Goal: Task Accomplishment & Management: Manage account settings

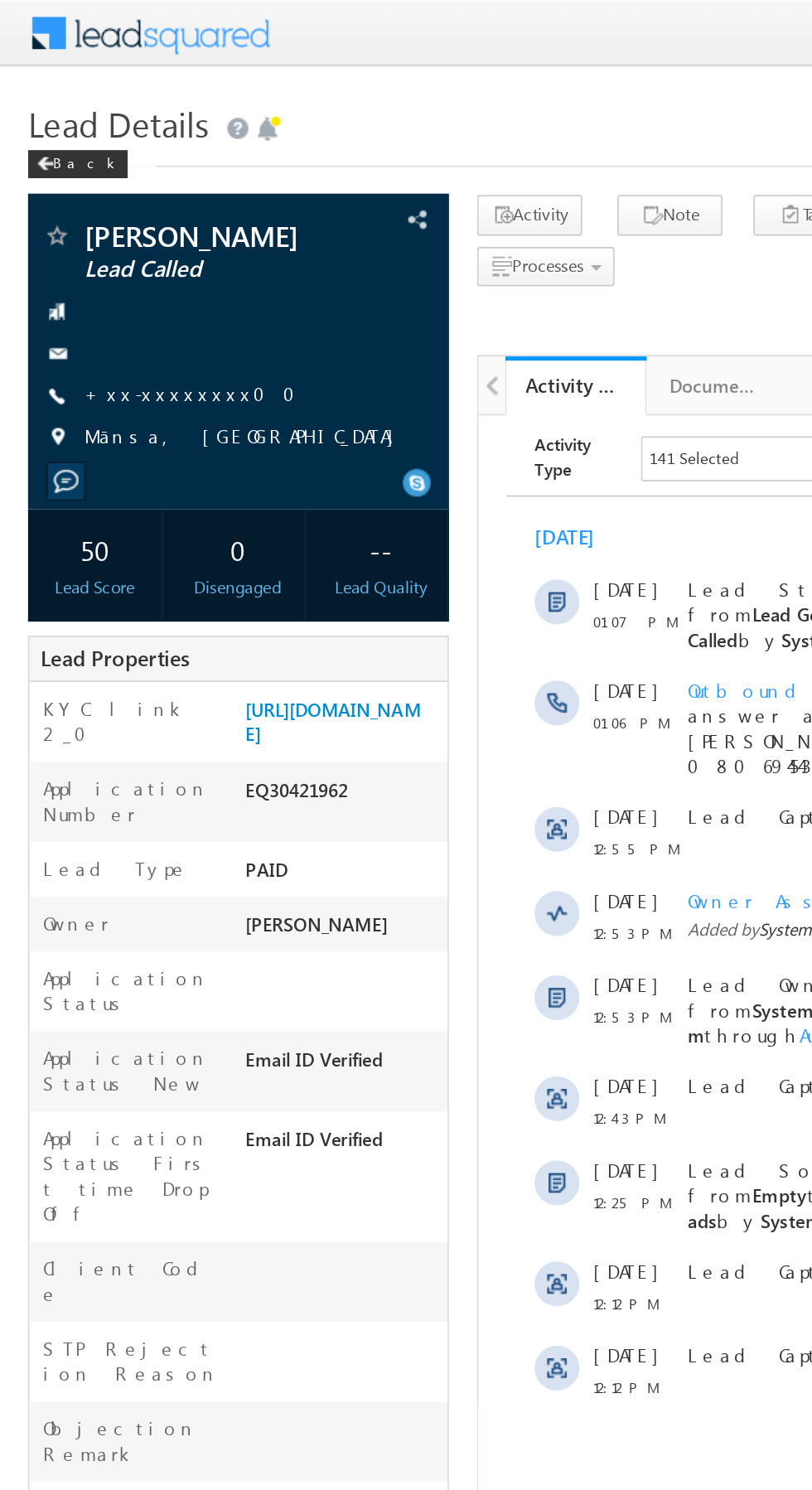
click at [100, 232] on link "+xx-xxxxxxxx00" at bounding box center [117, 232] width 135 height 14
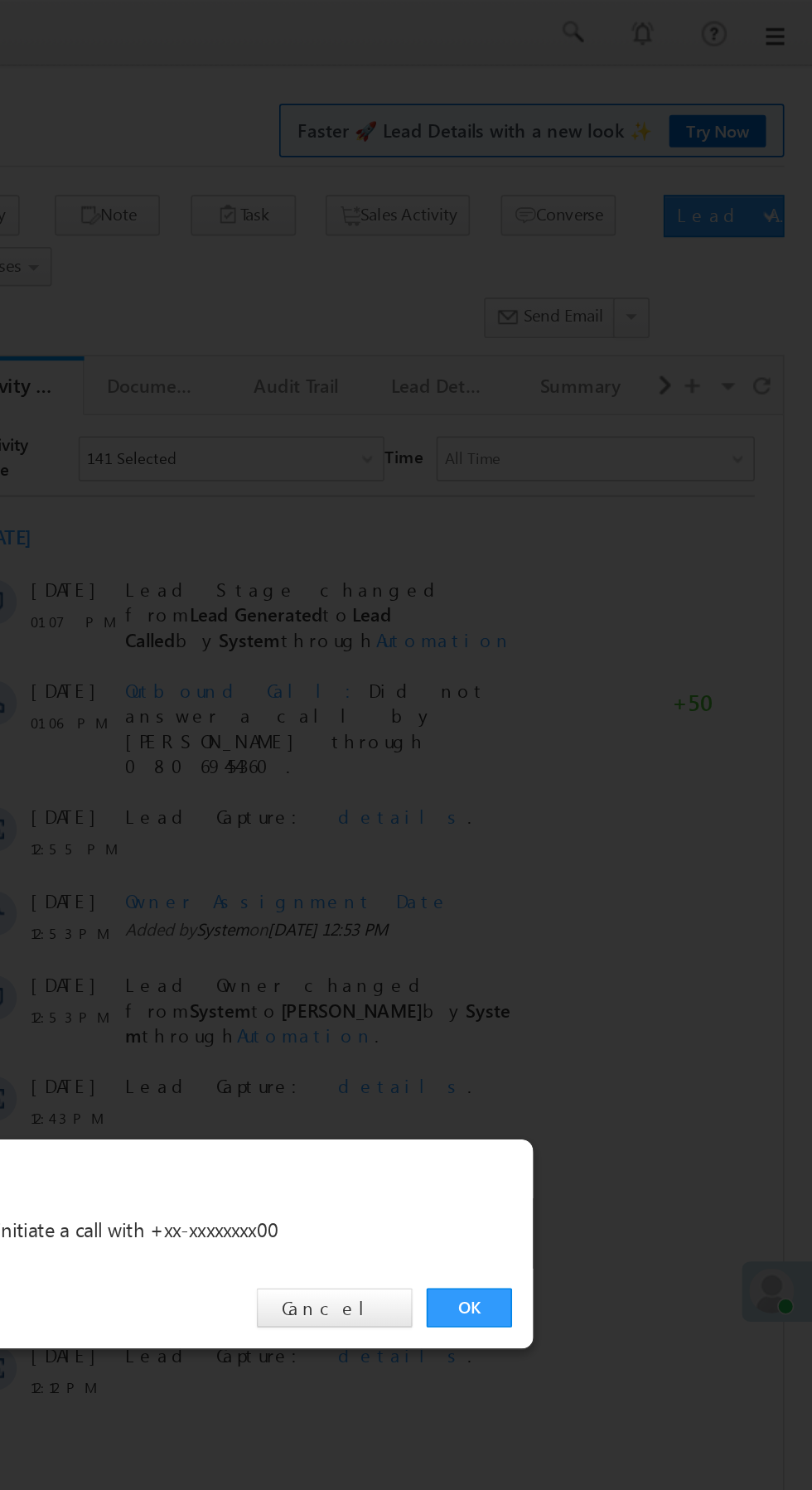
click at [618, 770] on link "OK" at bounding box center [609, 772] width 50 height 23
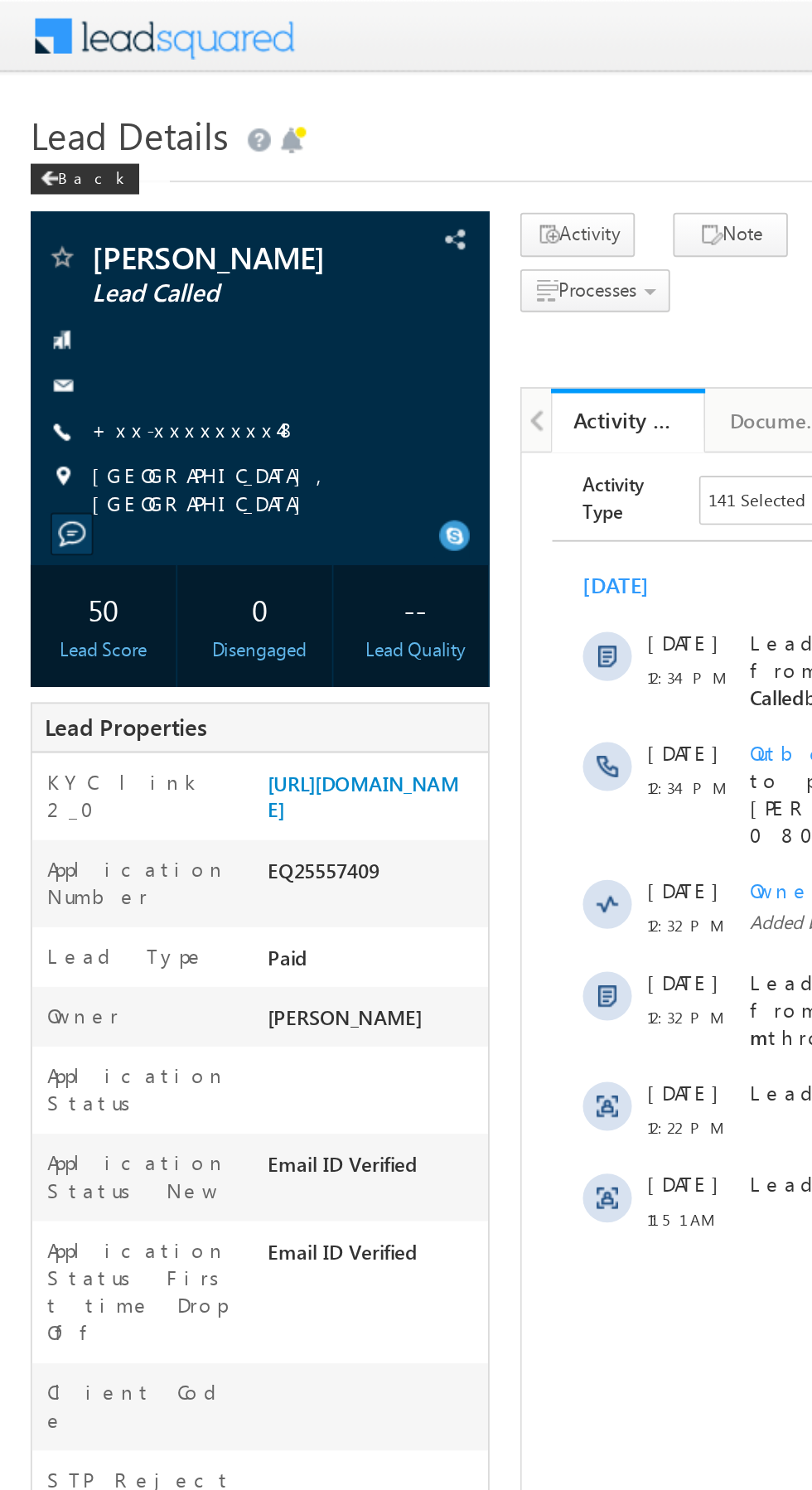
click at [106, 231] on link "+xx-xxxxxxxx48" at bounding box center [105, 232] width 112 height 14
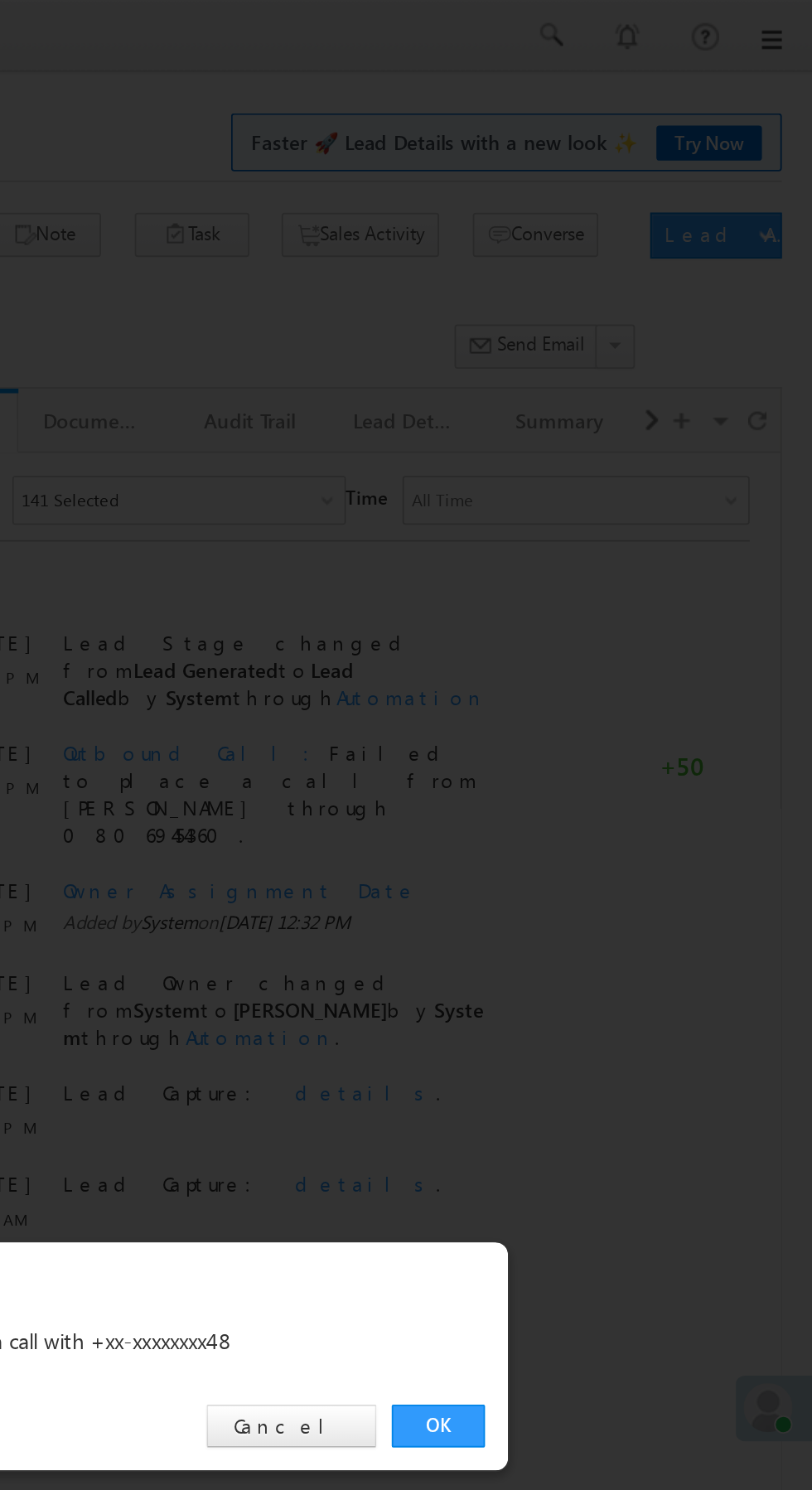
click at [609, 775] on link "OK" at bounding box center [609, 772] width 50 height 23
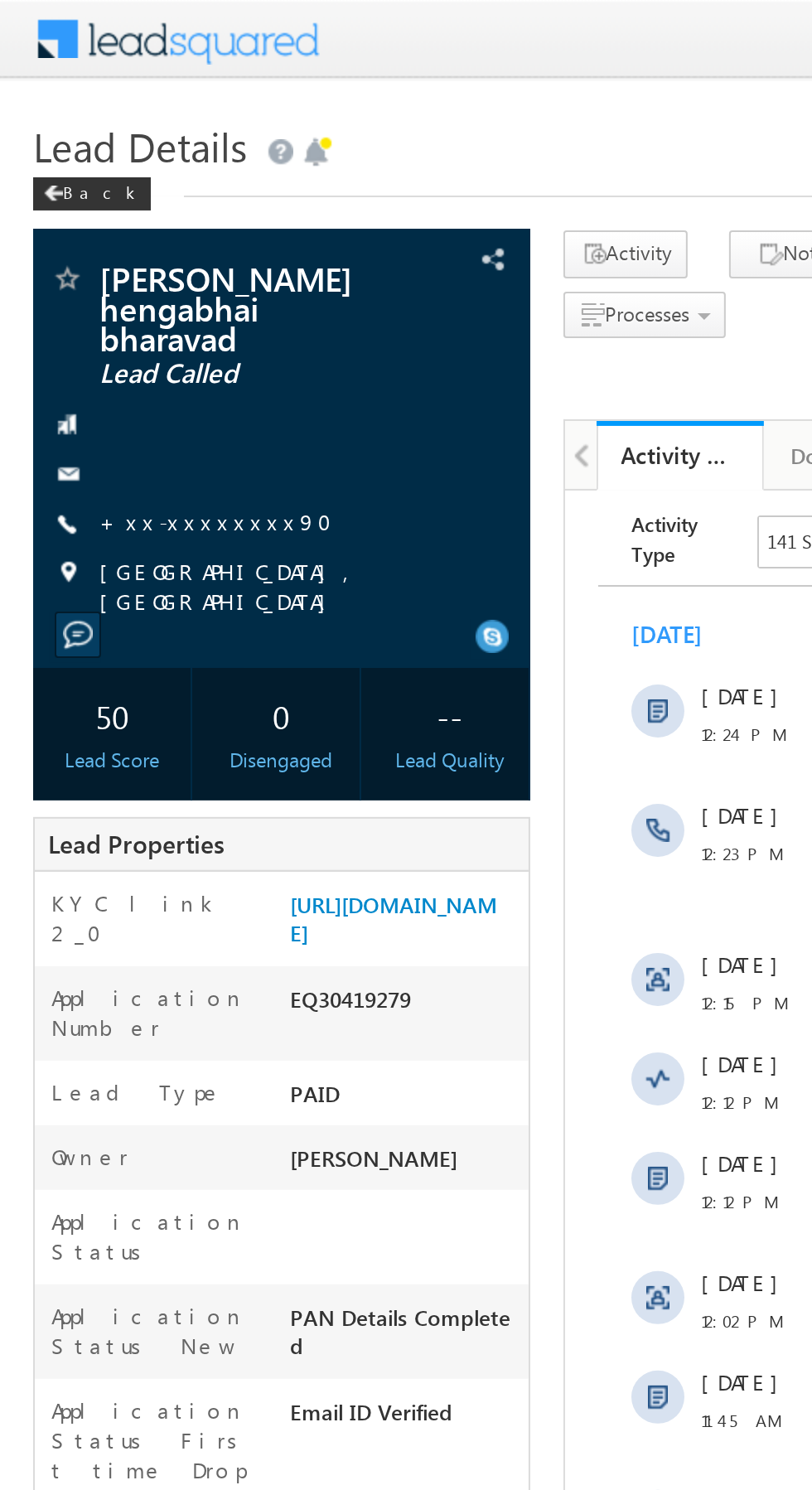
click at [100, 255] on link "+xx-xxxxxxxx90" at bounding box center [112, 261] width 127 height 14
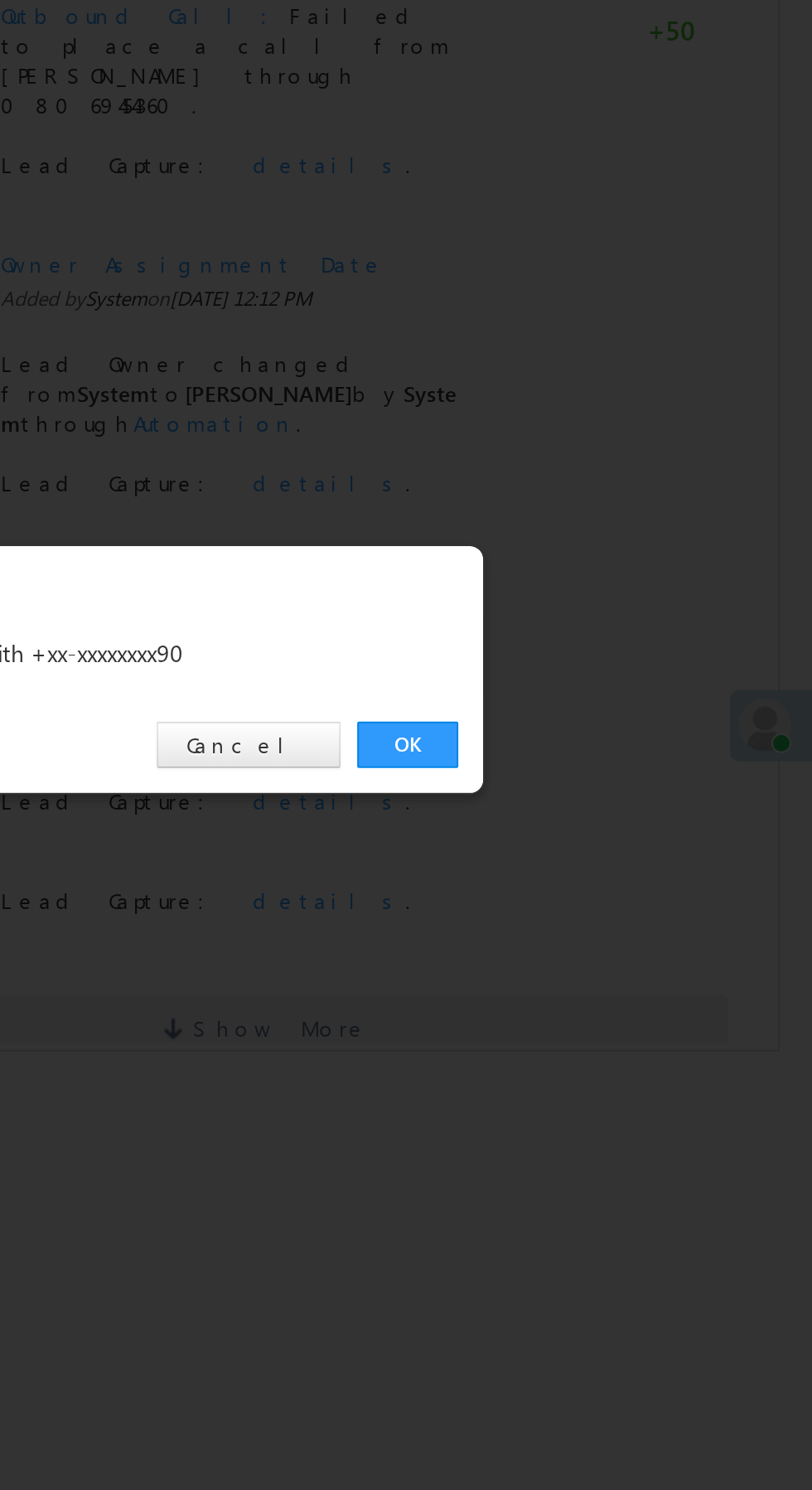
click at [619, 766] on link "OK" at bounding box center [609, 772] width 50 height 23
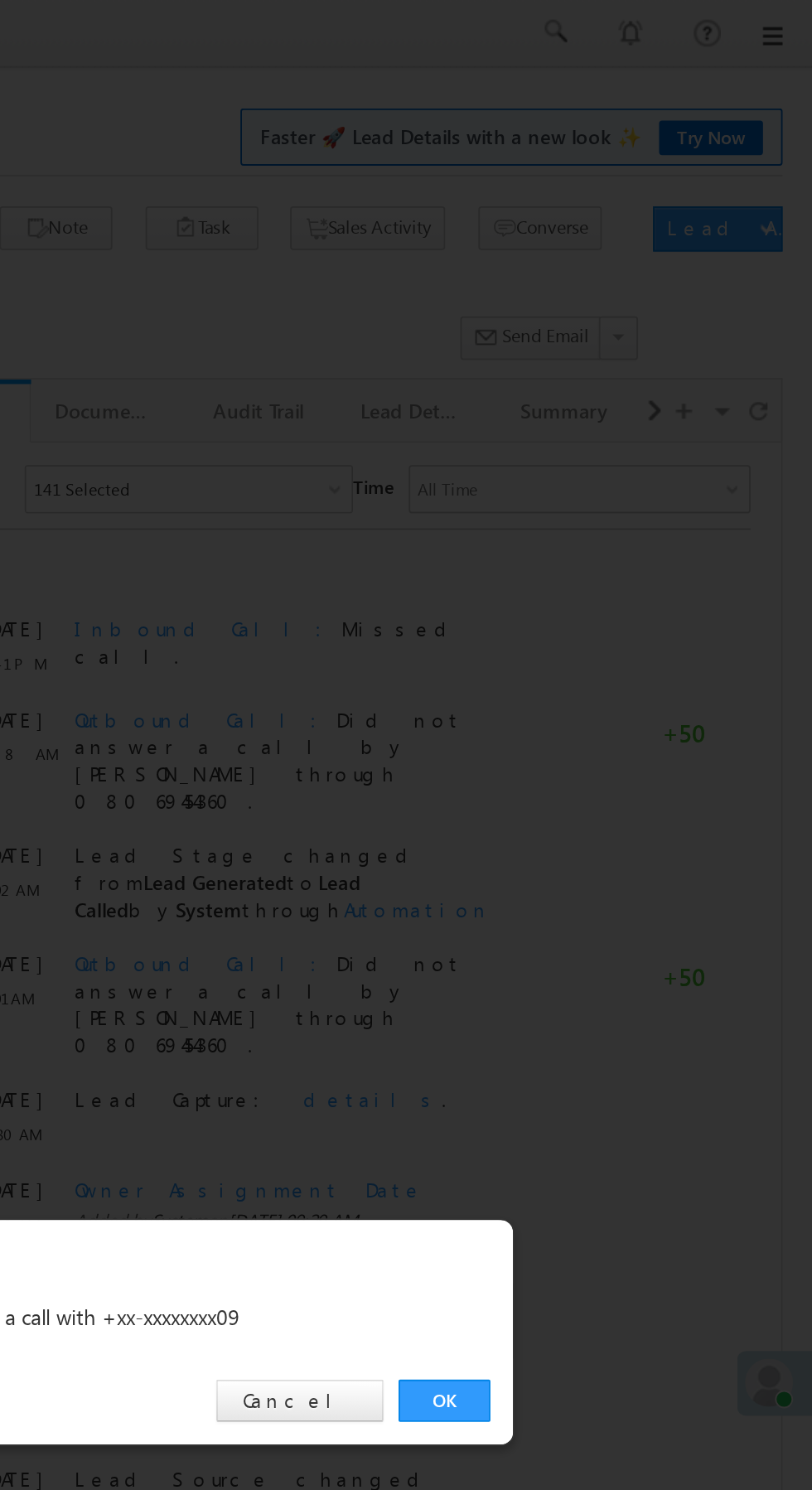
click at [613, 771] on link "OK" at bounding box center [609, 772] width 50 height 23
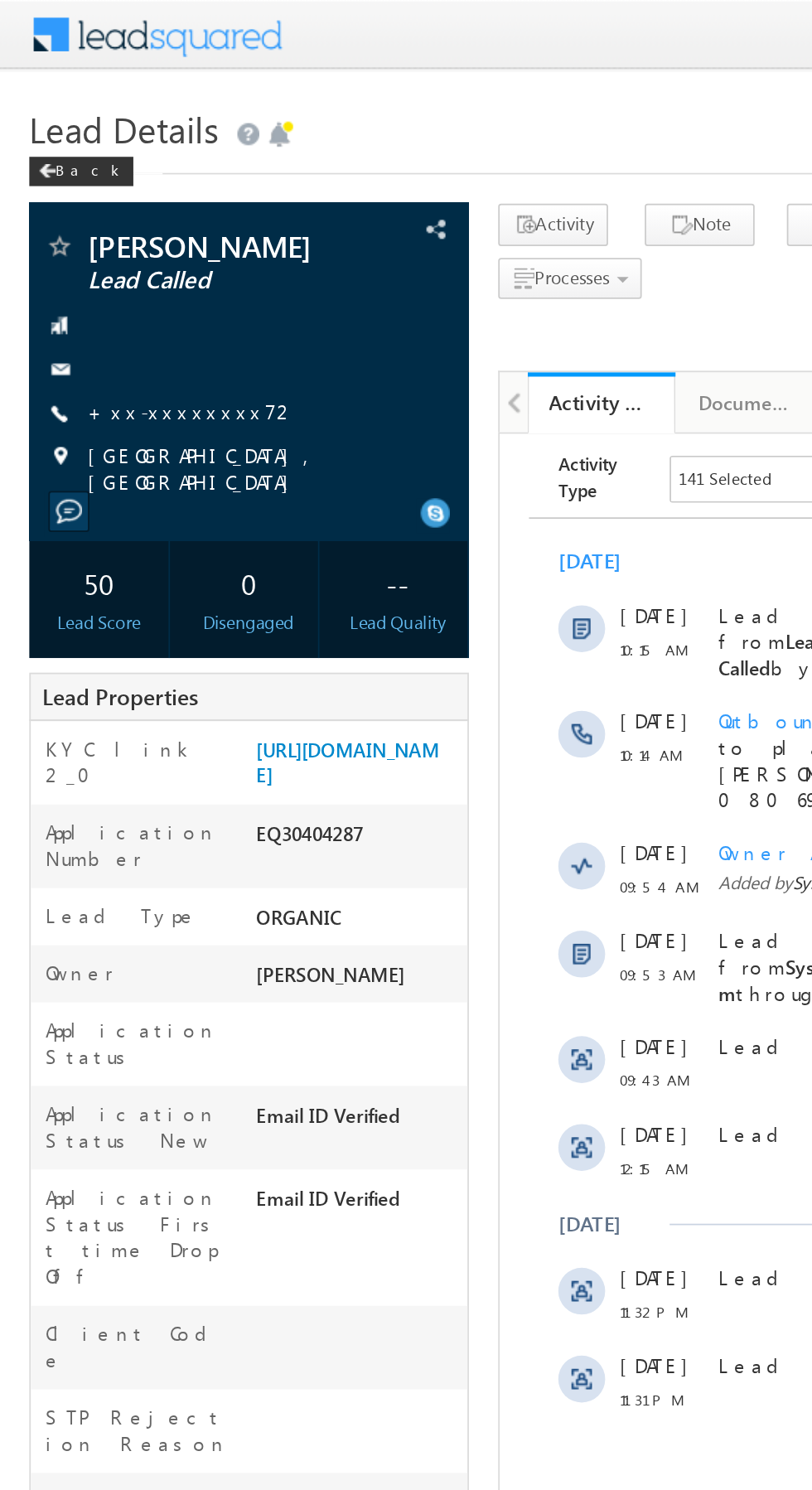
click at [87, 228] on link "+xx-xxxxxxxx72" at bounding box center [108, 232] width 118 height 14
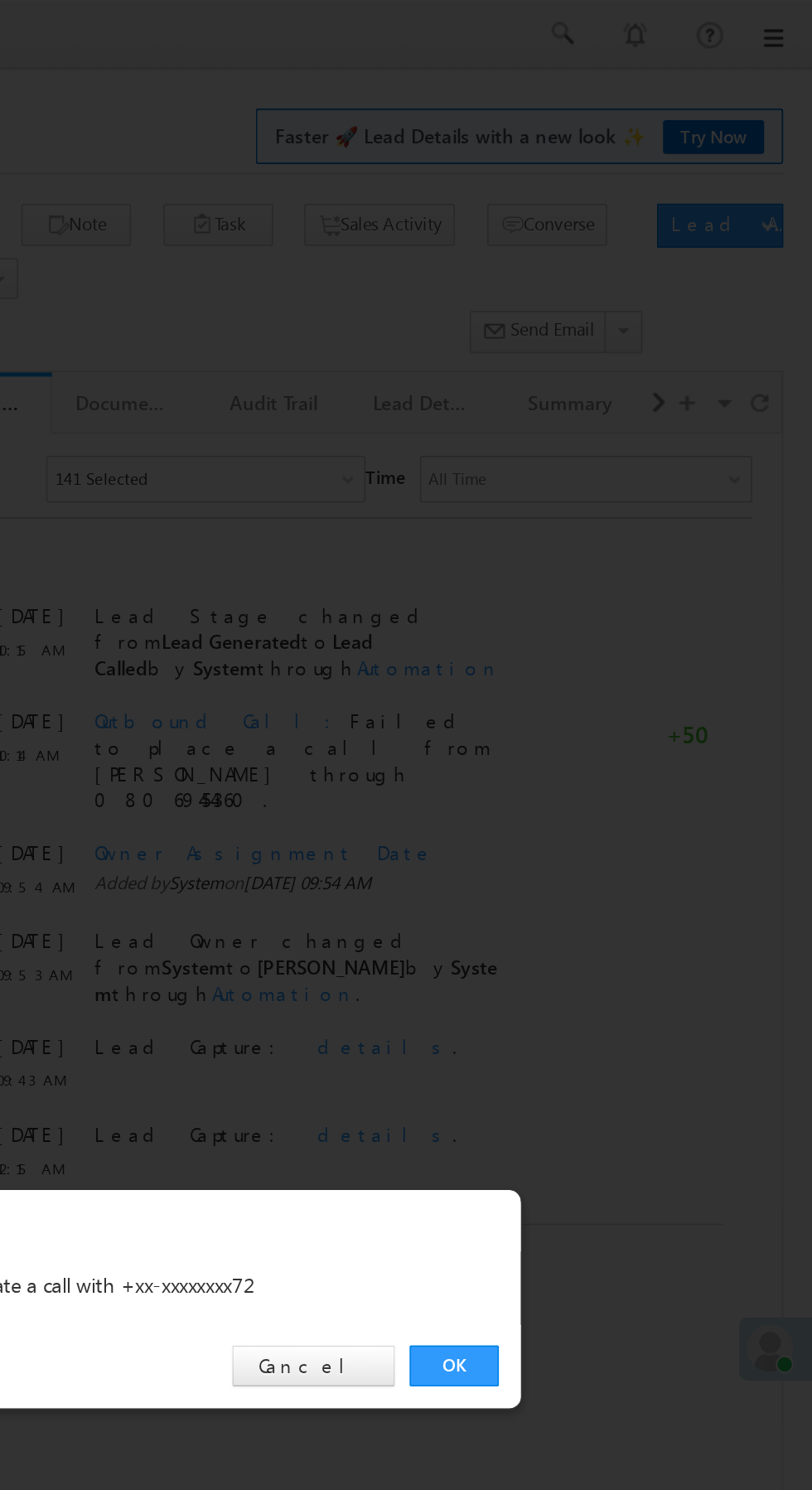
click at [612, 771] on link "OK" at bounding box center [609, 772] width 50 height 23
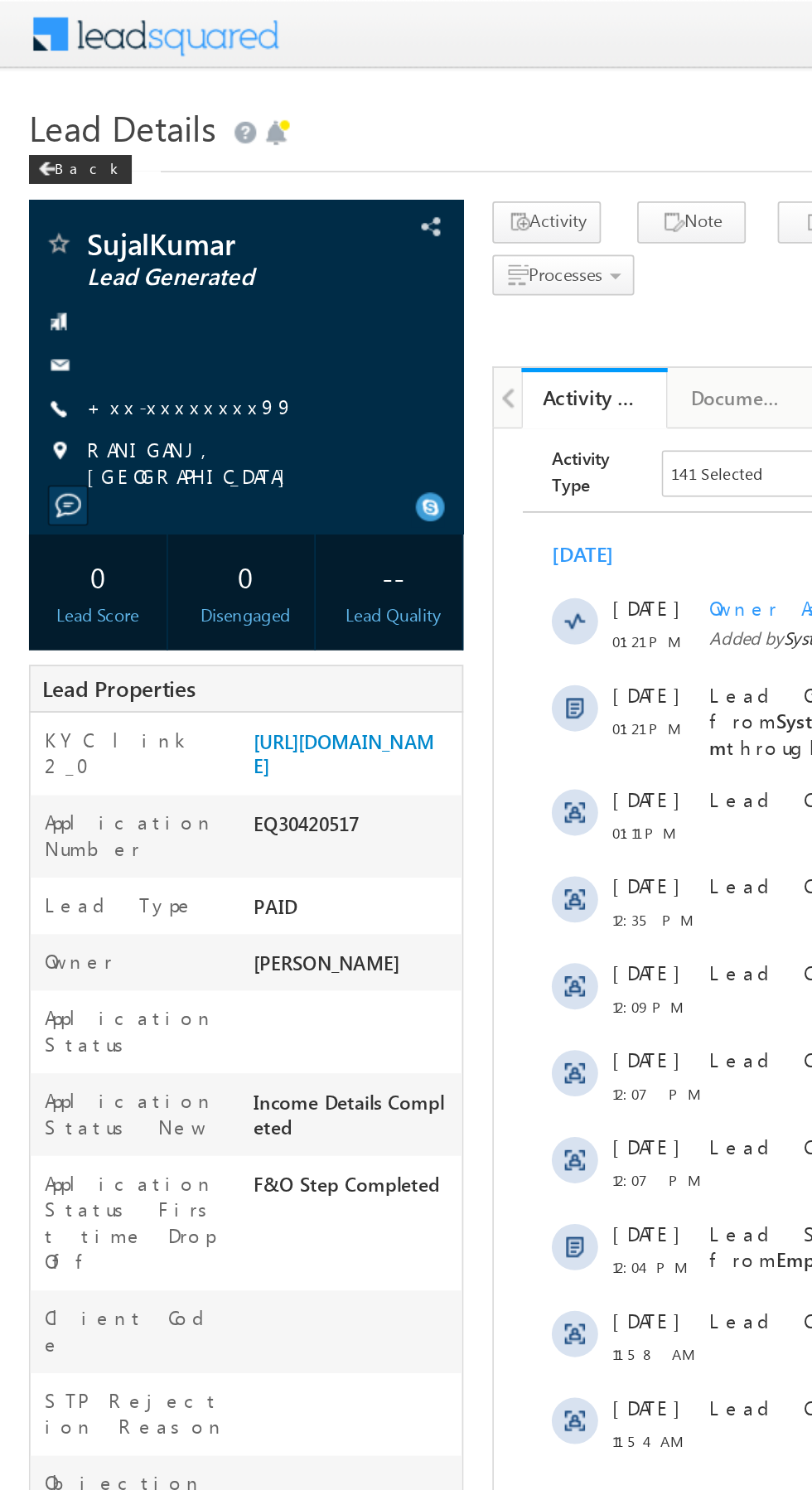
click at [105, 235] on link "+xx-xxxxxxxx99" at bounding box center [108, 232] width 118 height 14
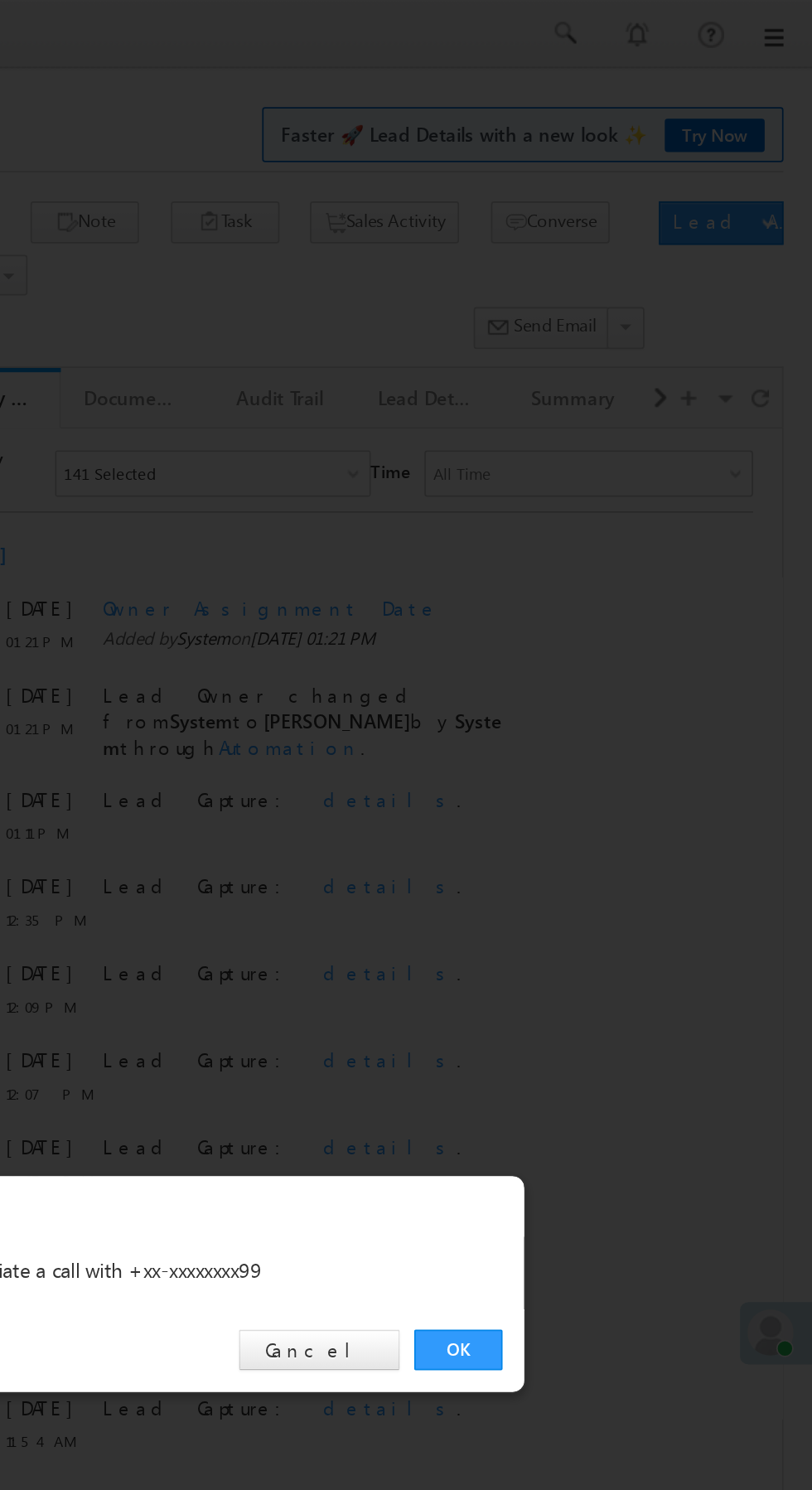
click at [616, 772] on link "OK" at bounding box center [609, 772] width 50 height 23
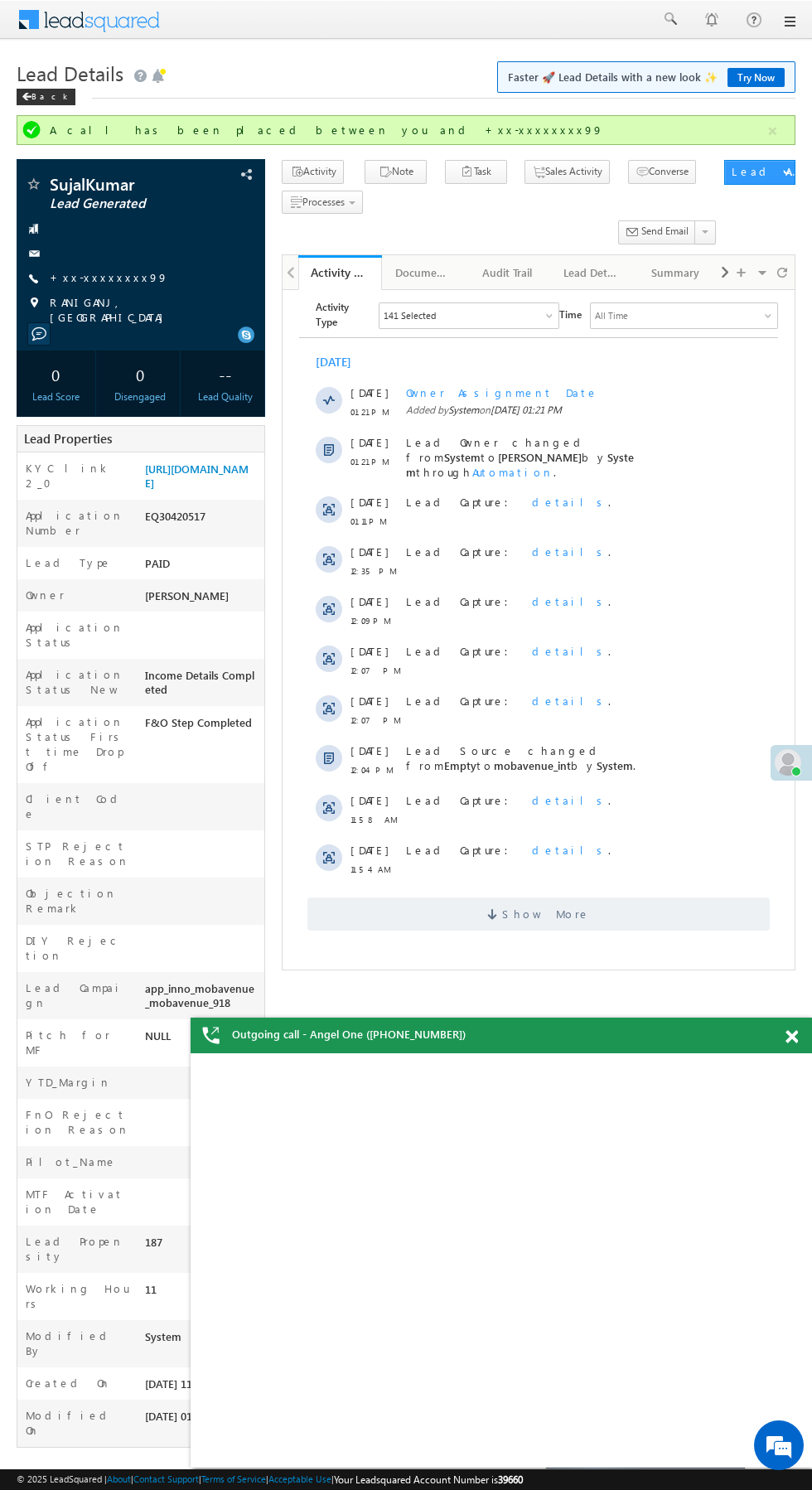
click at [199, 453] on div "KYC link 2_0 https://angelbroking1-pk3em7sa.customui-test.leadsquared.com?leadI…" at bounding box center [140, 476] width 247 height 47
click at [206, 490] on link "https://angelbroking1-pk3em7sa.customui-test.leadsquared.com?leadId=abe09416-9f…" at bounding box center [197, 475] width 104 height 28
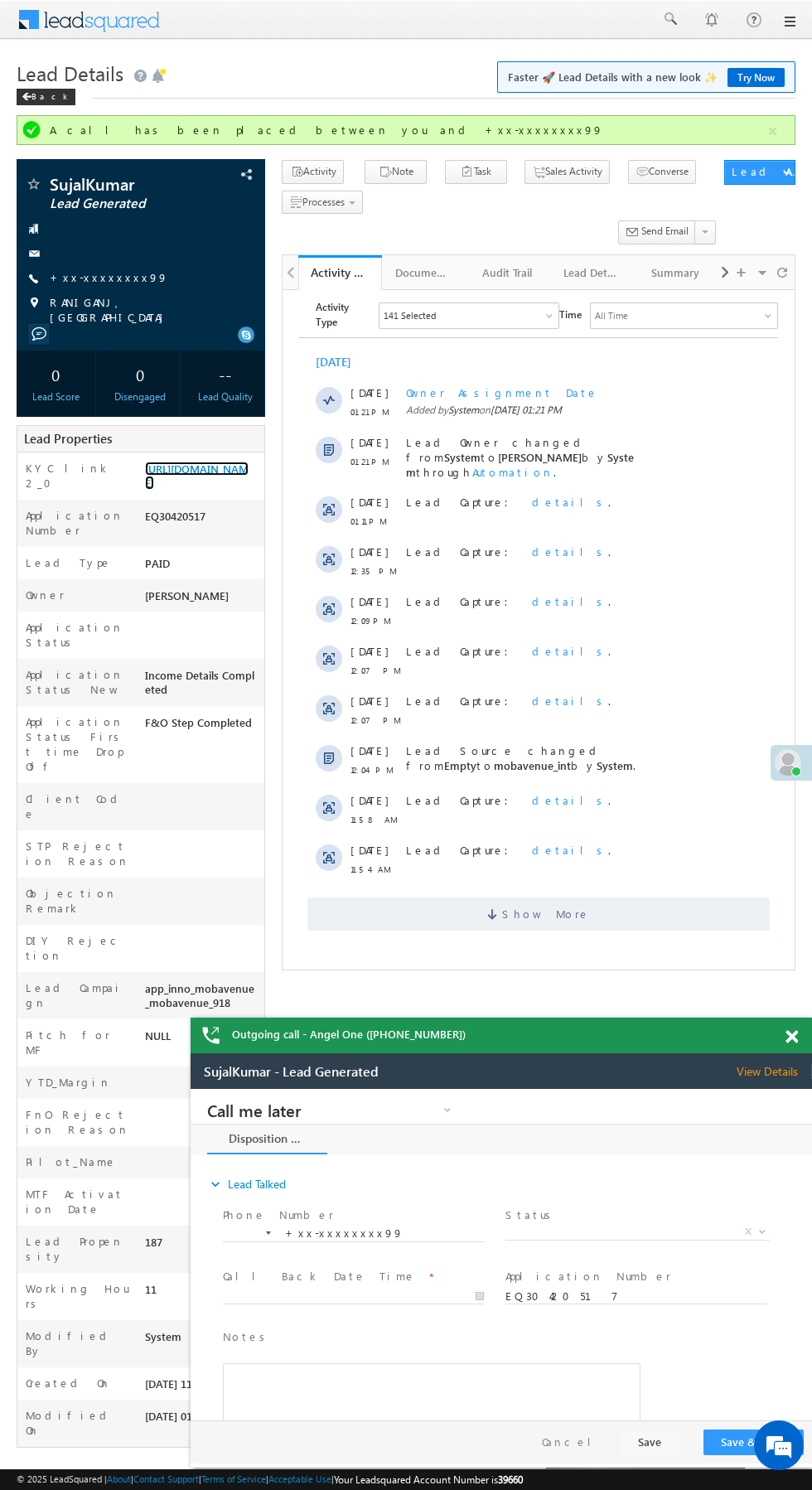
click at [189, 490] on link "https://angelbroking1-pk3em7sa.customui-test.leadsquared.com?leadId=abe09416-9f…" at bounding box center [197, 475] width 104 height 28
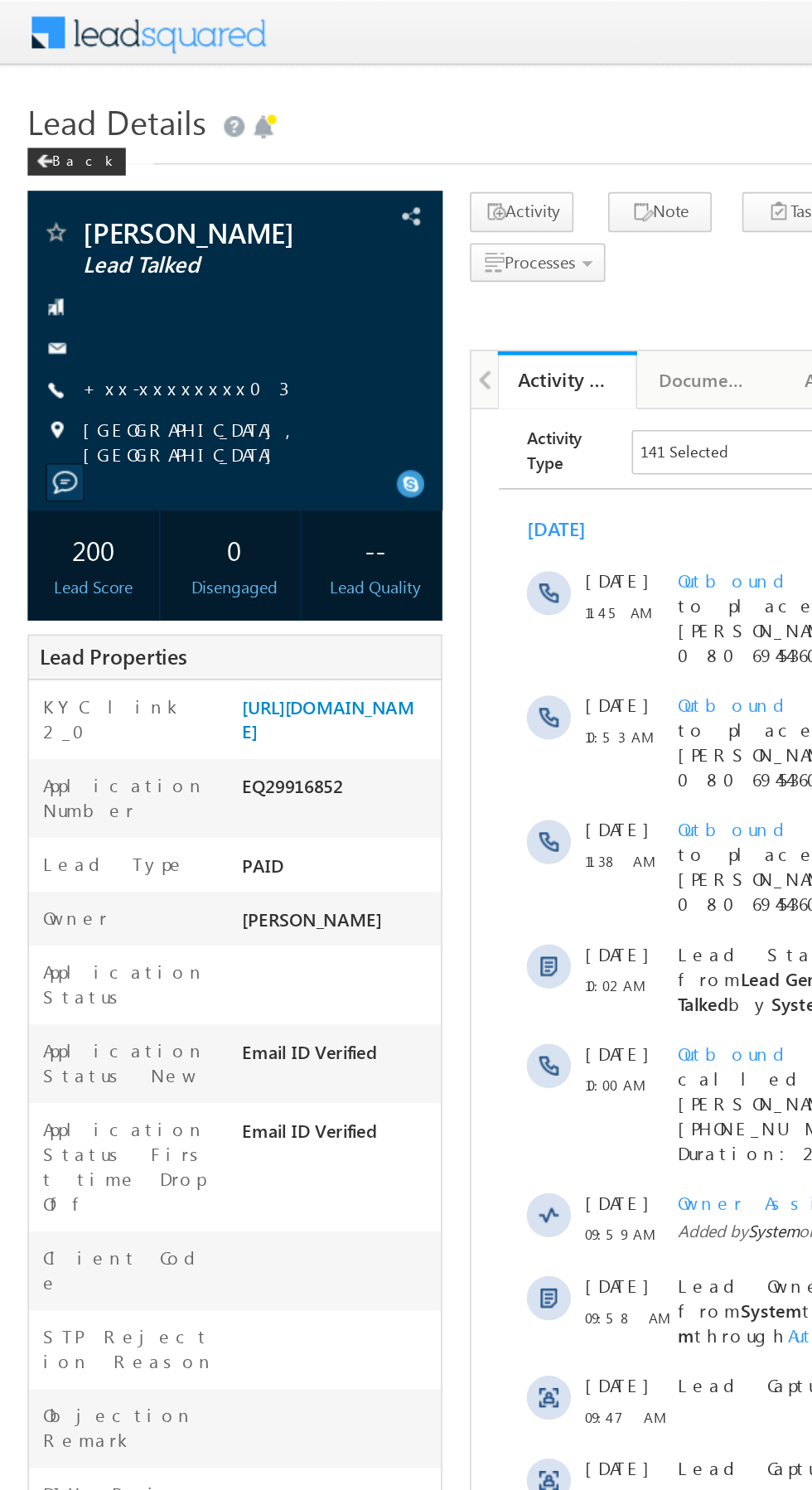
click at [95, 234] on link "+xx-xxxxxxxx03" at bounding box center [111, 232] width 123 height 14
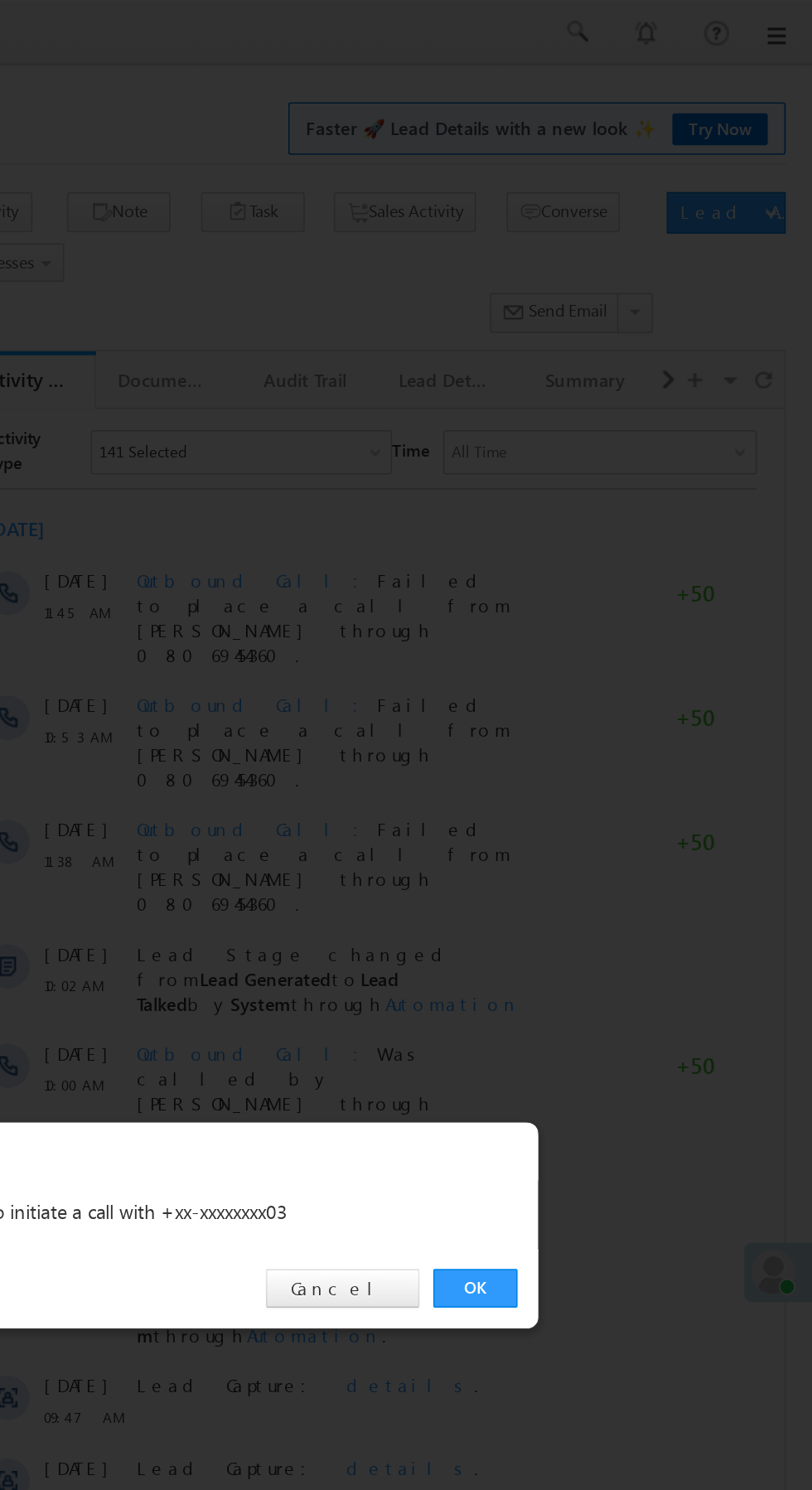
click at [609, 772] on link "OK" at bounding box center [609, 772] width 50 height 23
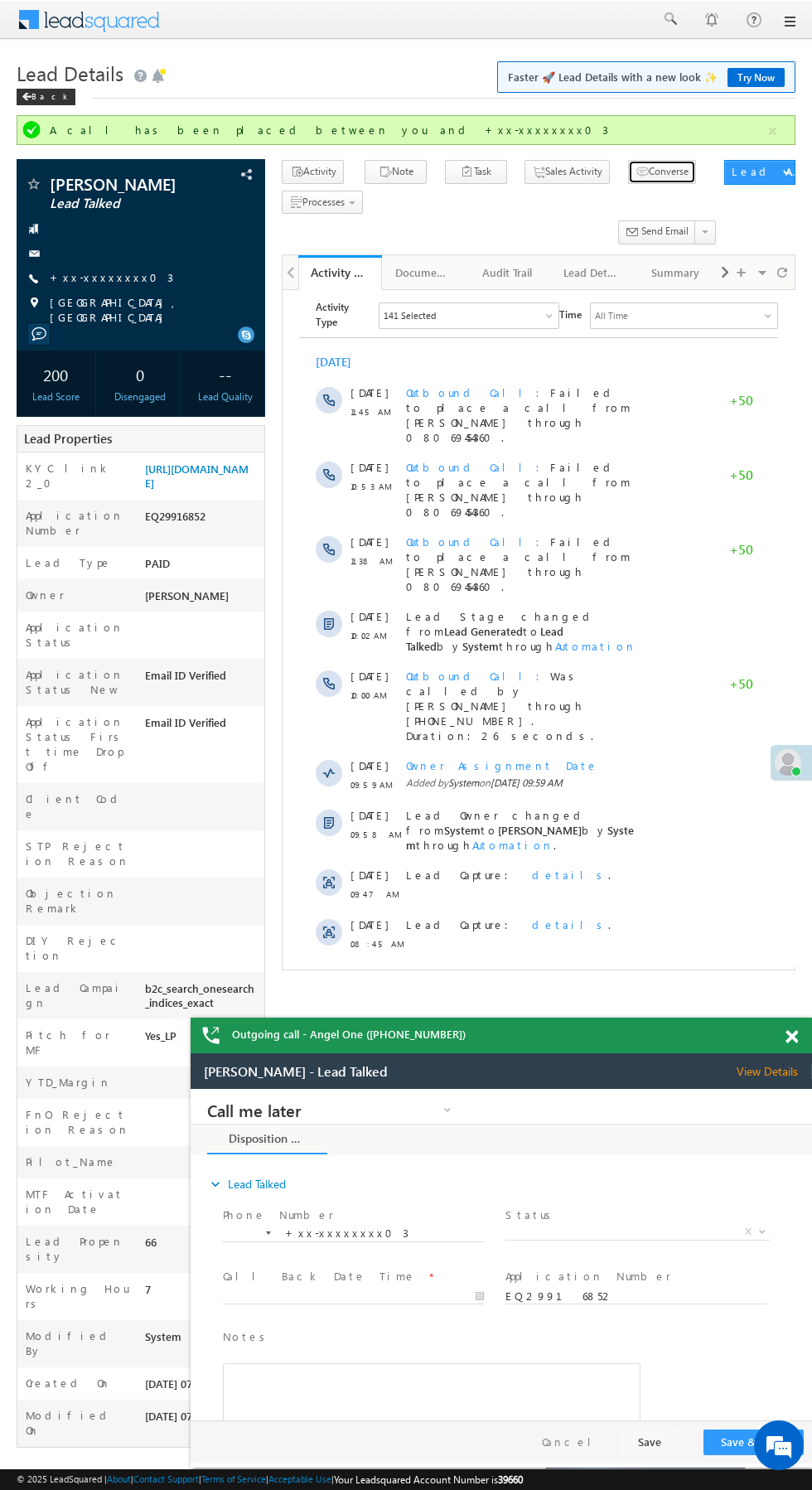
click at [636, 171] on icon "button" at bounding box center [643, 173] width 14 height 15
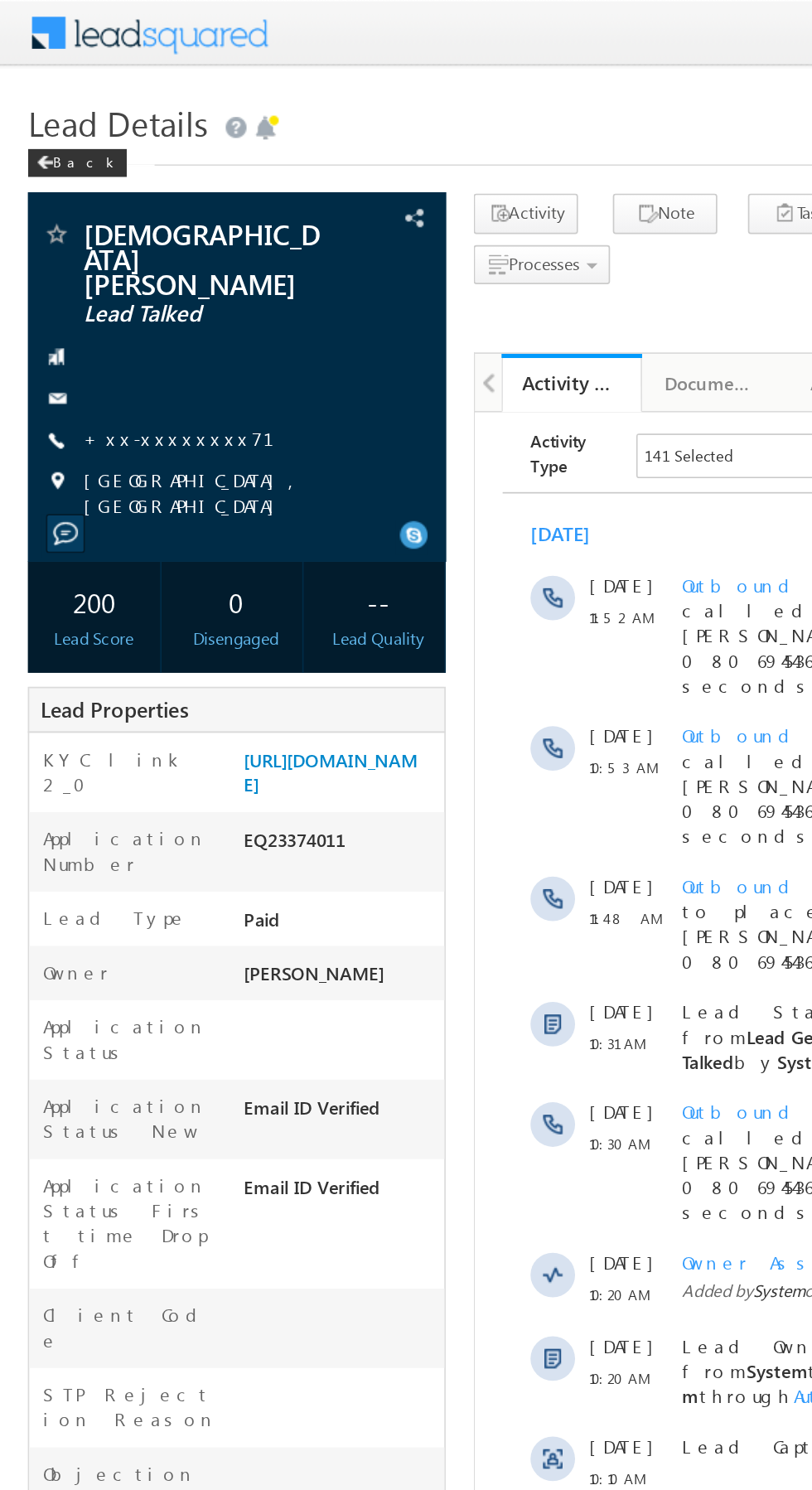
click at [105, 254] on link "+xx-xxxxxxxx71" at bounding box center [116, 261] width 134 height 14
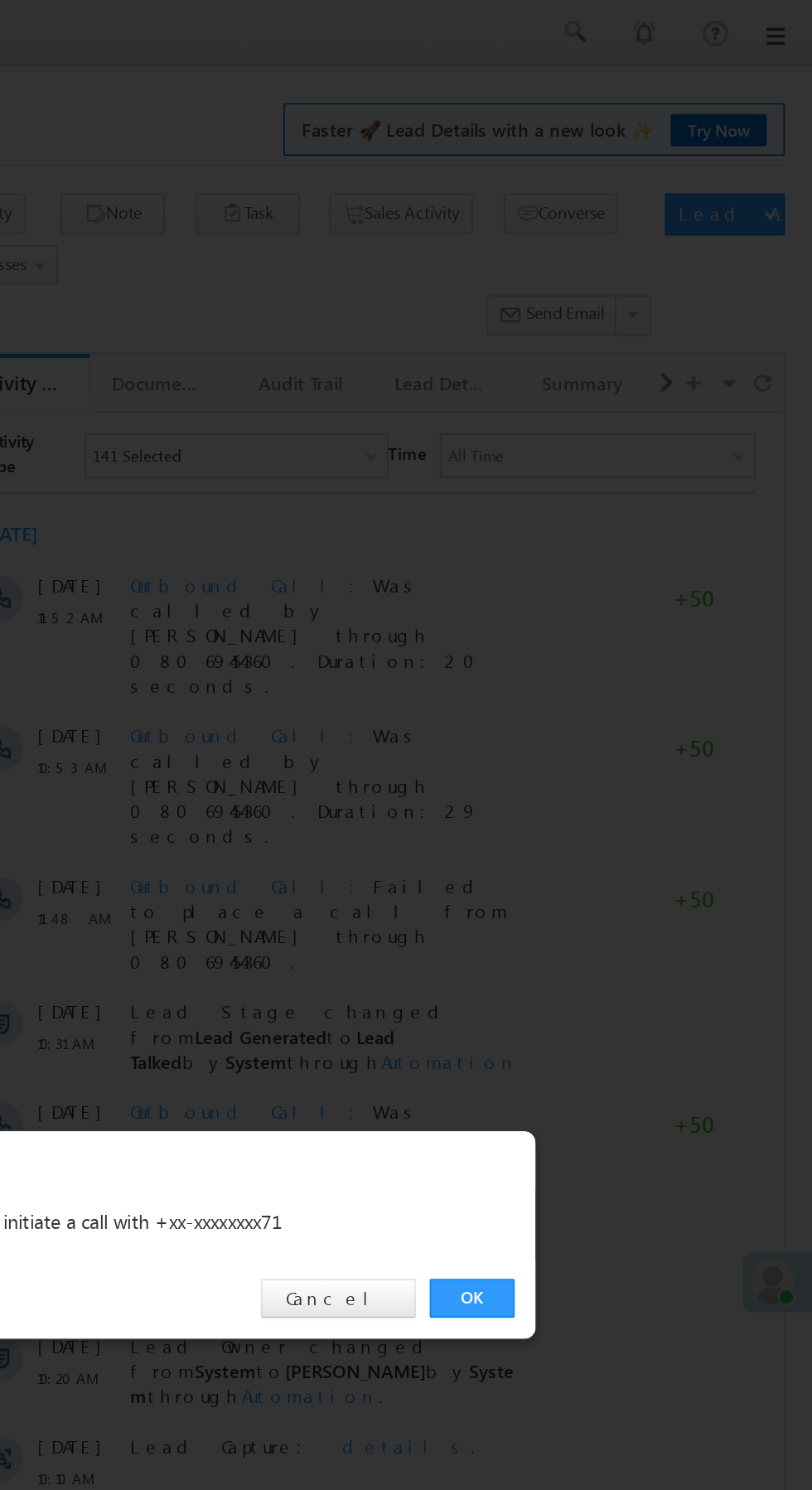
click at [608, 778] on link "OK" at bounding box center [609, 772] width 50 height 23
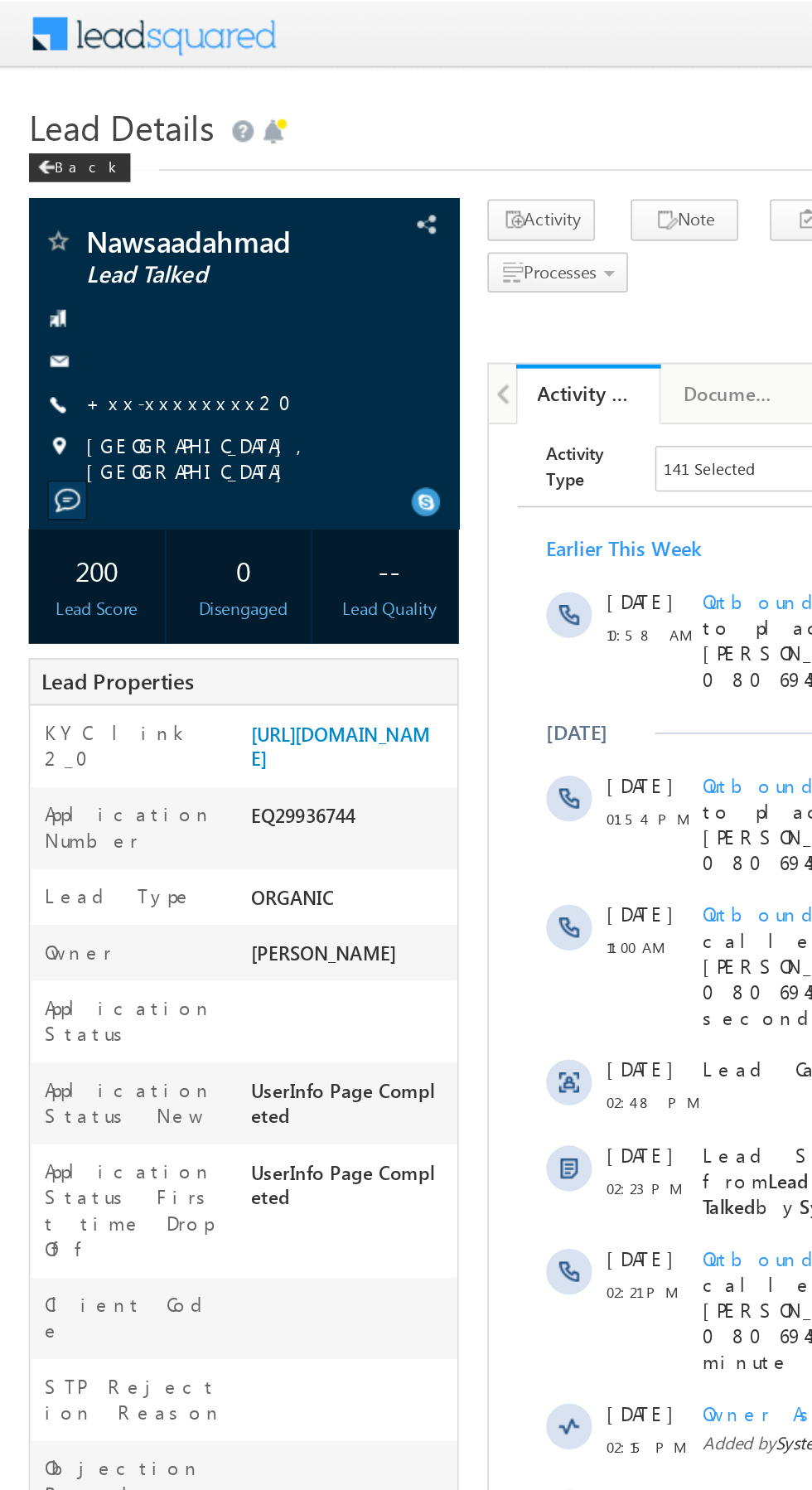
click at [99, 232] on link "+xx-xxxxxxxx20" at bounding box center [114, 232] width 129 height 14
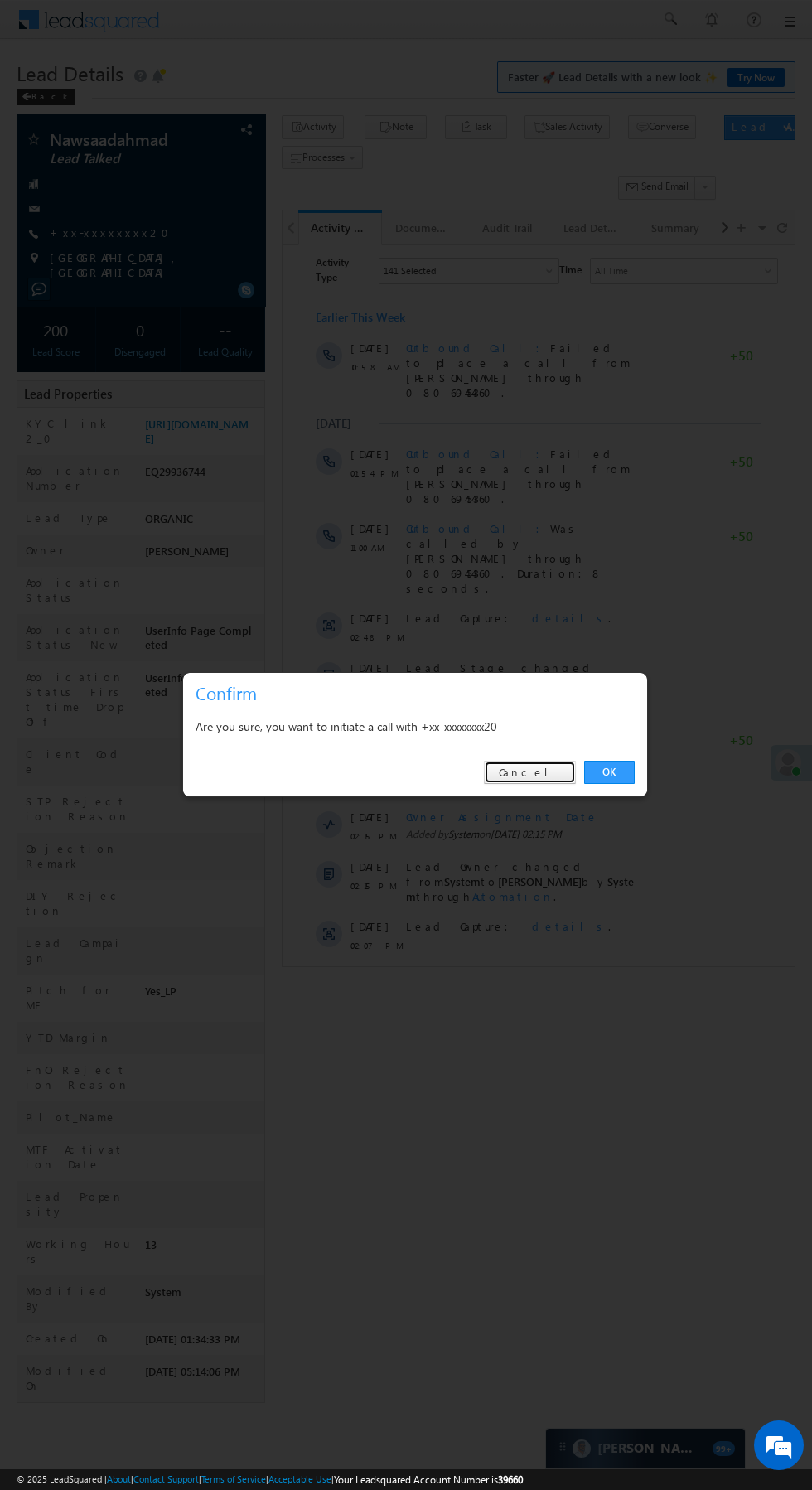
click at [556, 765] on link "Cancel" at bounding box center [530, 772] width 92 height 23
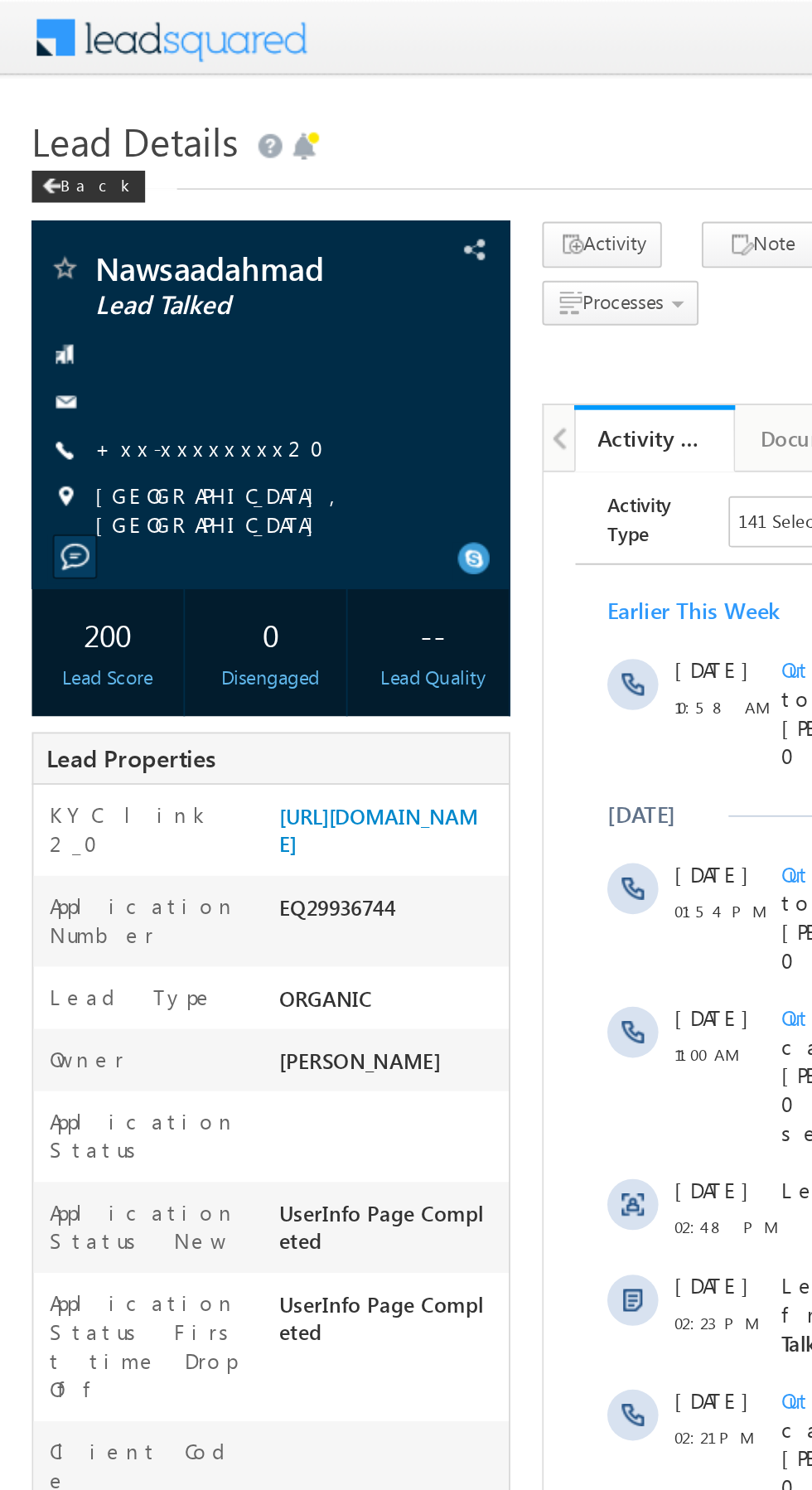
click at [100, 232] on link "+xx-xxxxxxxx20" at bounding box center [114, 232] width 129 height 14
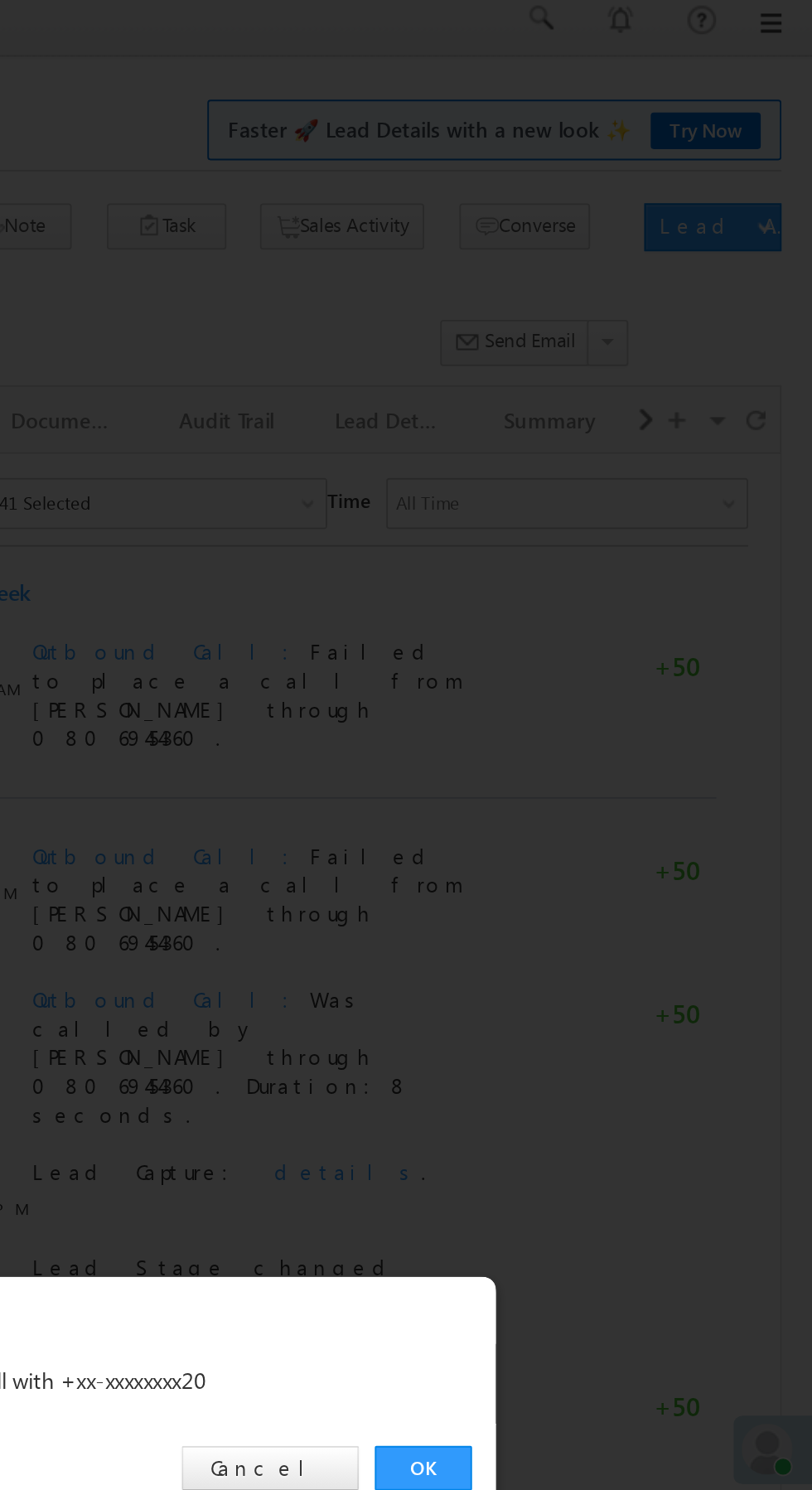
click at [616, 772] on link "OK" at bounding box center [609, 772] width 50 height 23
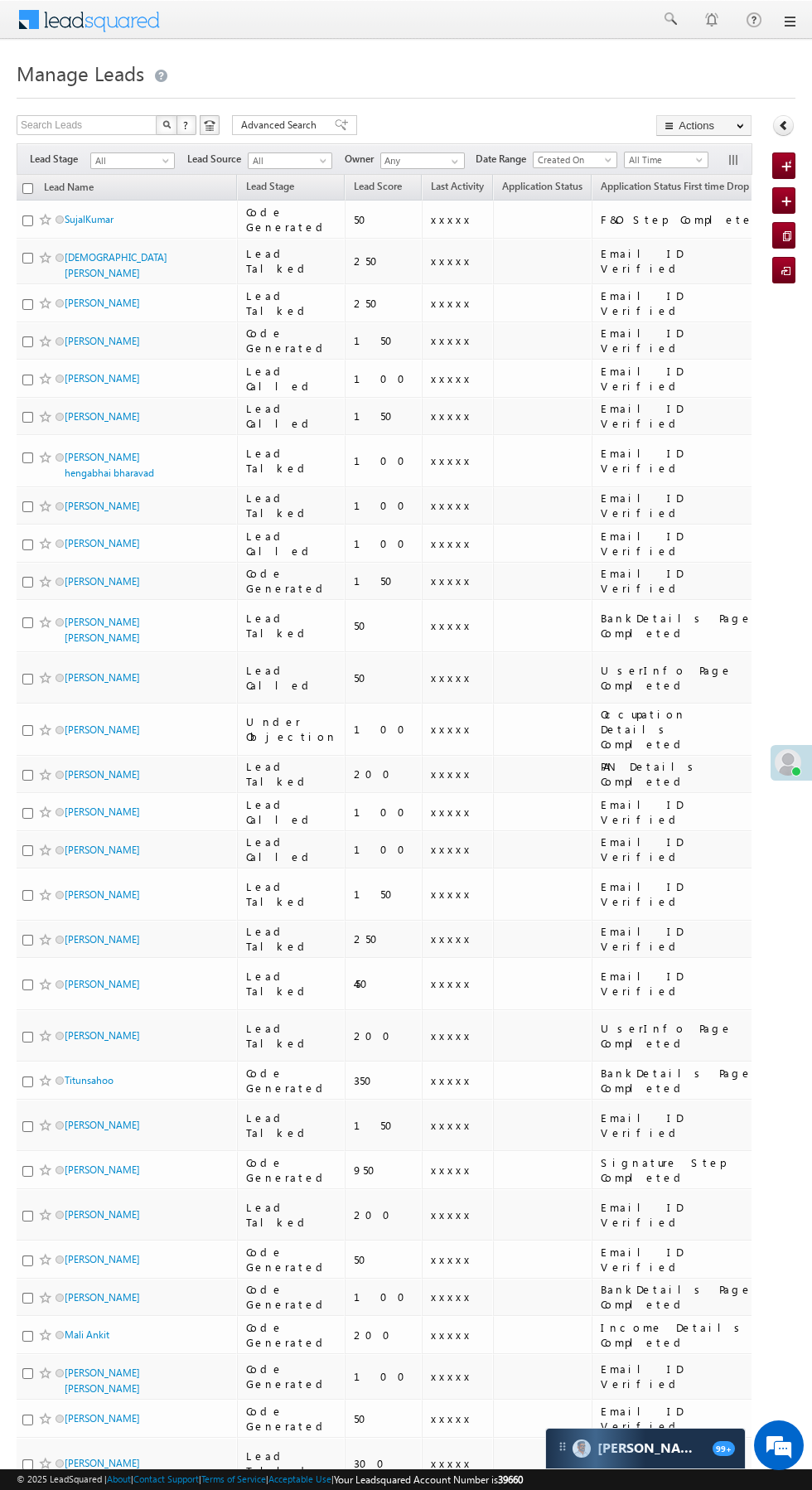
scroll to position [0, 14]
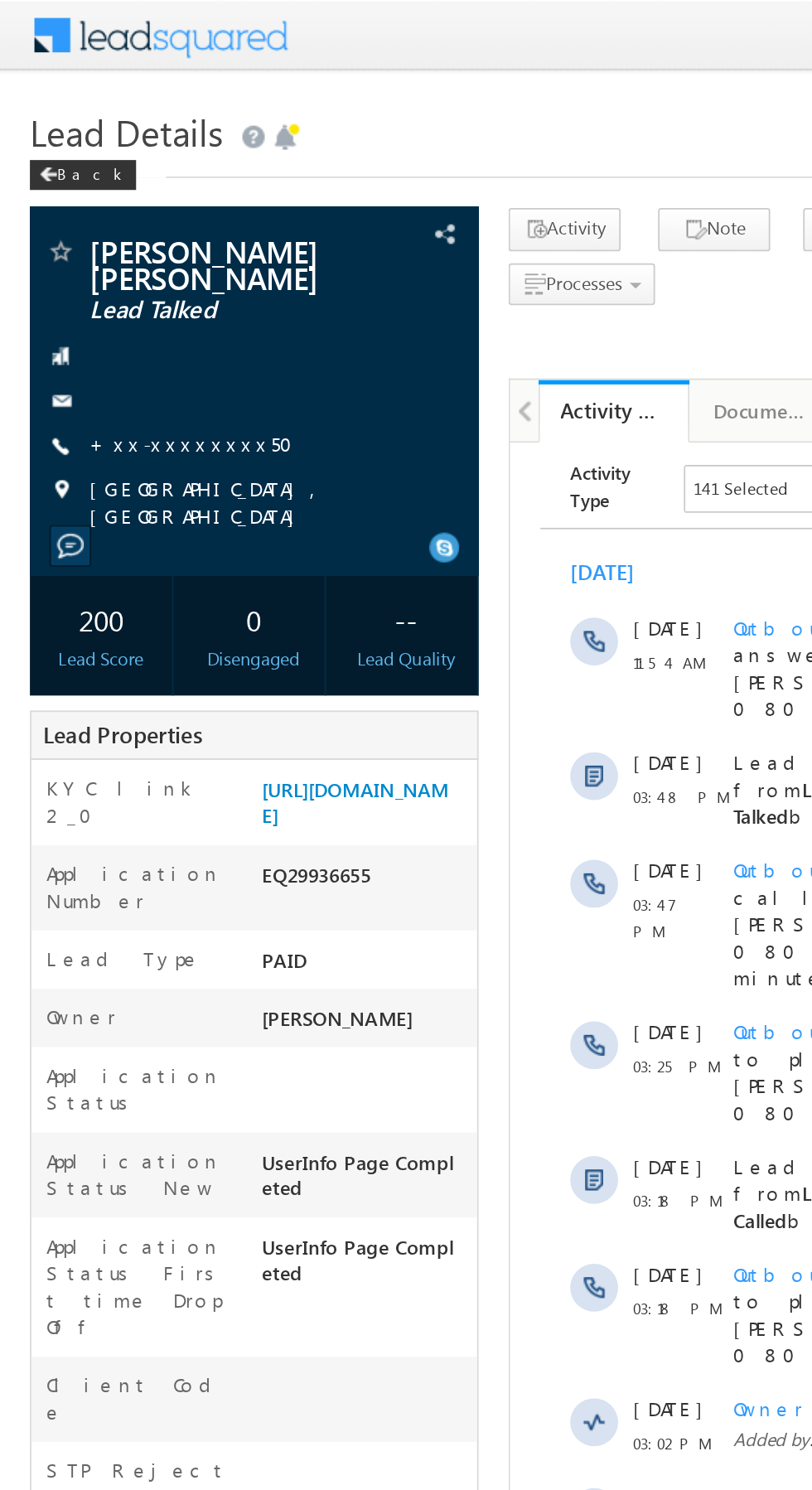
click at [101, 238] on link "+xx-xxxxxxxx50" at bounding box center [111, 245] width 123 height 14
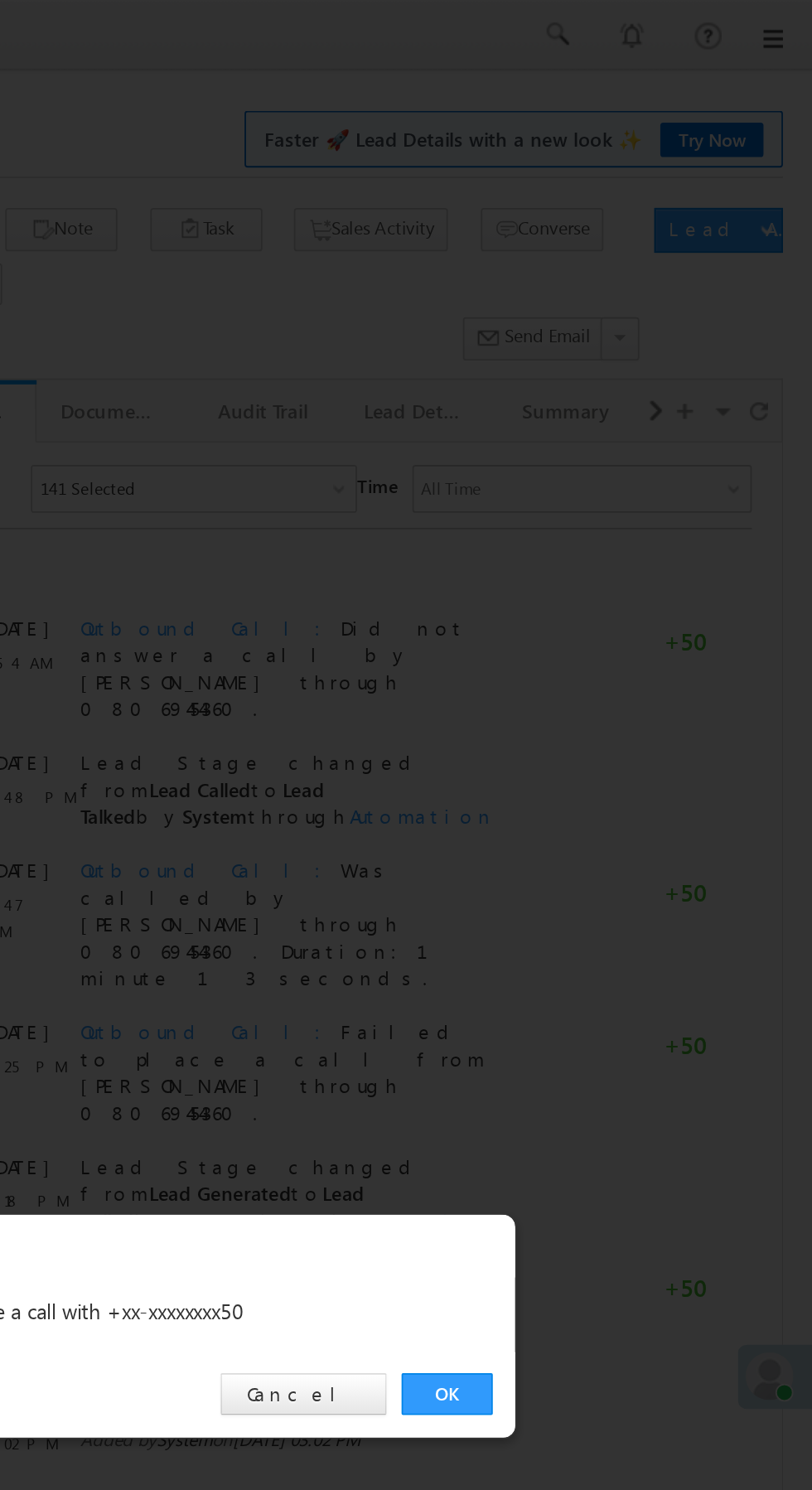
click at [607, 774] on link "OK" at bounding box center [609, 772] width 50 height 23
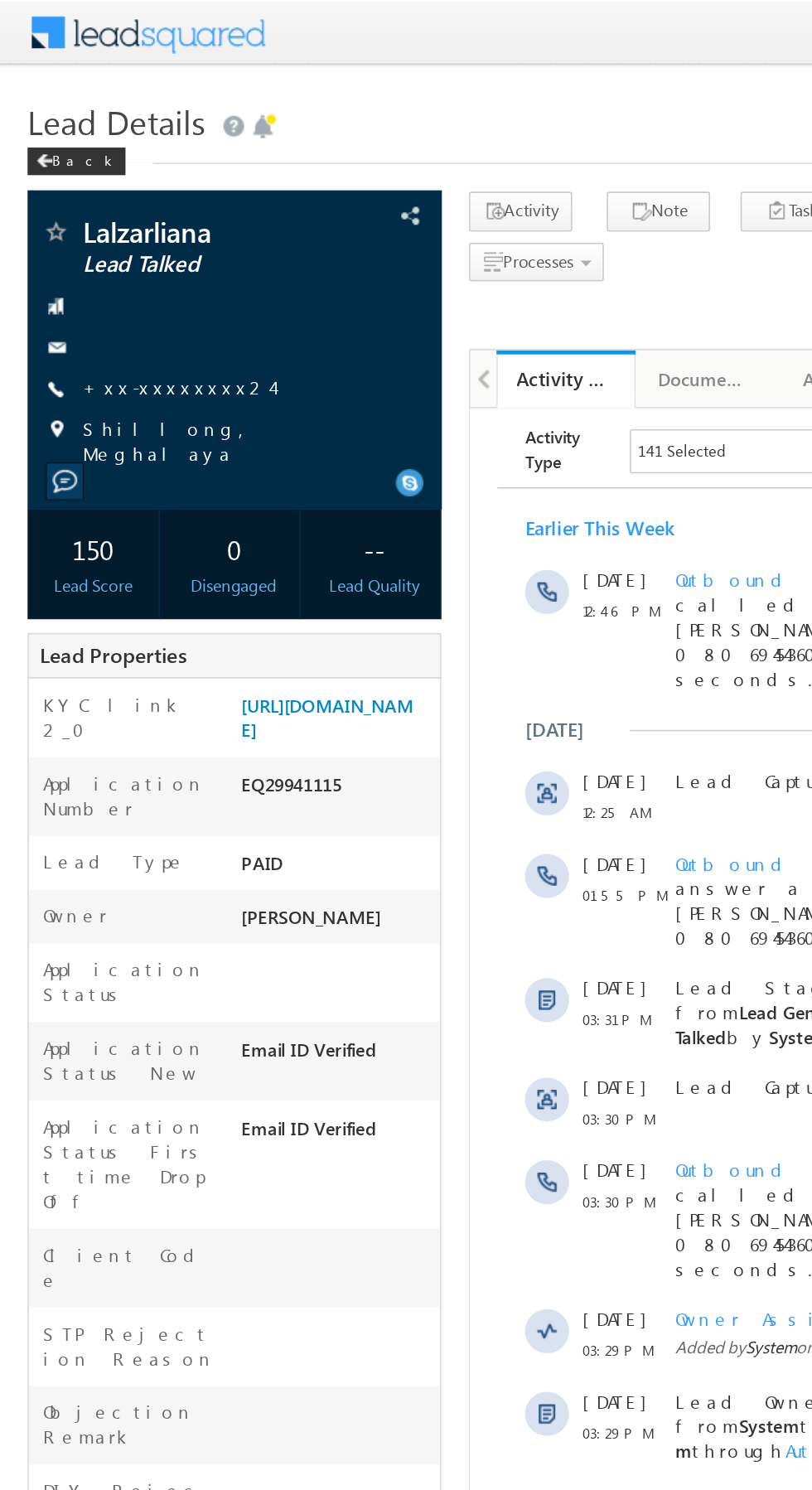
click at [101, 230] on link "+xx-xxxxxxxx24" at bounding box center [106, 232] width 113 height 14
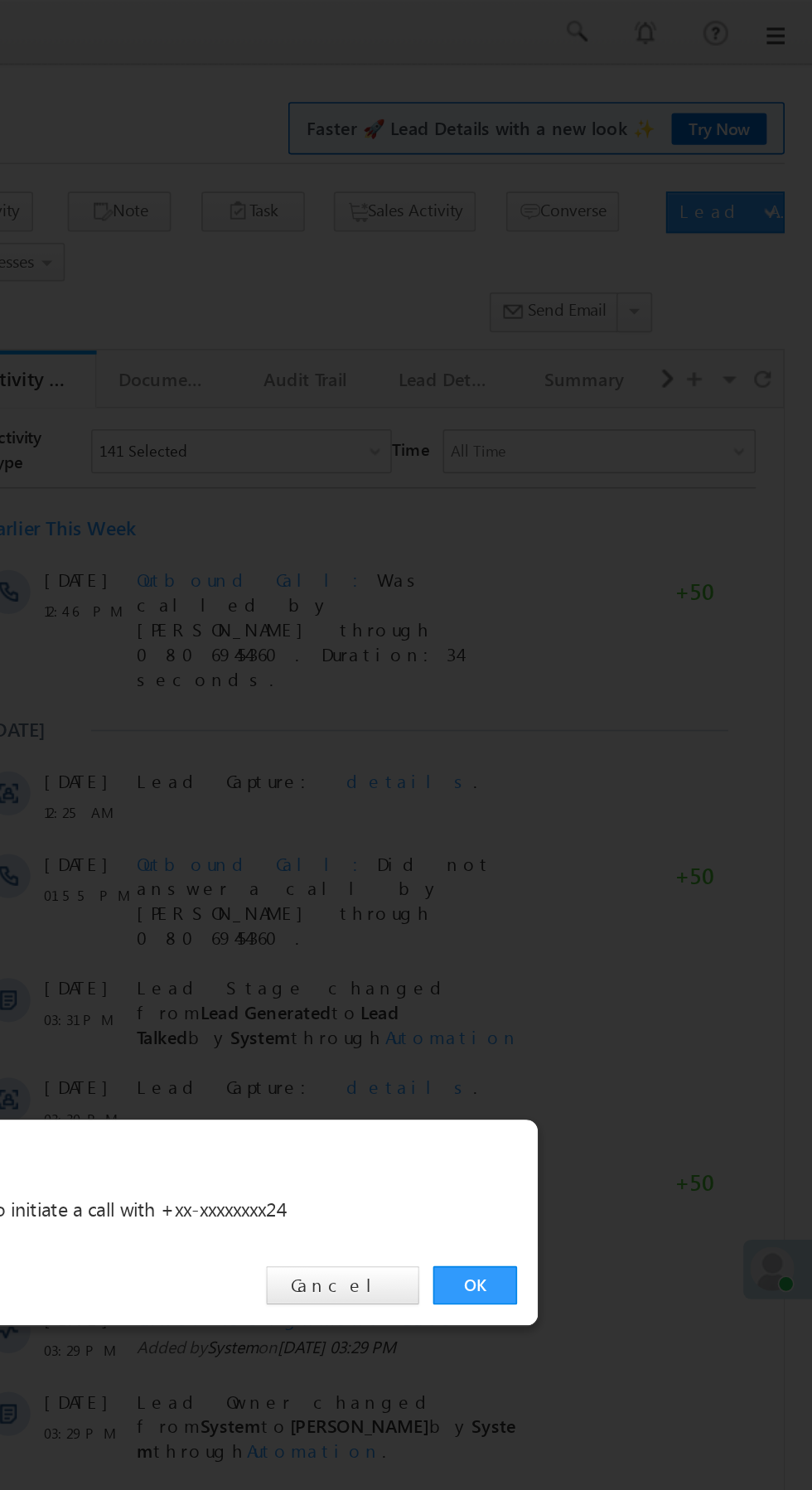
click at [609, 774] on link "OK" at bounding box center [609, 772] width 50 height 23
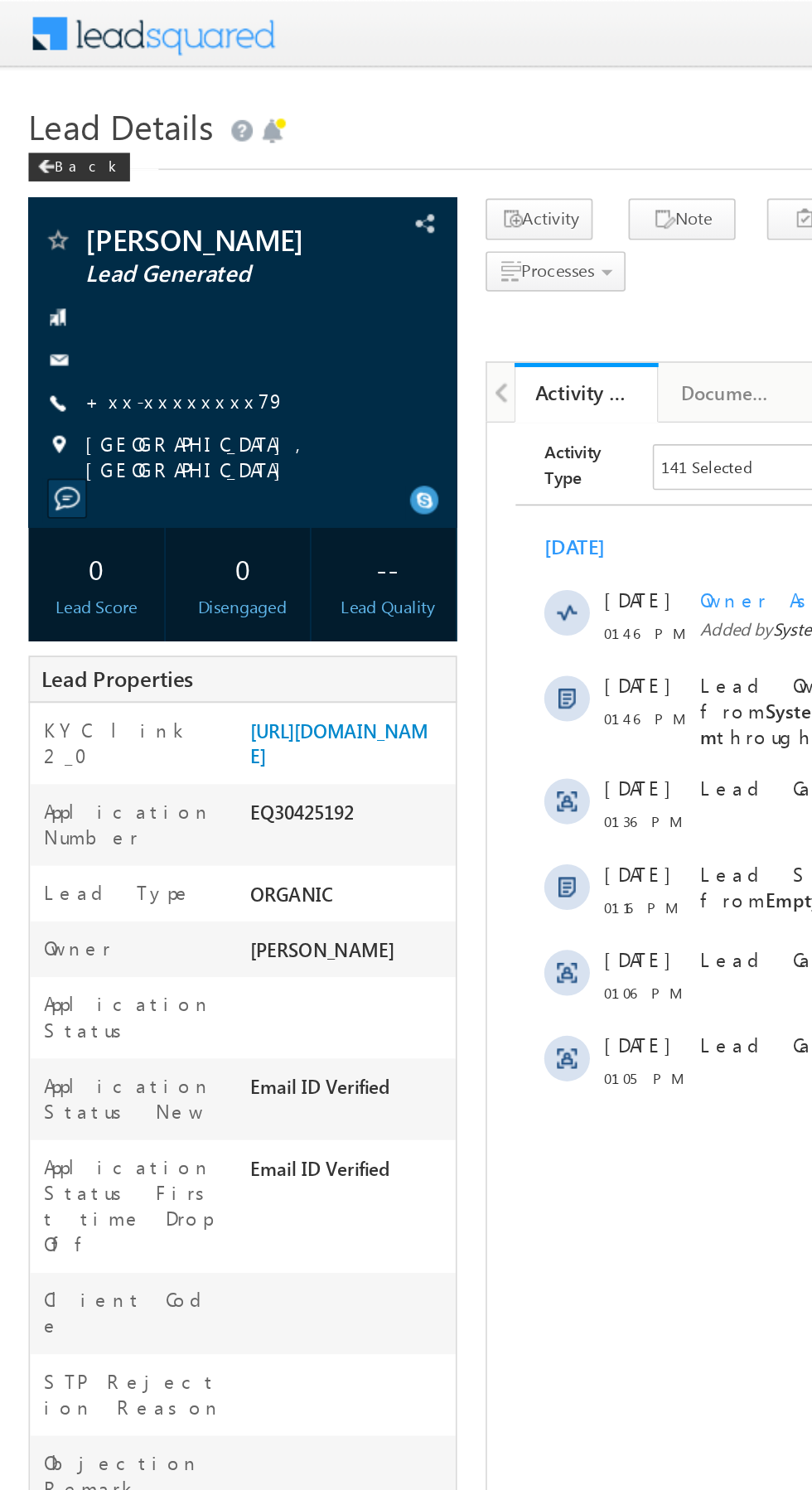
click at [98, 230] on link "+xx-xxxxxxxx79" at bounding box center [107, 232] width 116 height 14
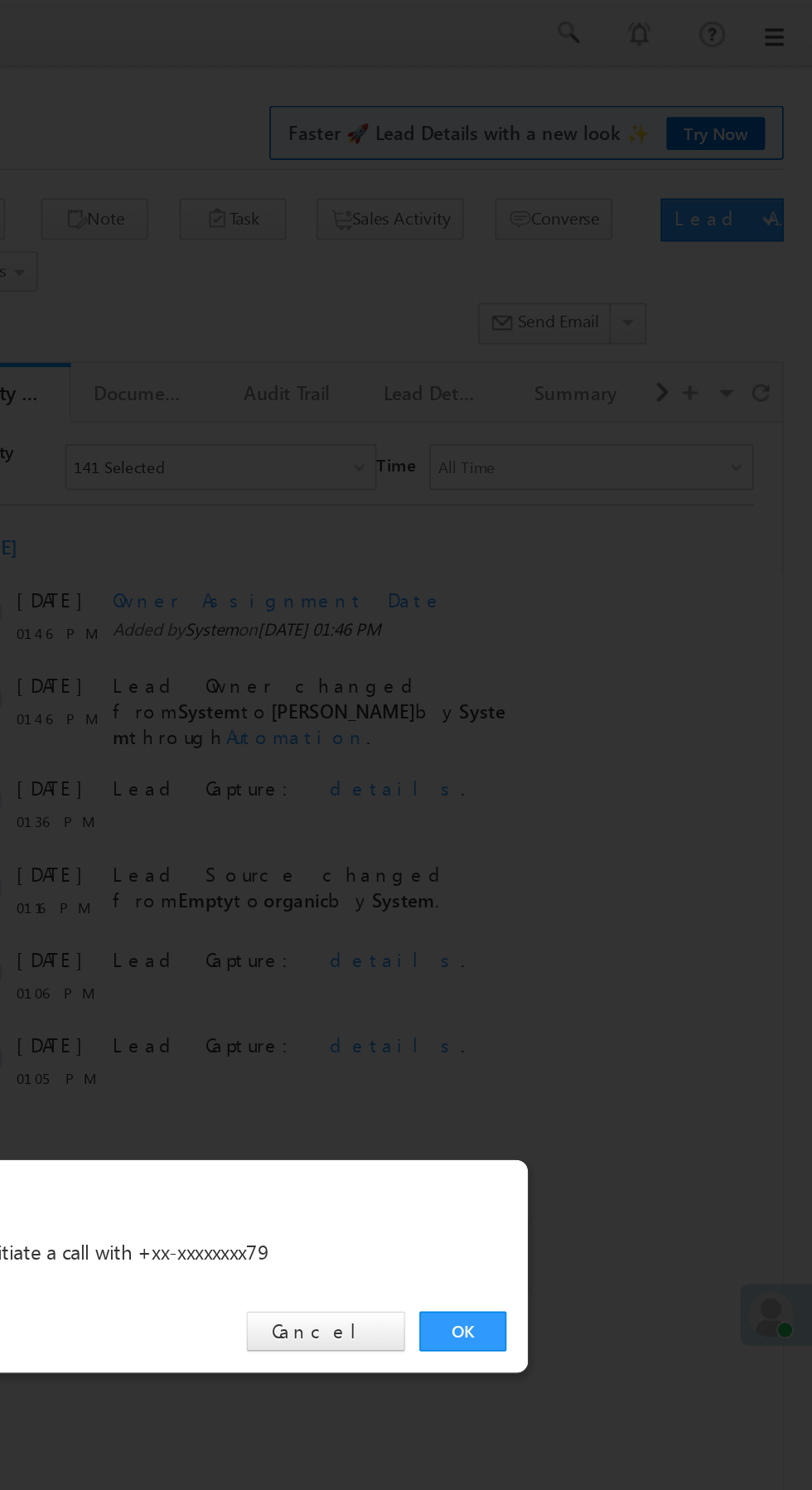
click at [608, 769] on link "OK" at bounding box center [609, 772] width 50 height 23
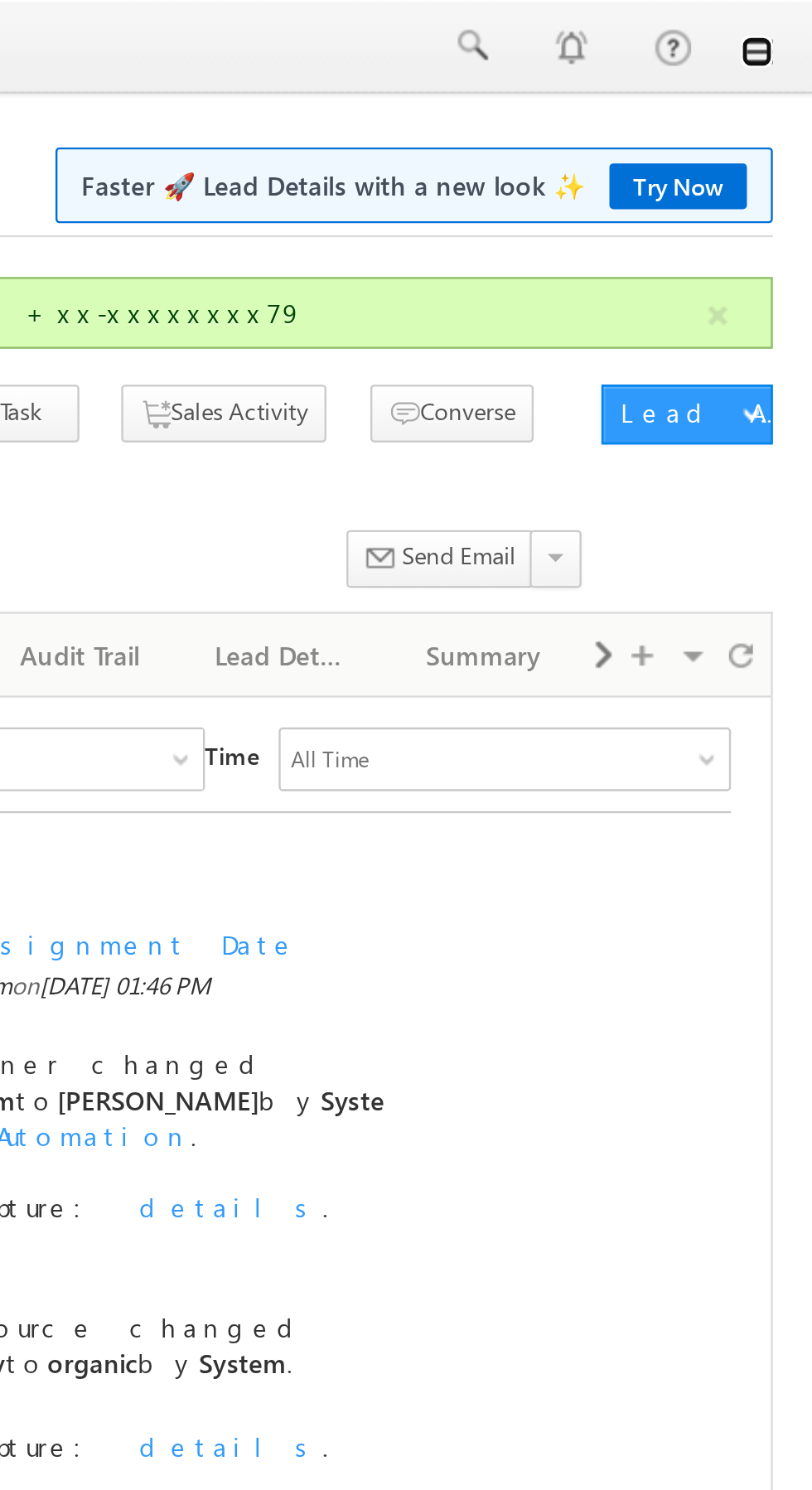
click at [792, 27] on link at bounding box center [789, 22] width 14 height 14
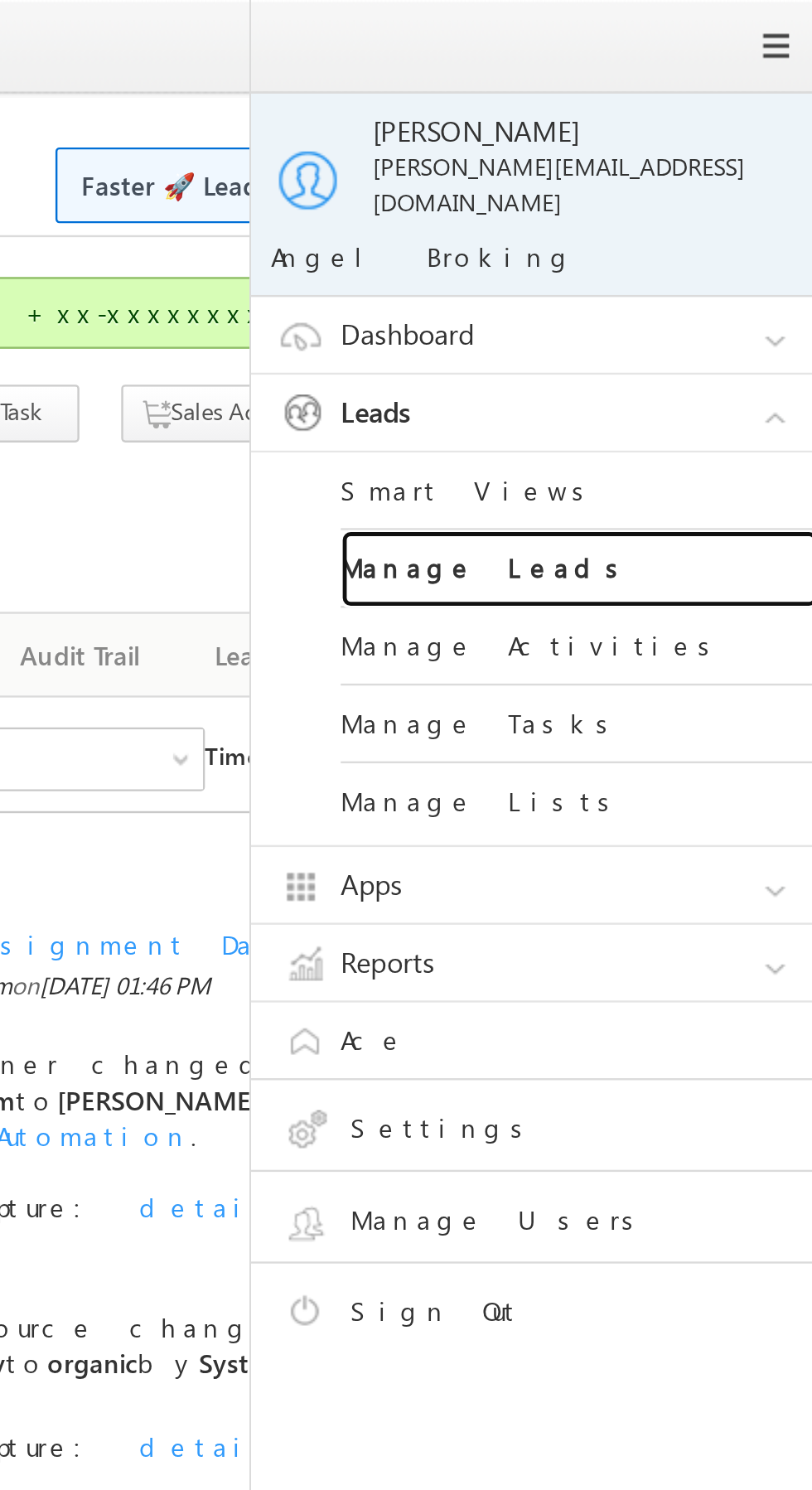
click at [703, 224] on link "Manage Leads" at bounding box center [715, 237] width 199 height 32
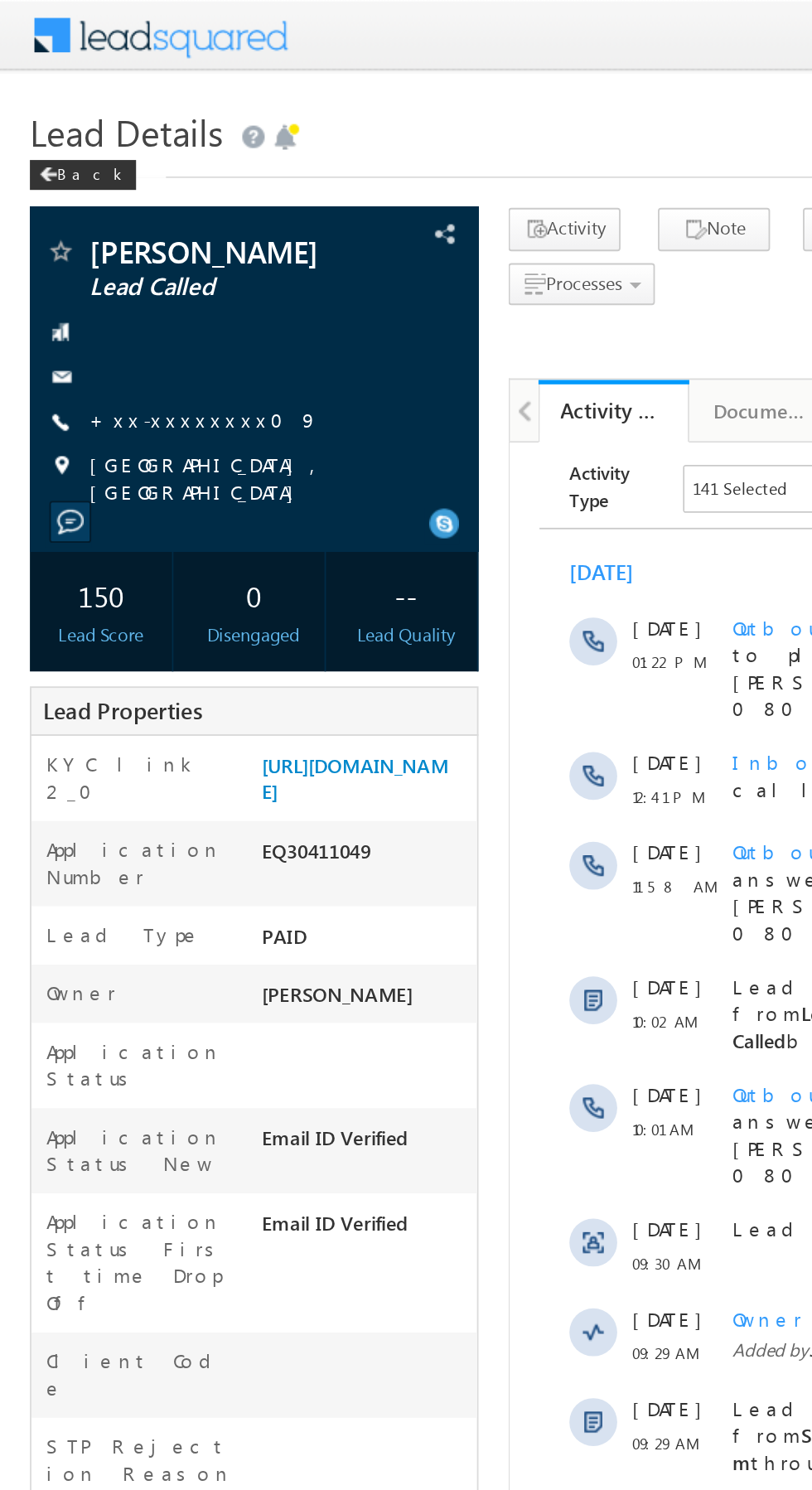
click at [106, 231] on link "+xx-xxxxxxxx09" at bounding box center [112, 232] width 127 height 14
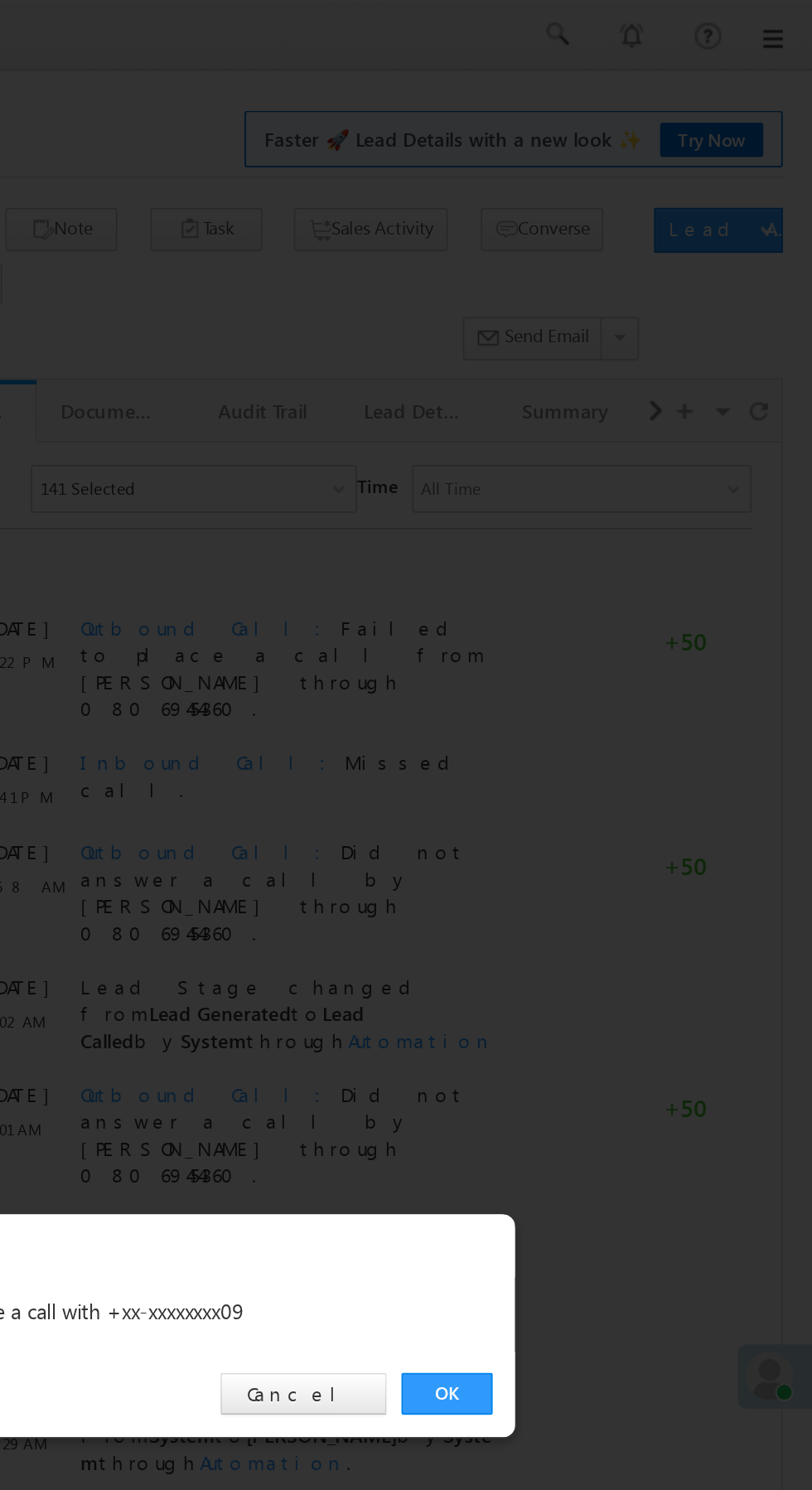
click at [614, 774] on link "OK" at bounding box center [609, 772] width 50 height 23
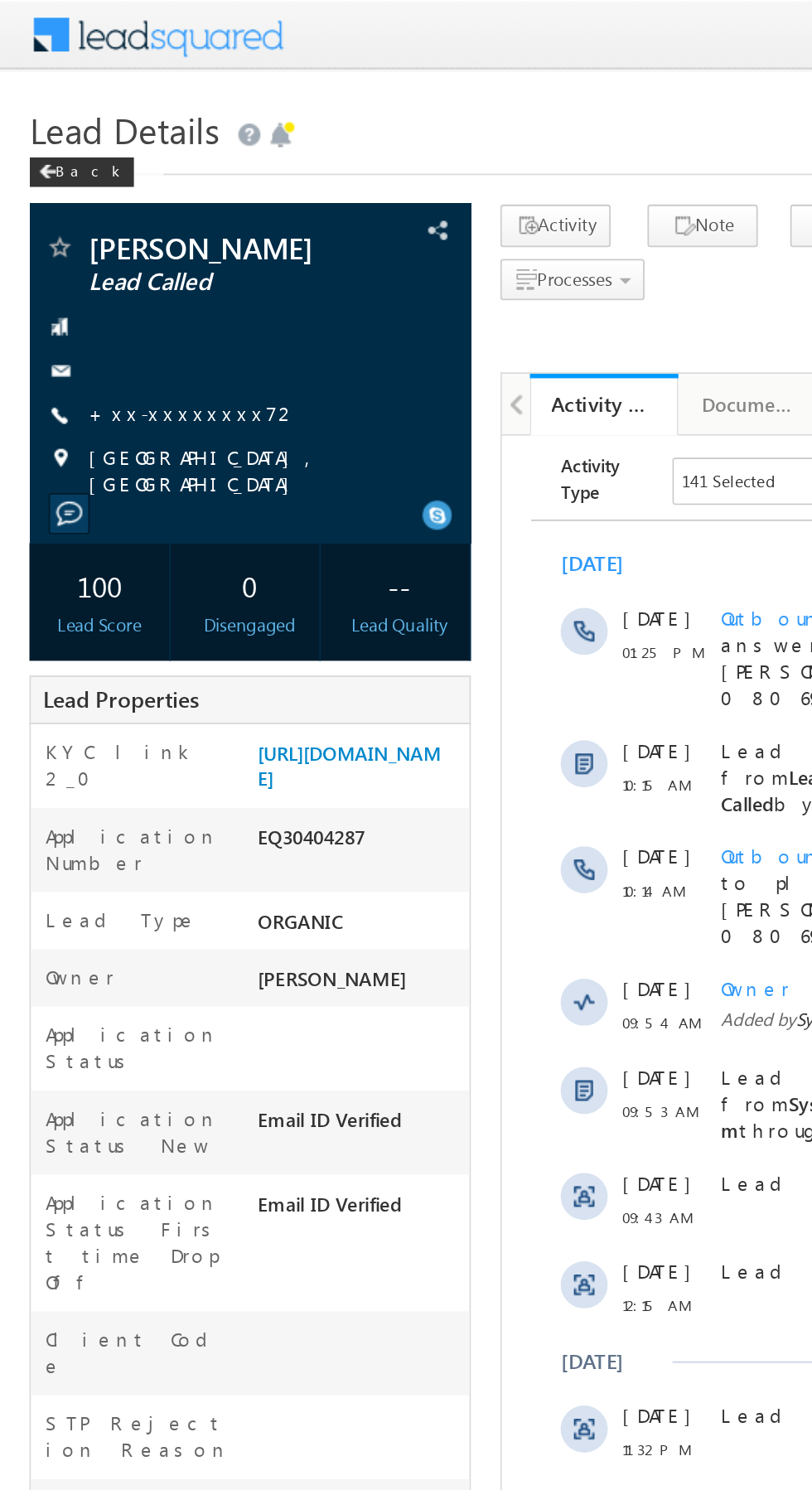
click at [113, 236] on link "+xx-xxxxxxxx72" at bounding box center [108, 232] width 118 height 14
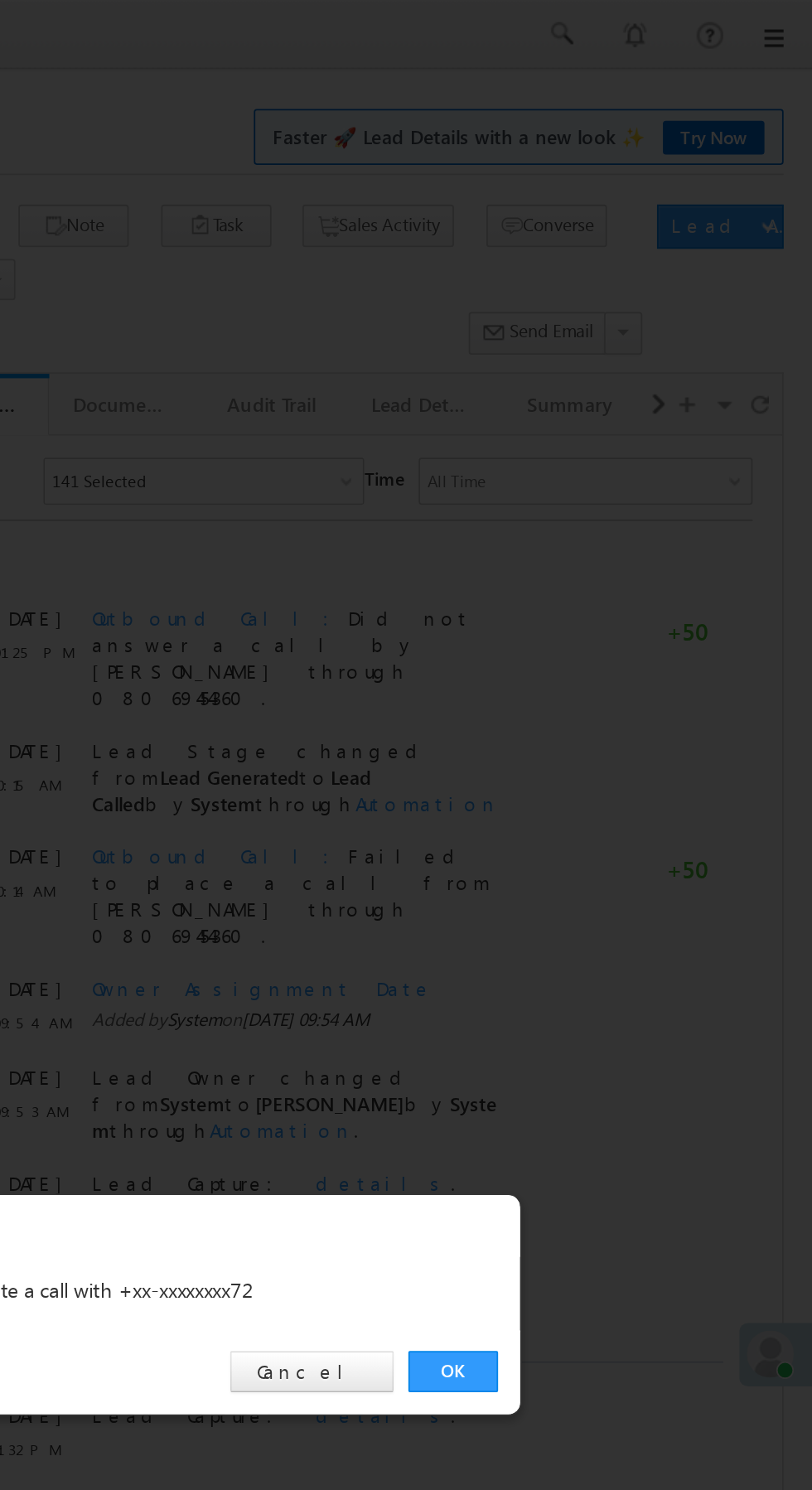
click at [608, 773] on link "OK" at bounding box center [609, 772] width 50 height 23
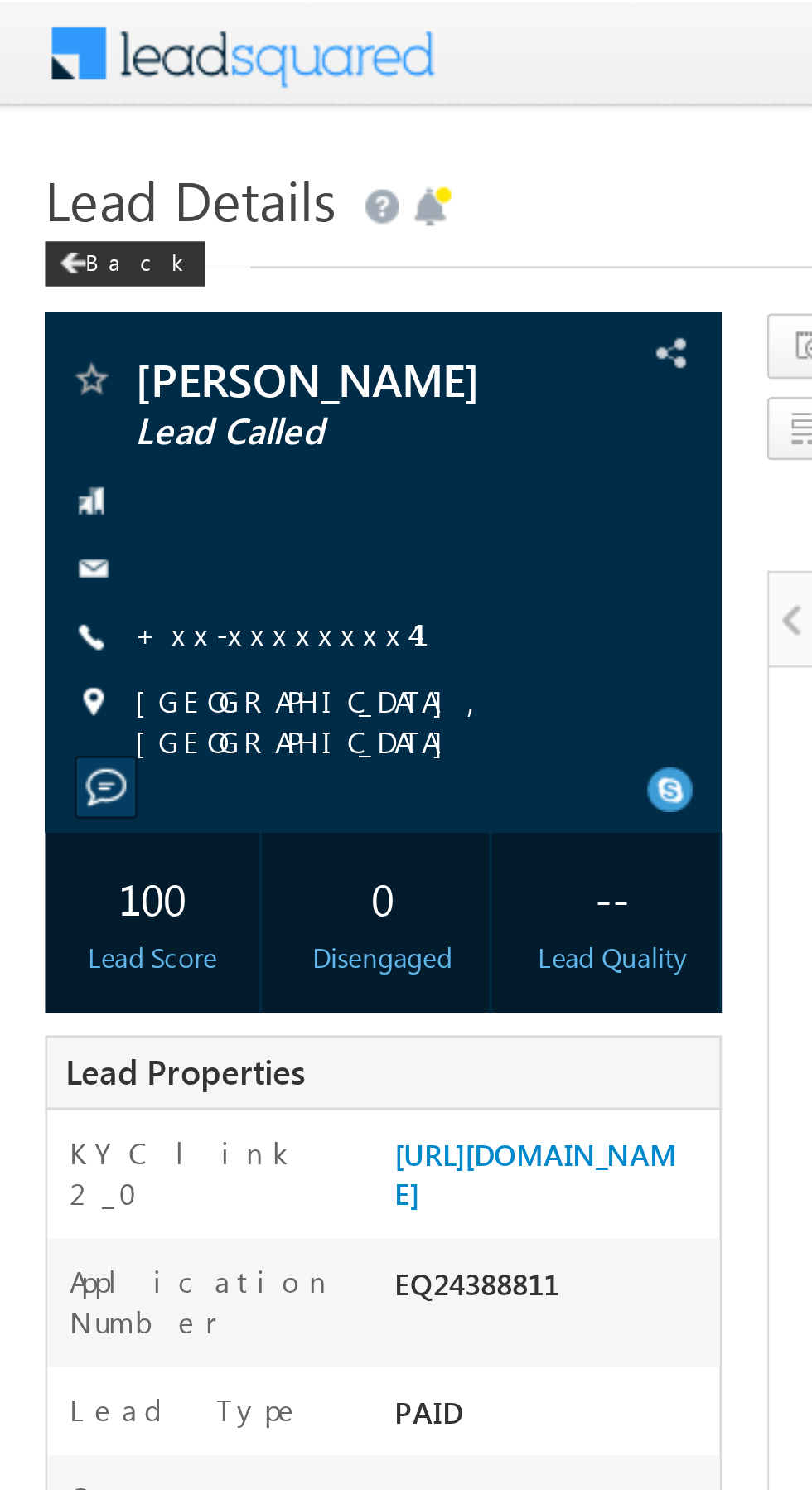
click at [87, 232] on link "+xx-xxxxxxxx41" at bounding box center [113, 232] width 129 height 14
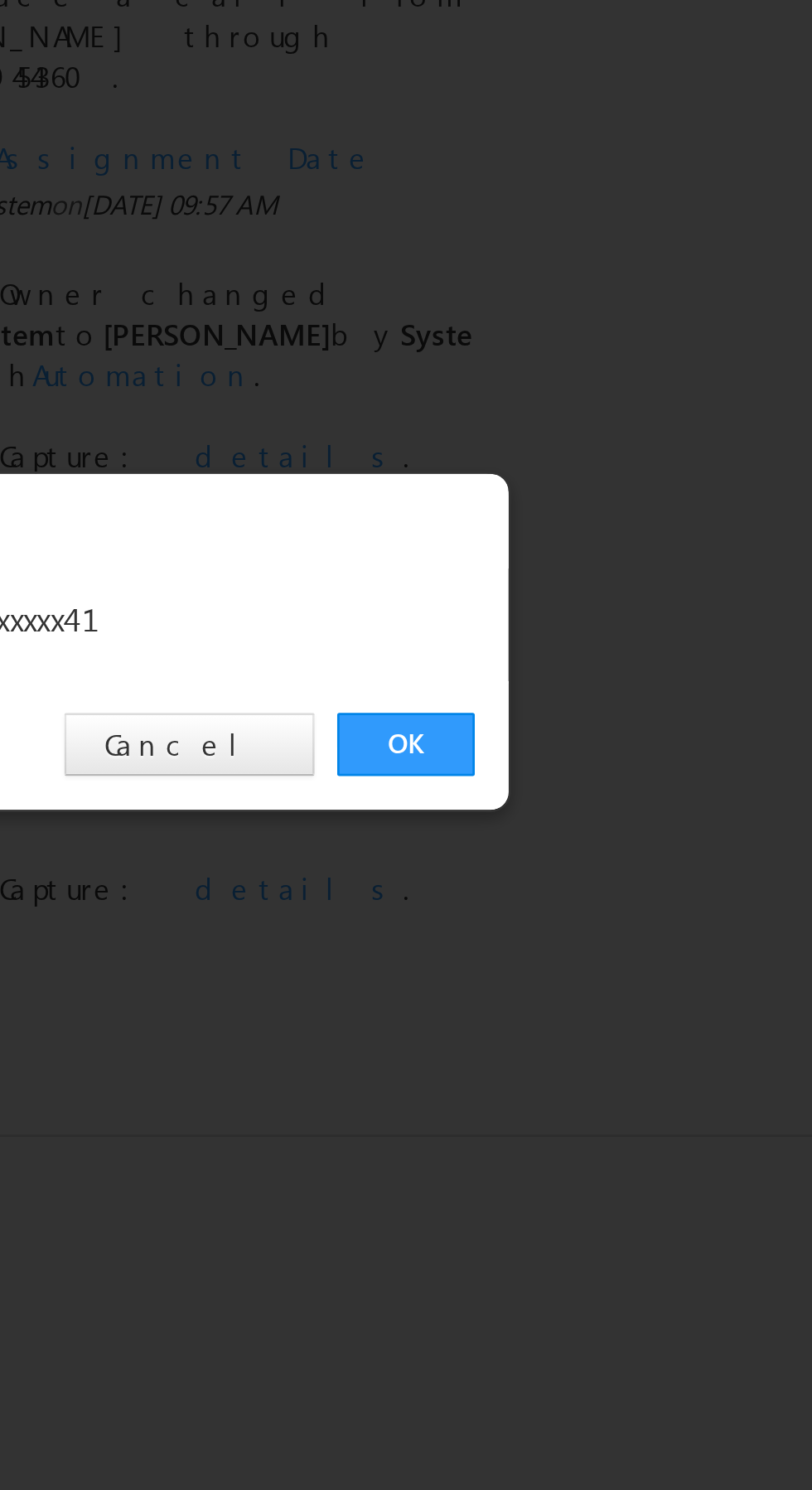
click at [603, 774] on link "OK" at bounding box center [609, 772] width 50 height 23
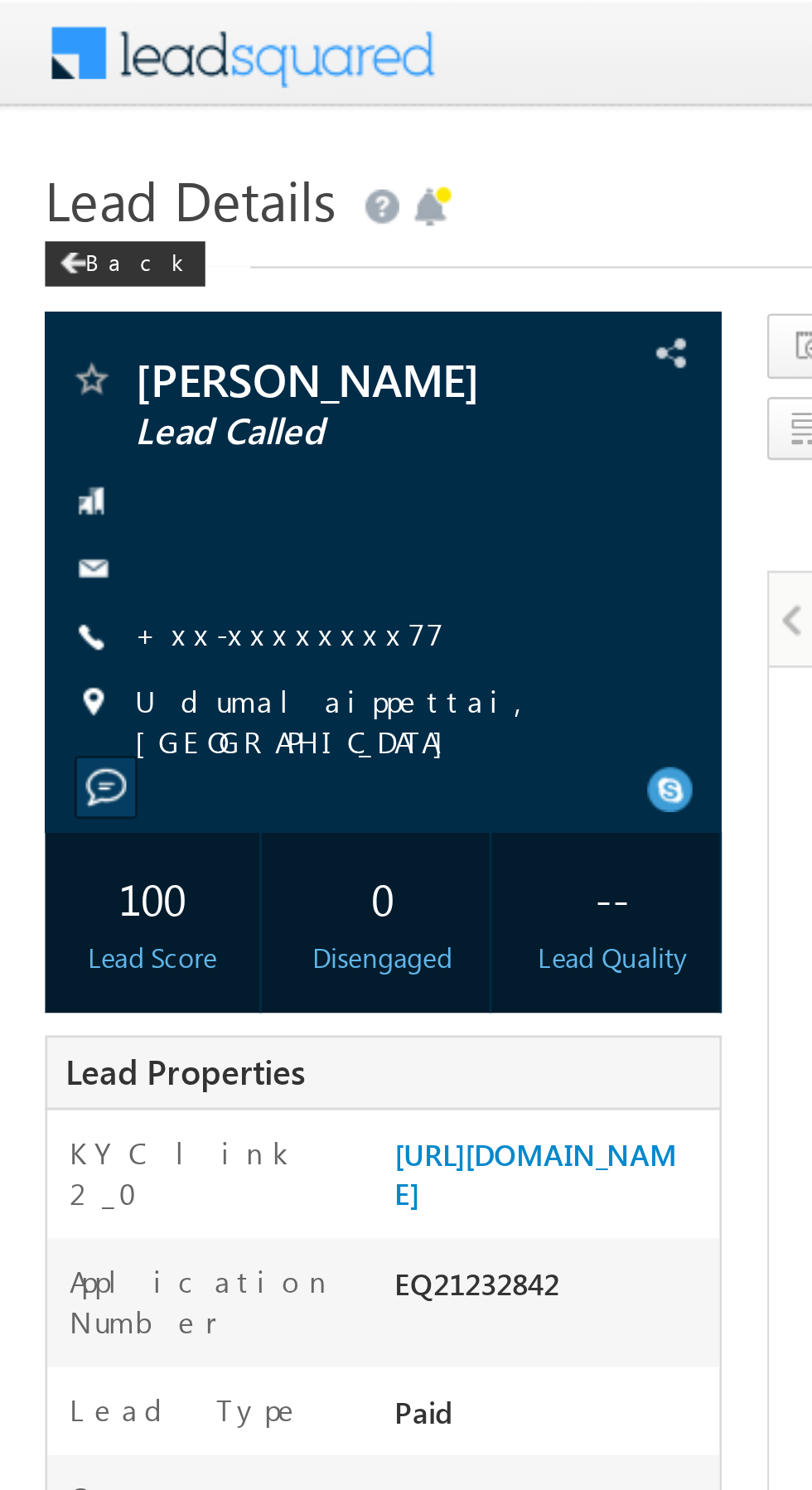
click at [92, 234] on link "+xx-xxxxxxxx77" at bounding box center [106, 232] width 113 height 14
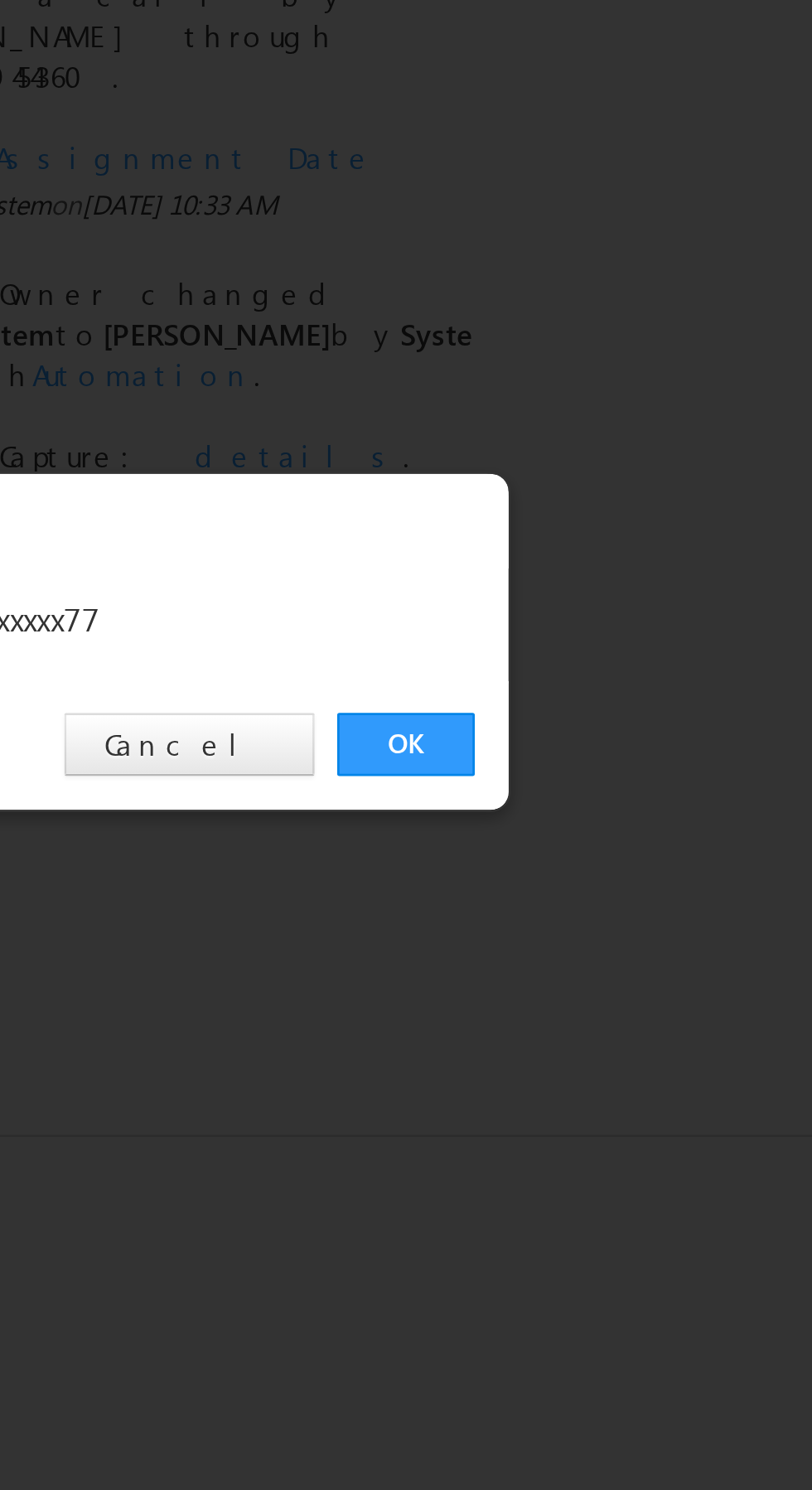
click at [607, 770] on link "OK" at bounding box center [609, 772] width 50 height 23
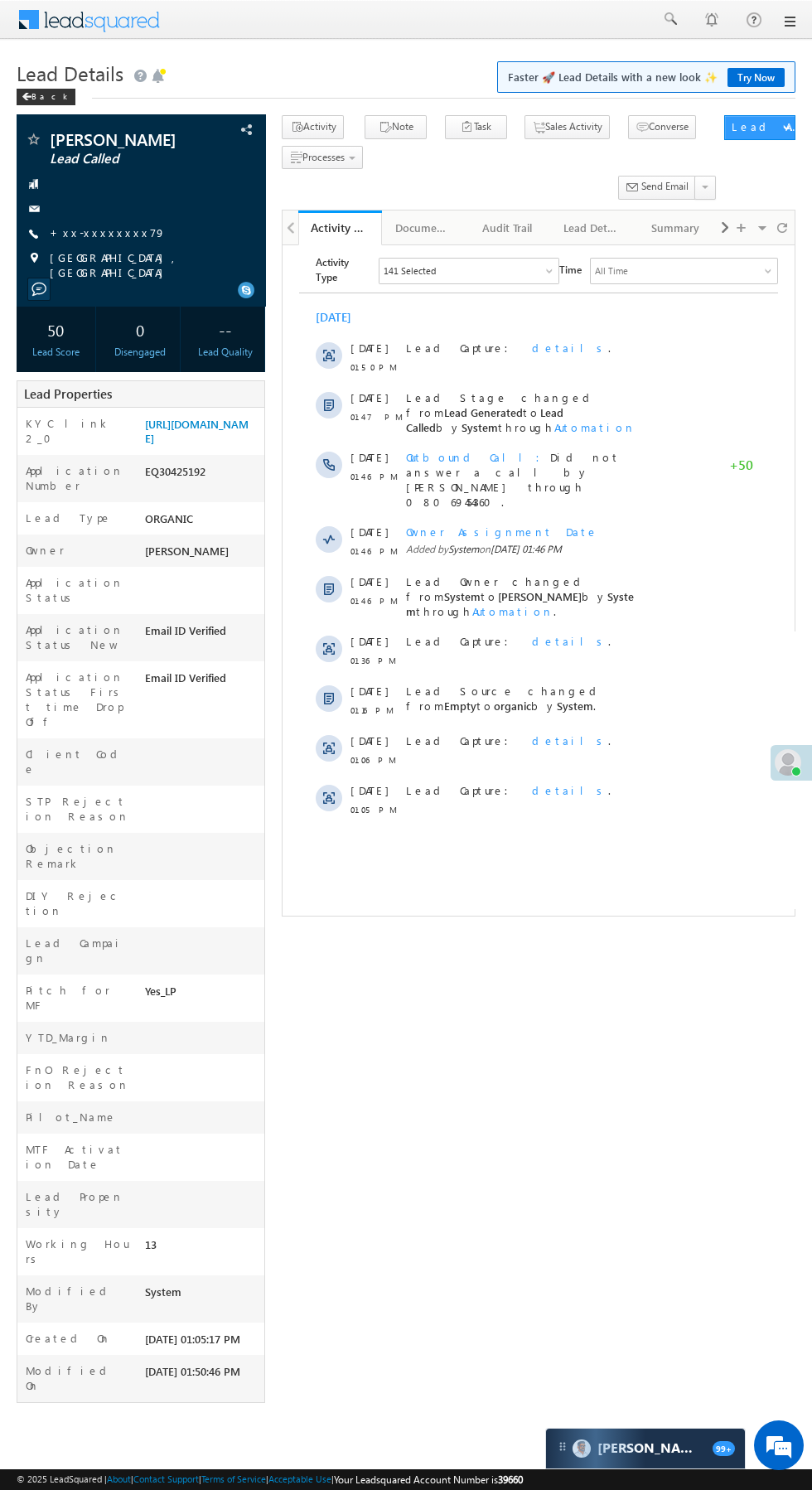
click at [753, 1249] on html "Menu Anuruddh Kumar anuru ddh.1 kumar @ange lbrok ing.c" at bounding box center [406, 726] width 812 height 1453
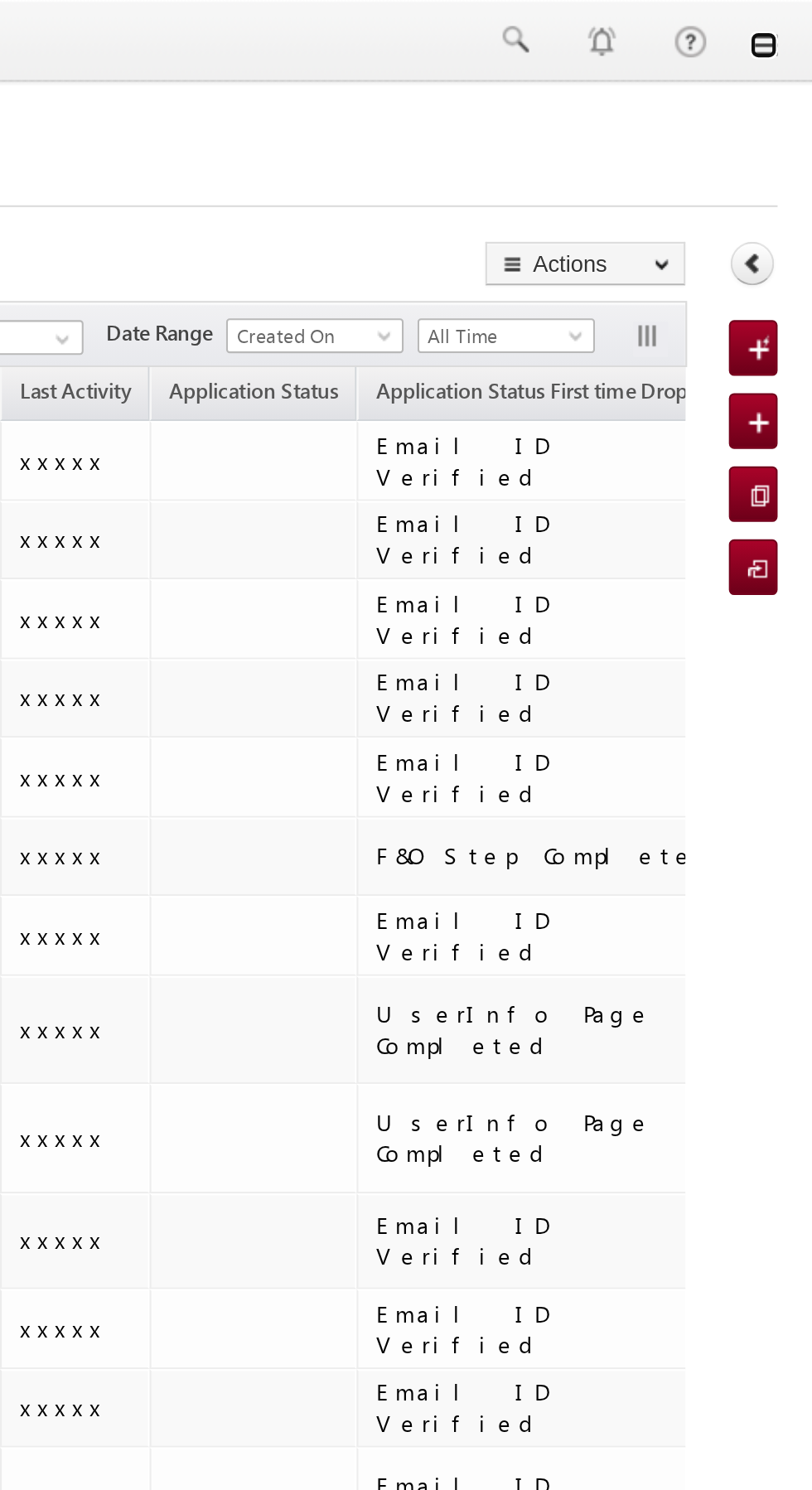
click at [791, 22] on link at bounding box center [789, 22] width 14 height 14
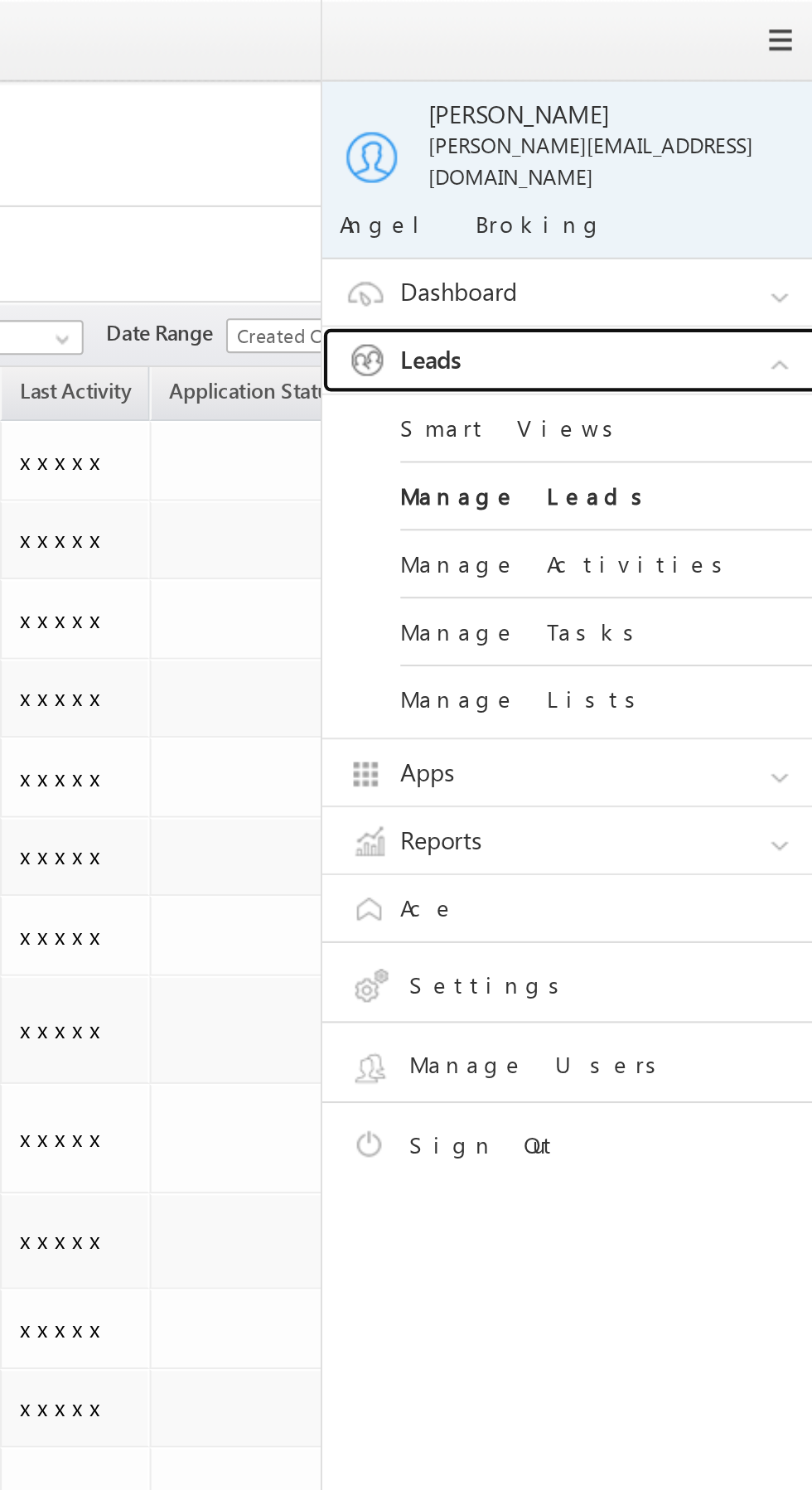
click at [734, 156] on link "Leads" at bounding box center [702, 171] width 249 height 32
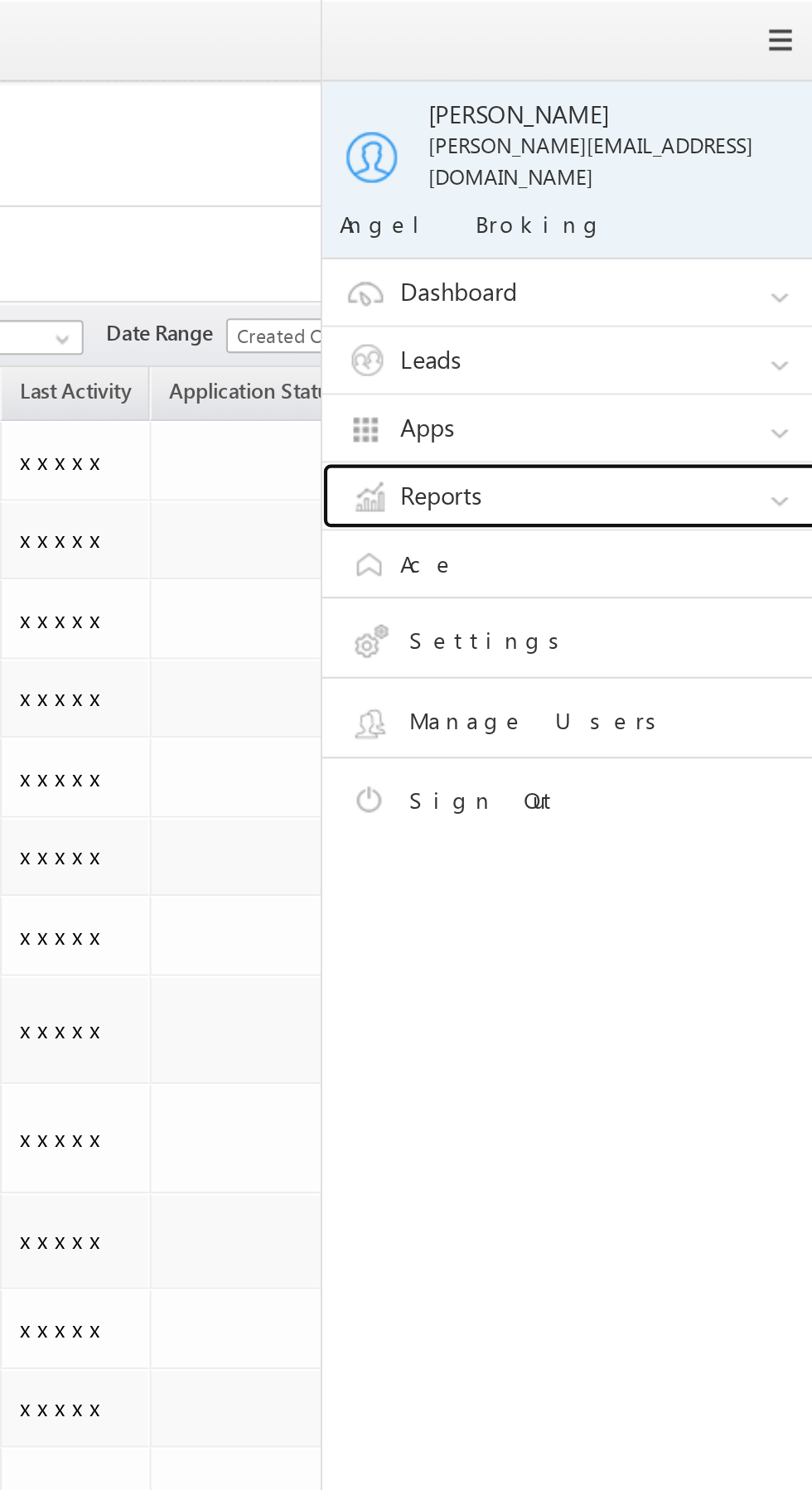
click at [708, 221] on link "Reports" at bounding box center [702, 236] width 249 height 32
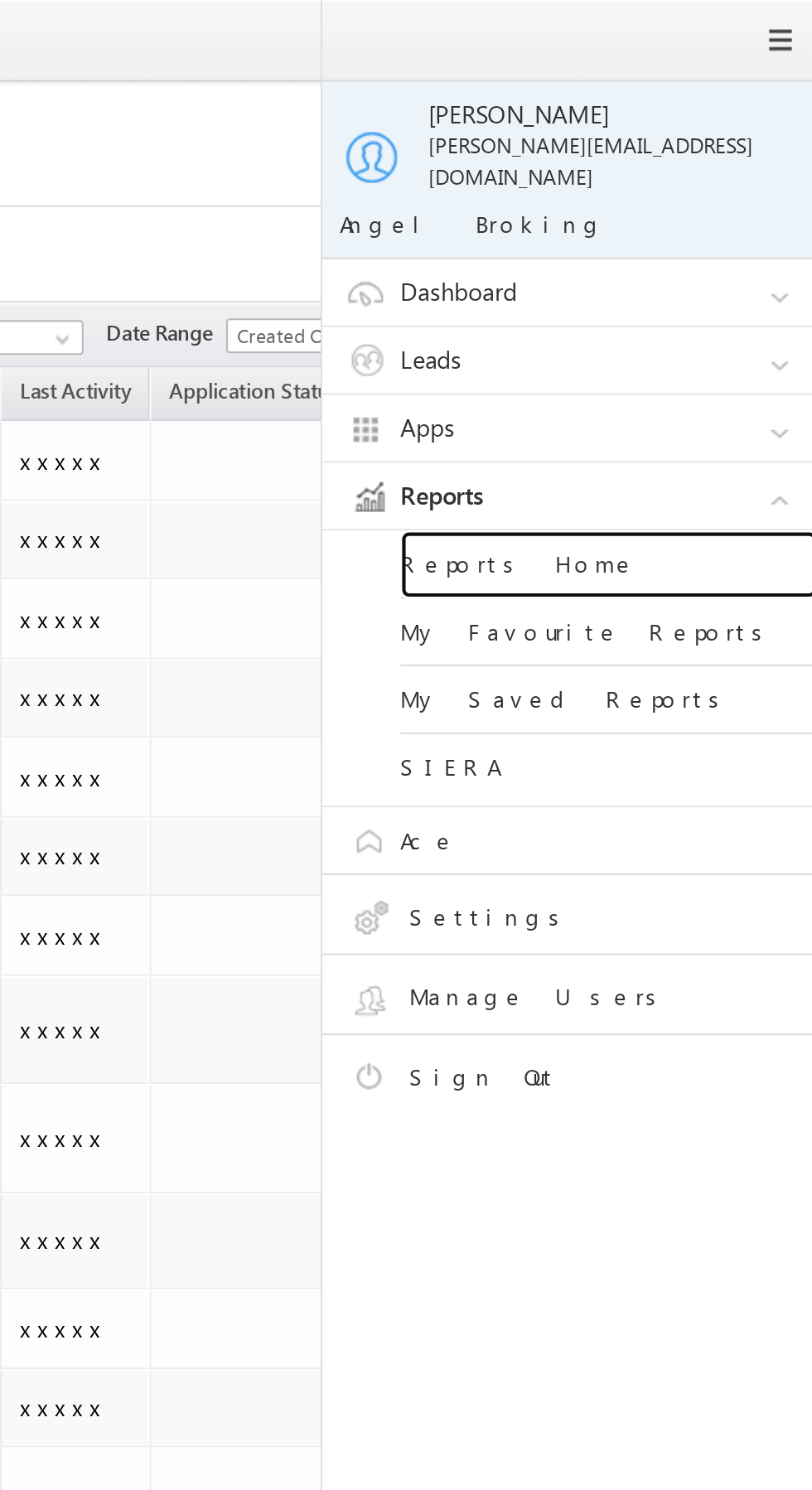
click at [702, 253] on link "Reports Home" at bounding box center [715, 269] width 199 height 32
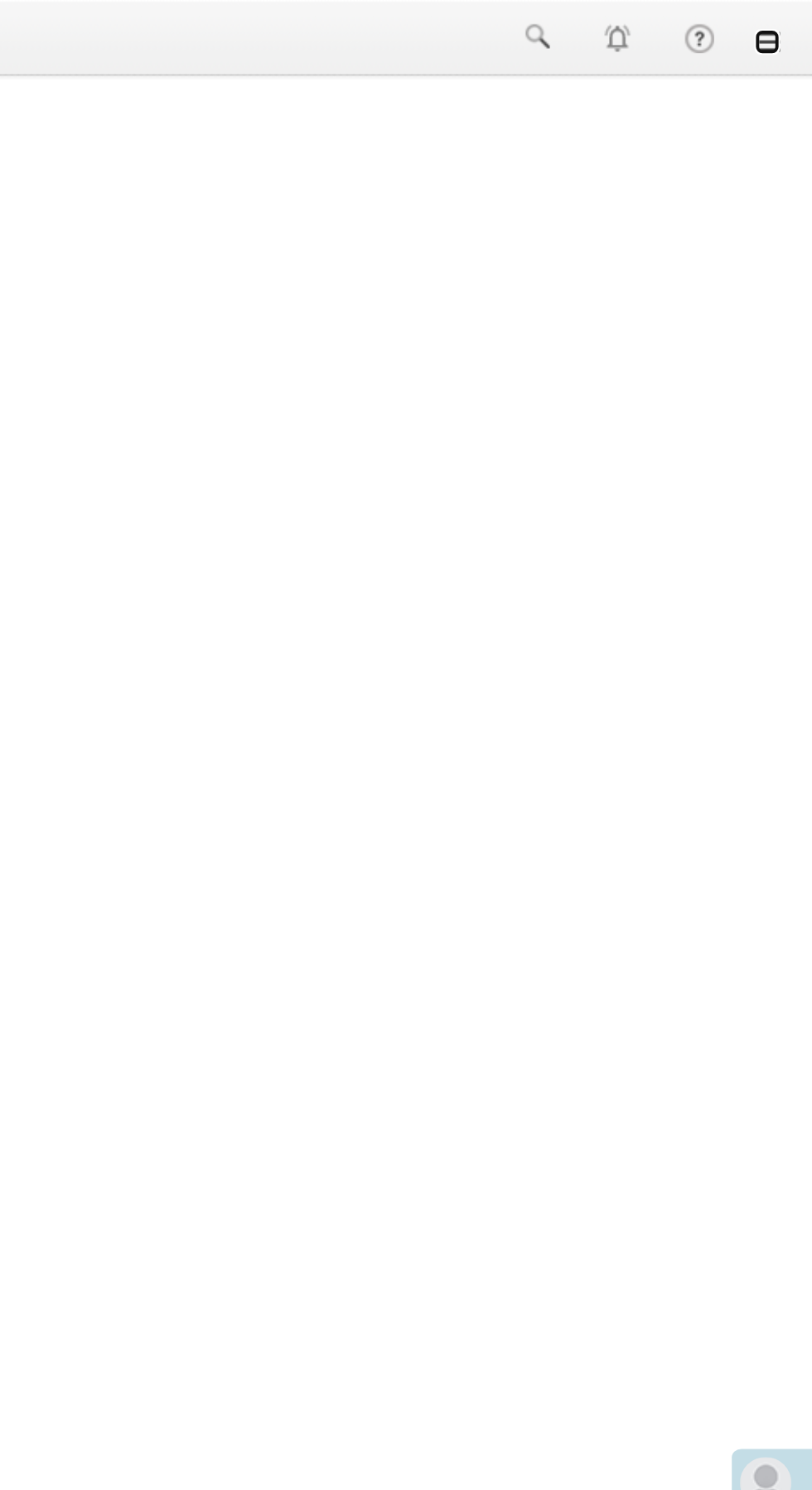
click at [794, 24] on link at bounding box center [789, 22] width 14 height 14
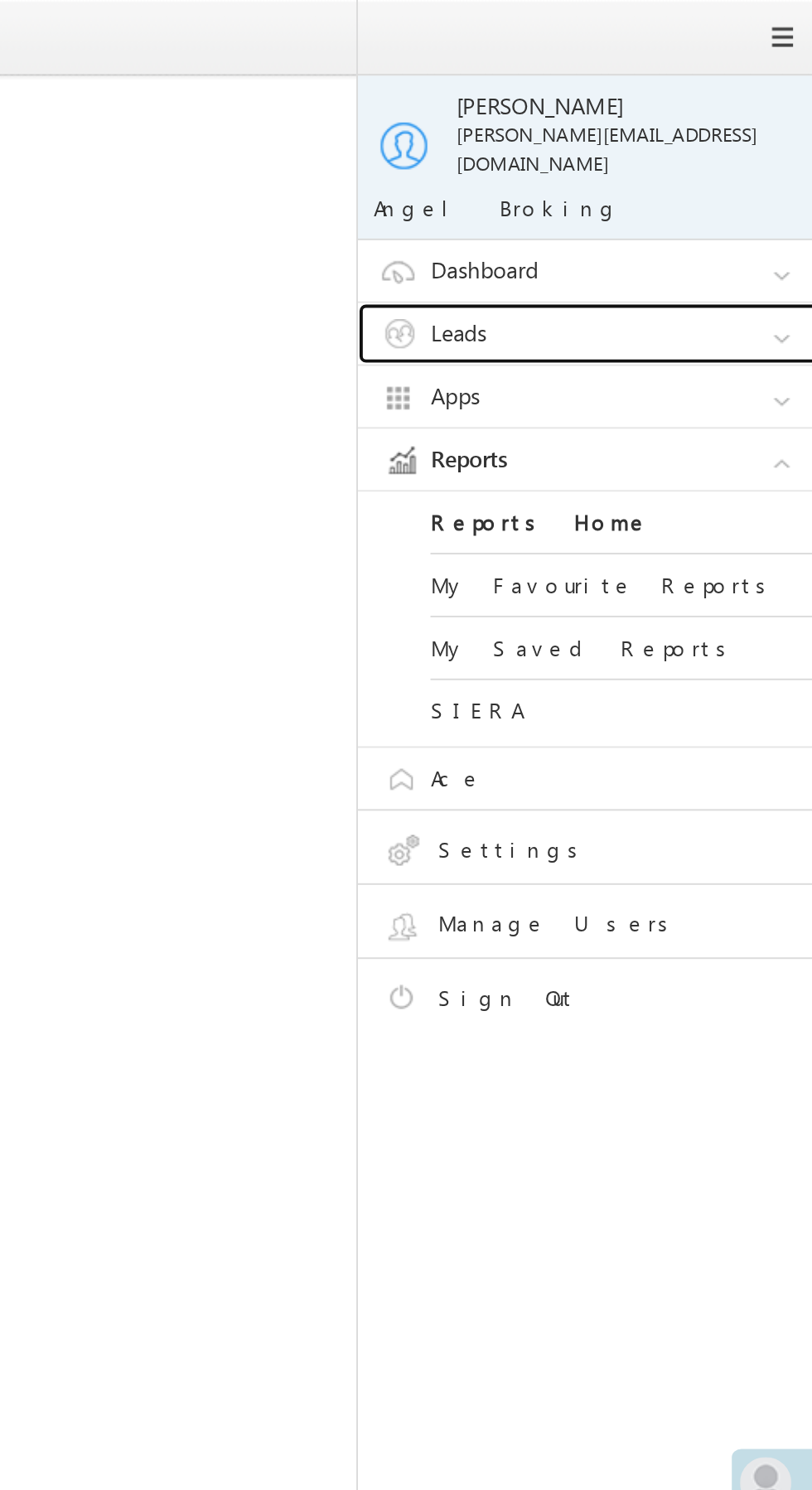
click at [727, 156] on link "Leads" at bounding box center [702, 171] width 249 height 32
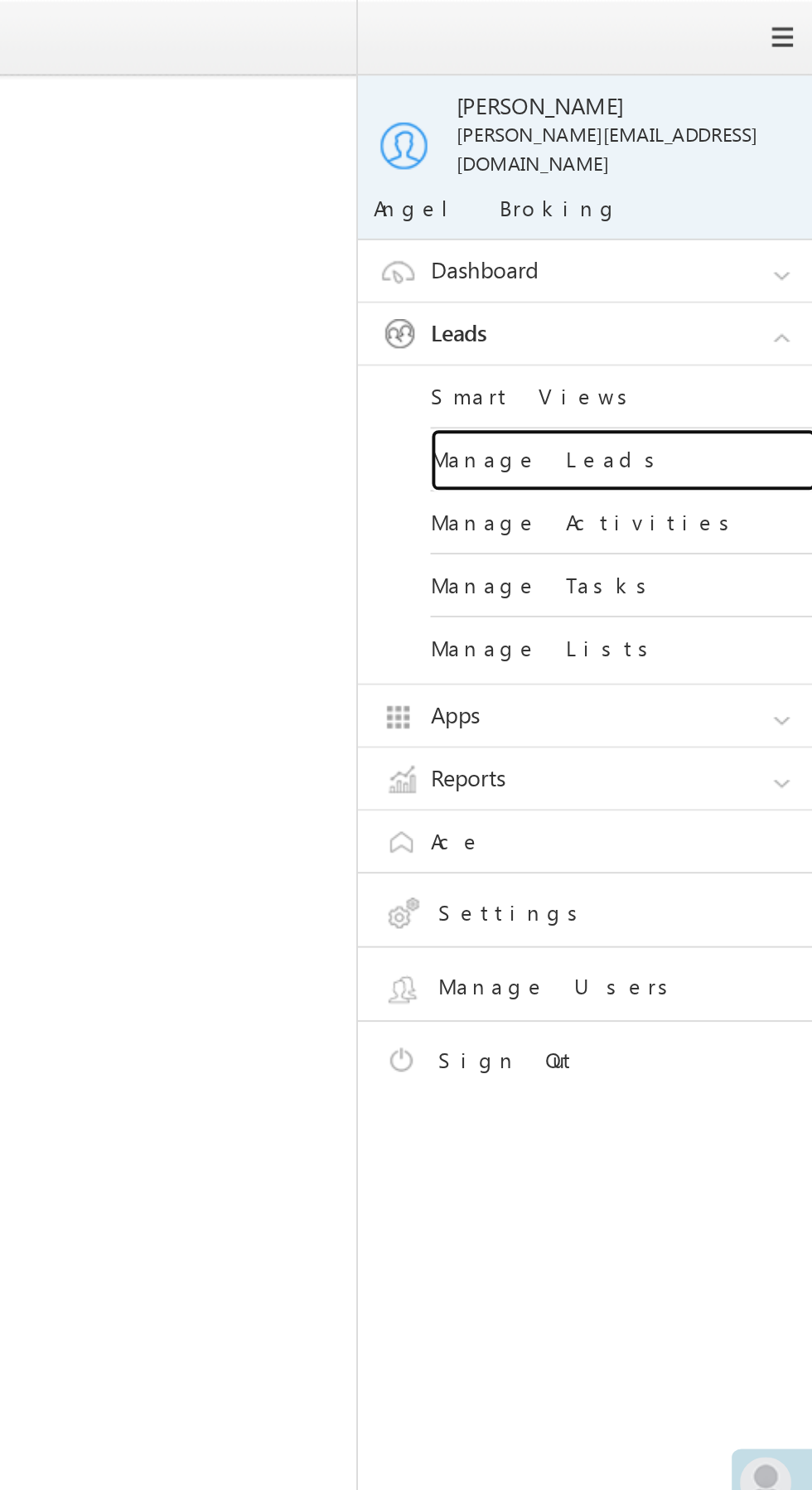
click at [723, 221] on link "Manage Leads" at bounding box center [715, 237] width 199 height 32
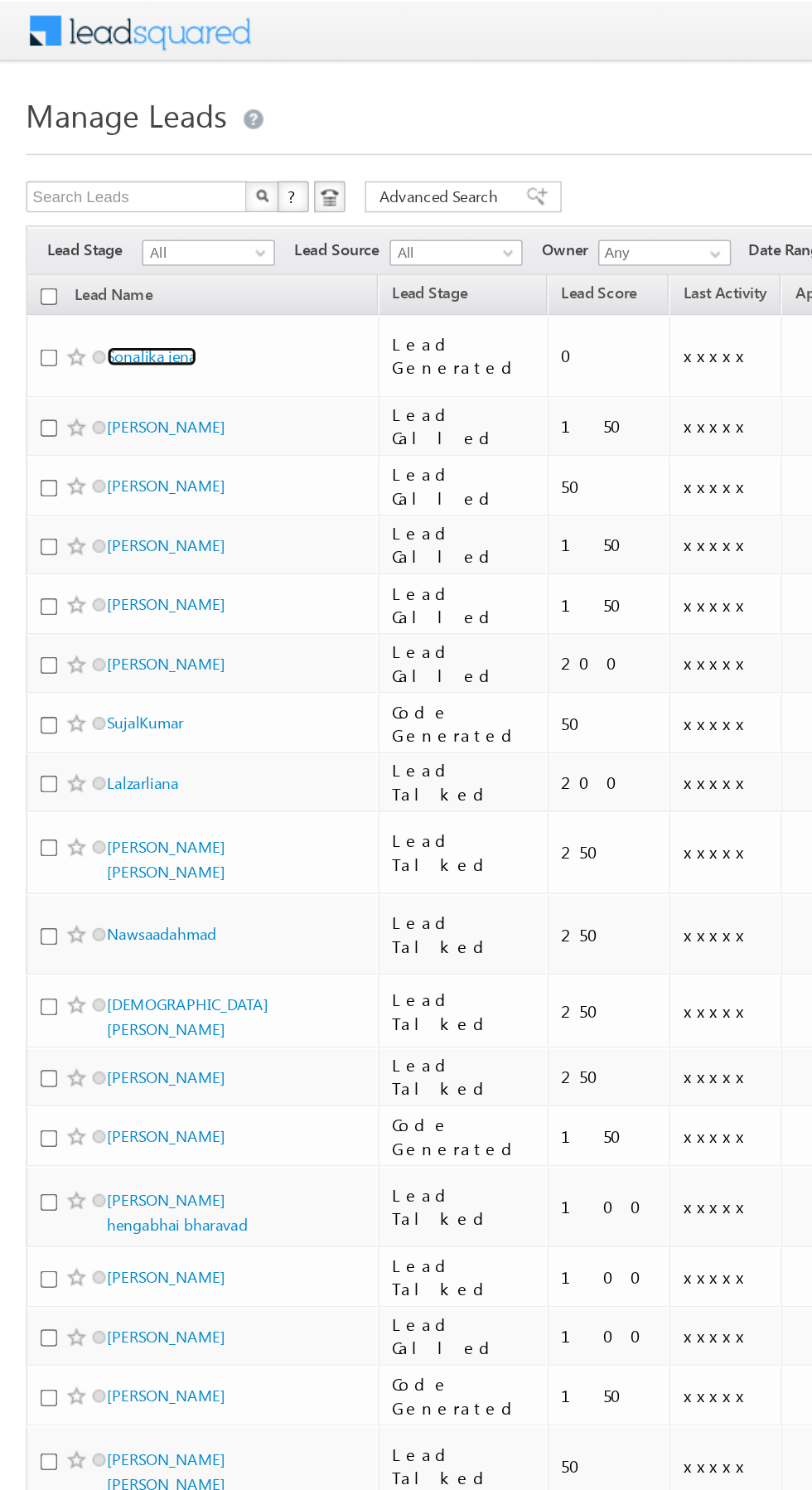
click at [100, 222] on link "Sonalika jena" at bounding box center [96, 226] width 57 height 13
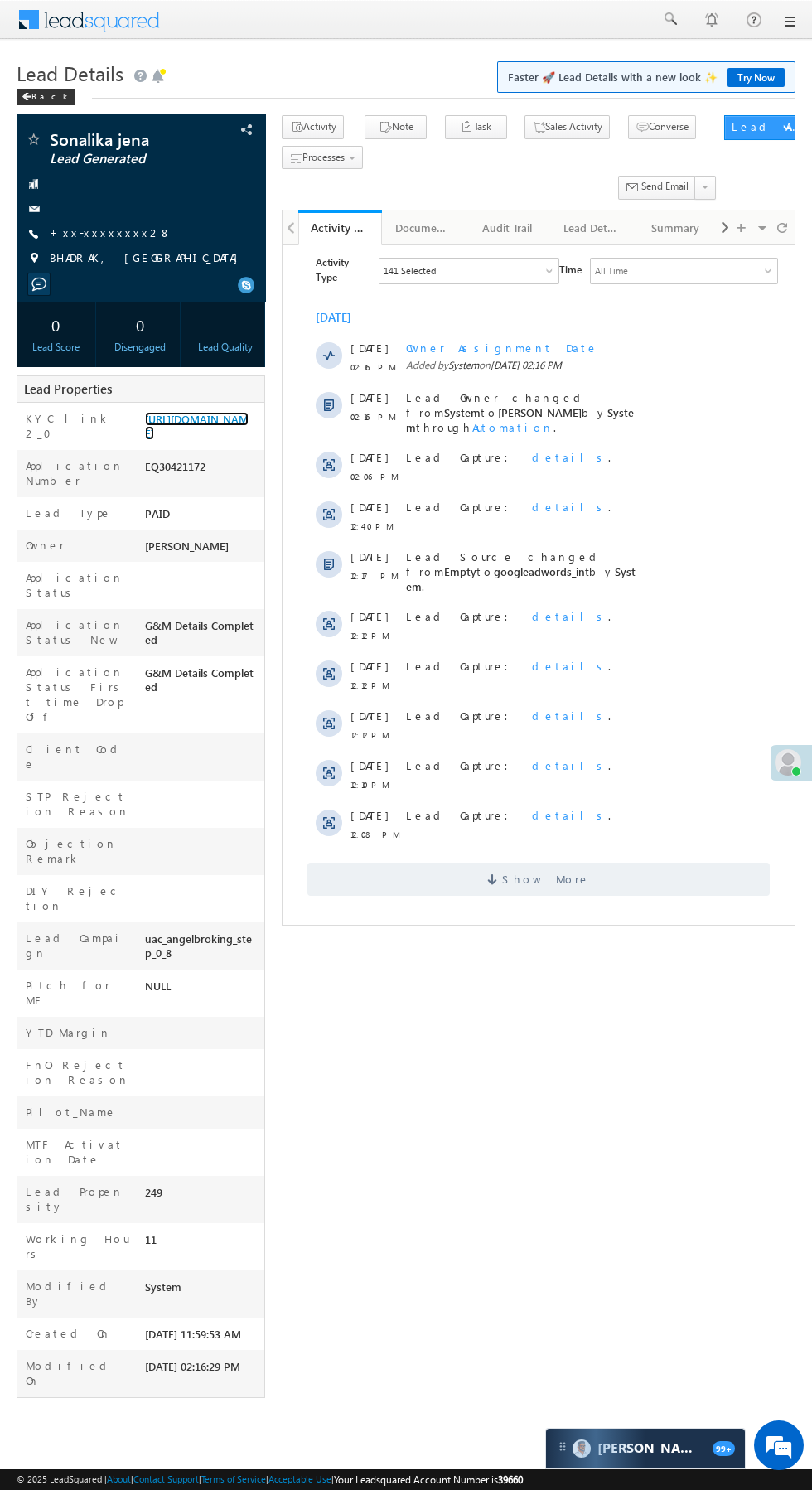
click at [208, 440] on link "[URL][DOMAIN_NAME]" at bounding box center [197, 426] width 104 height 28
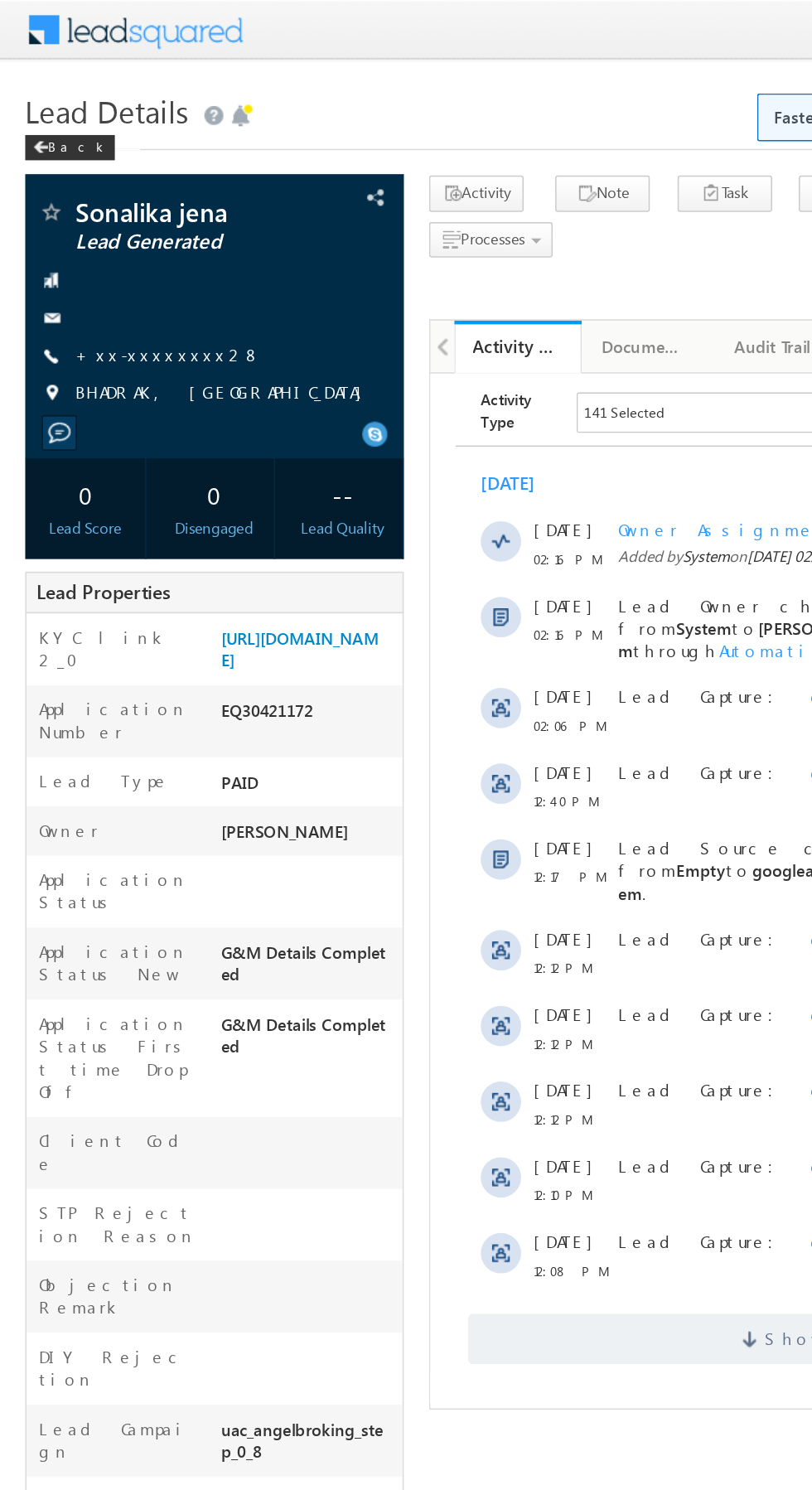
click at [100, 234] on link "+xx-xxxxxxxx28" at bounding box center [110, 232] width 122 height 14
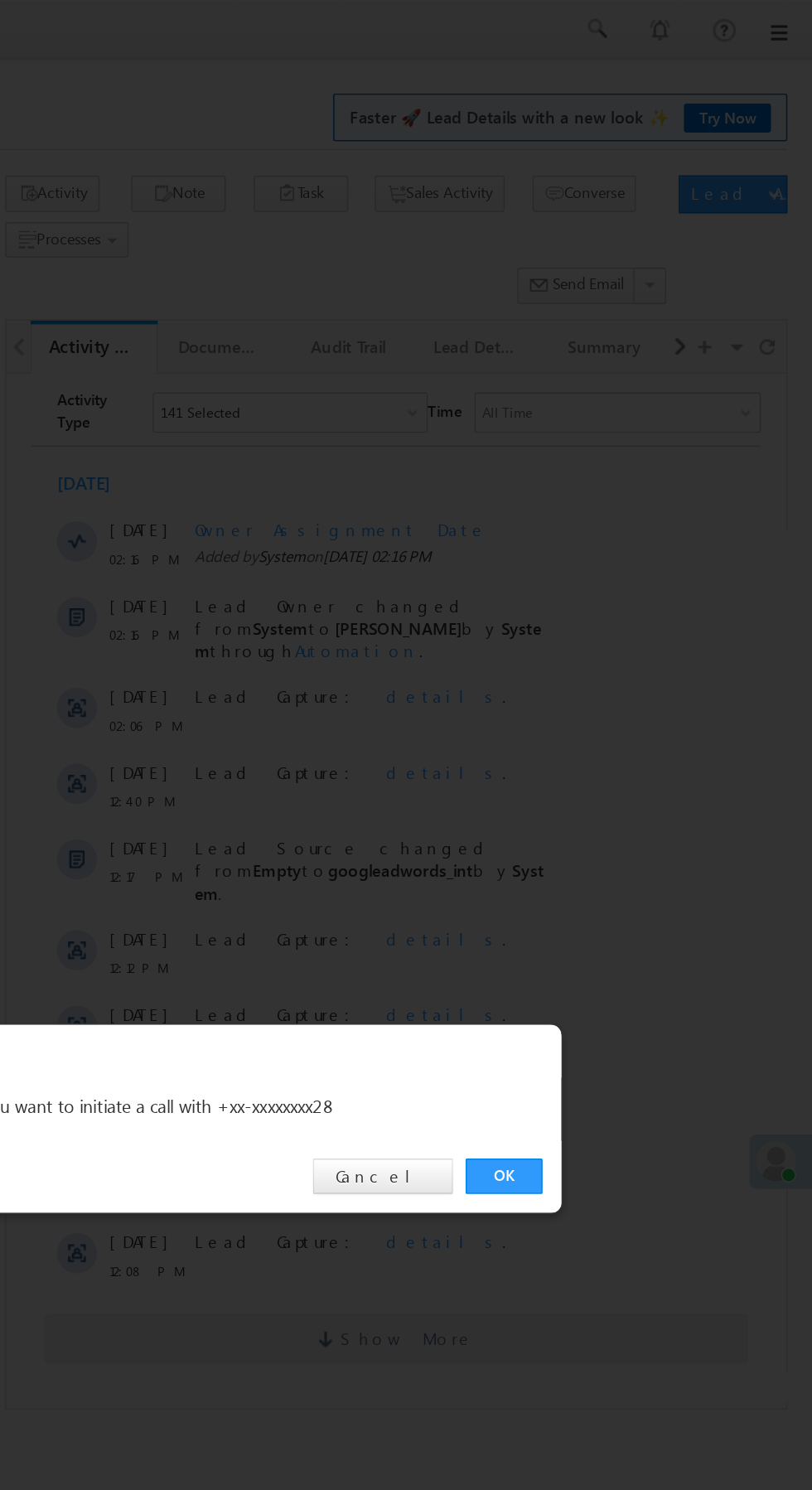
click at [615, 769] on link "OK" at bounding box center [609, 772] width 50 height 23
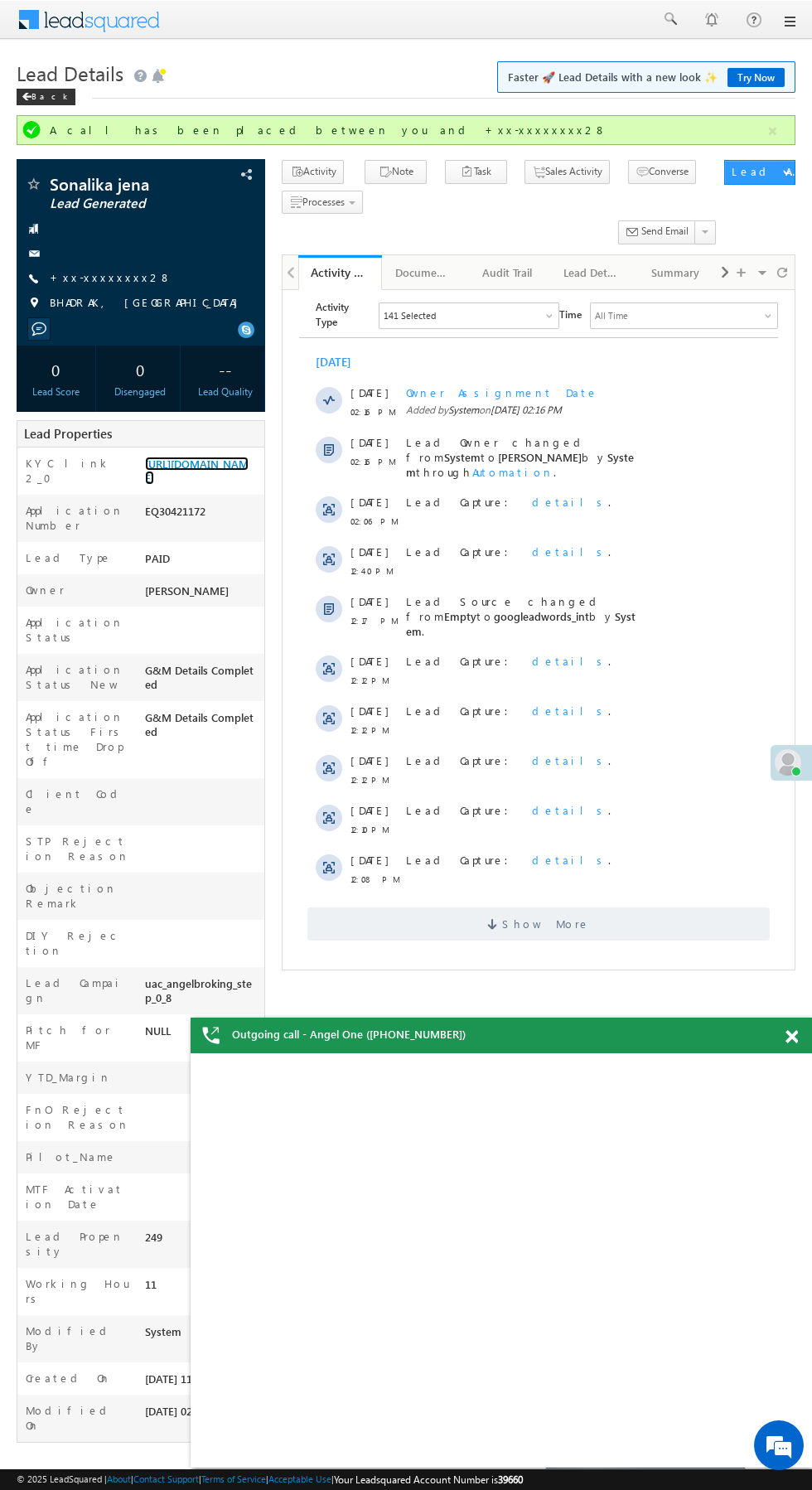
click at [196, 475] on link "https://angelbroking1-pk3em7sa.customui-test.leadsquared.com?leadId=4e07bfa8-a7…" at bounding box center [197, 470] width 104 height 28
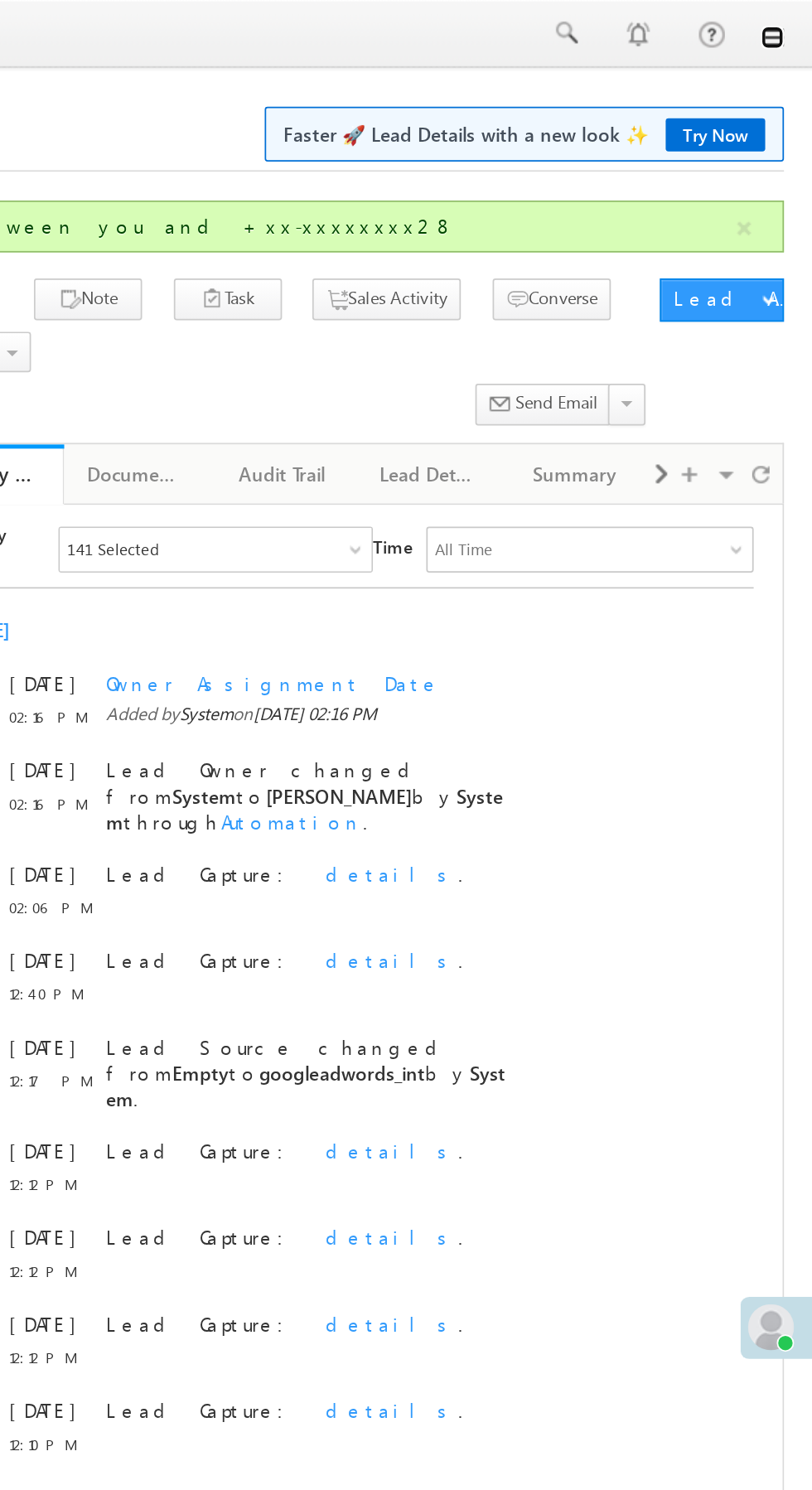
click at [789, 22] on link at bounding box center [789, 22] width 14 height 14
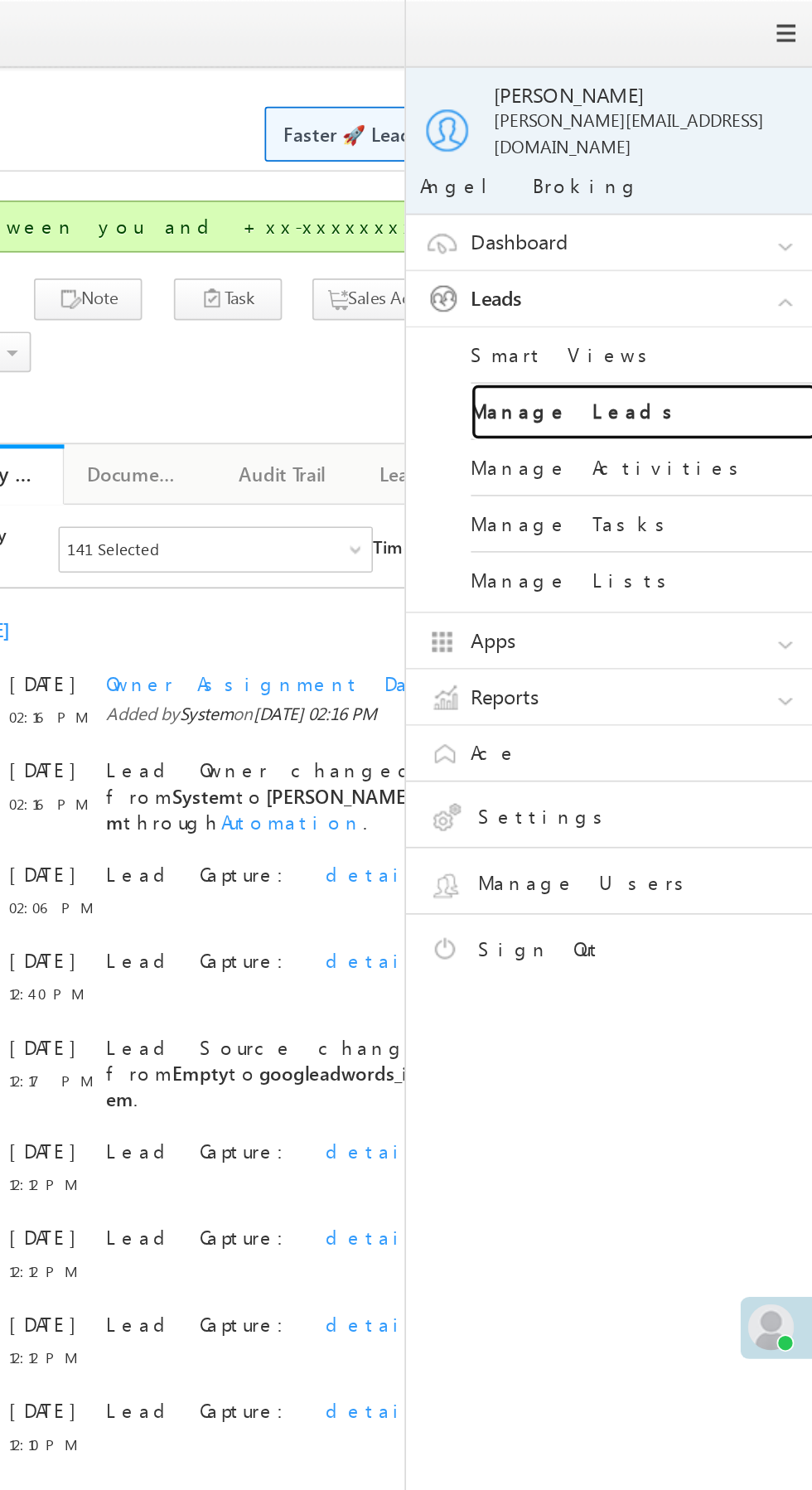
click at [734, 226] on link "Manage Leads" at bounding box center [715, 237] width 199 height 32
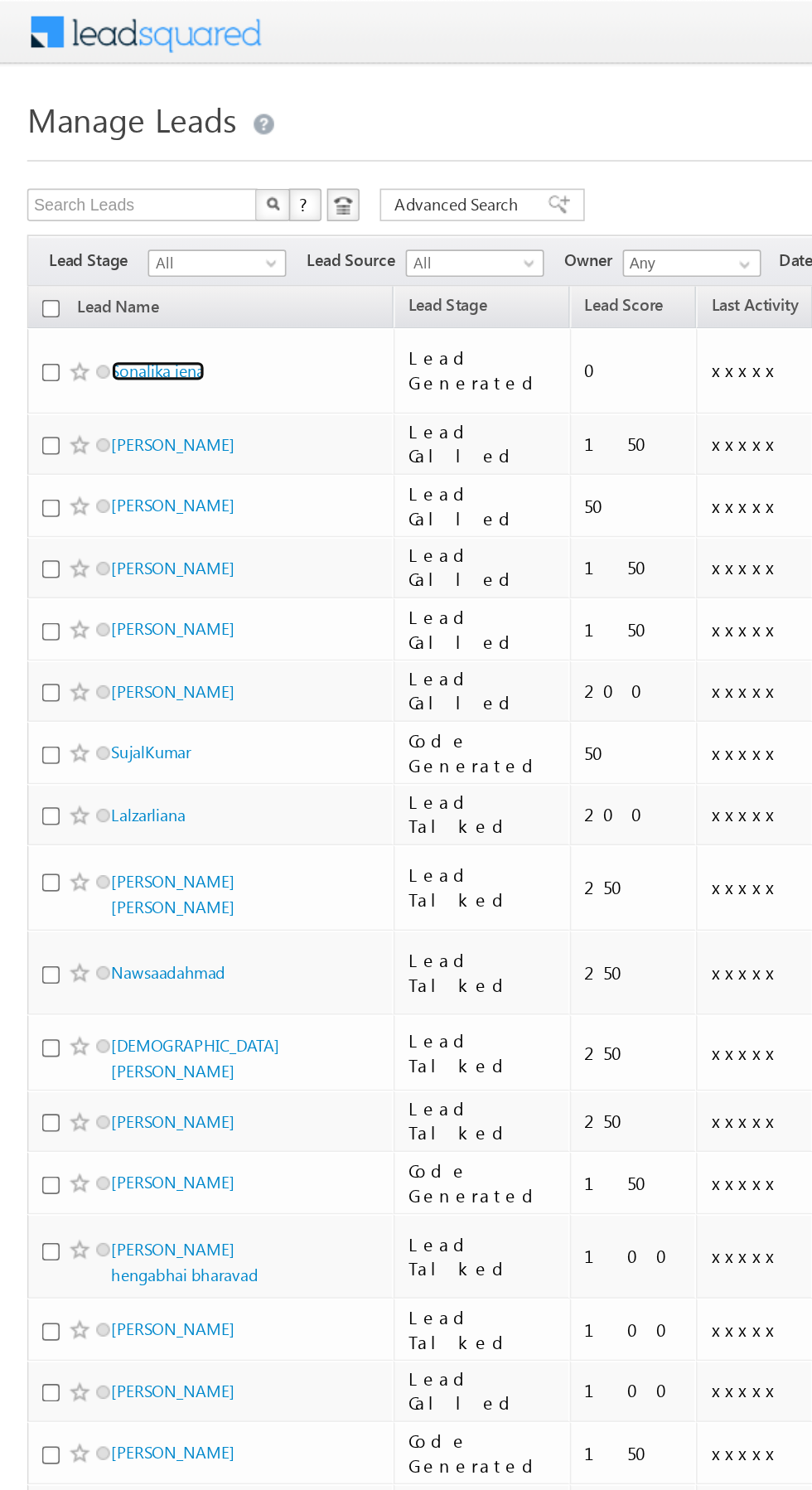
click at [94, 221] on link "Sonalika jena" at bounding box center [96, 226] width 57 height 13
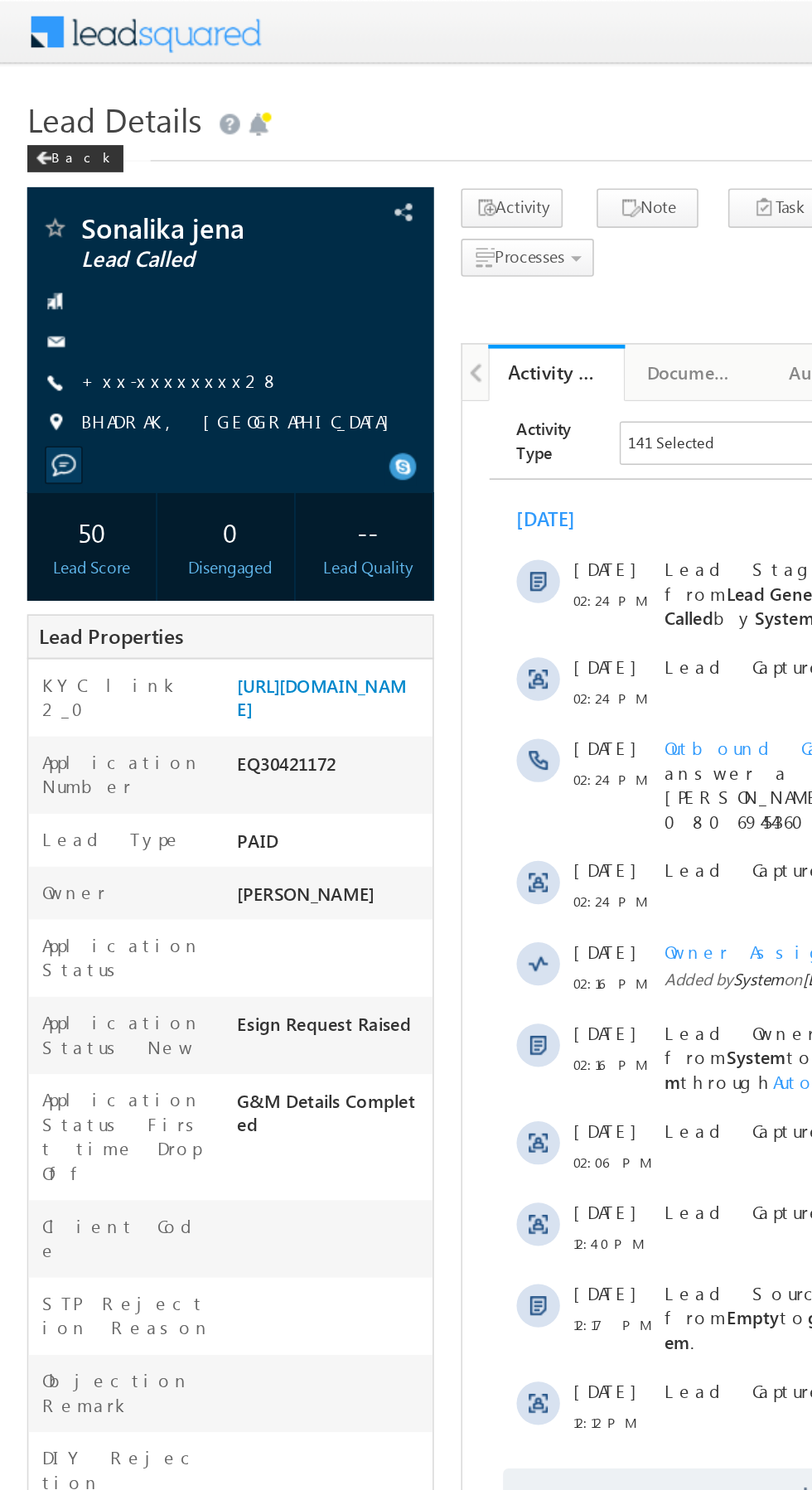
click at [103, 232] on link "+xx-xxxxxxxx28" at bounding box center [110, 232] width 122 height 14
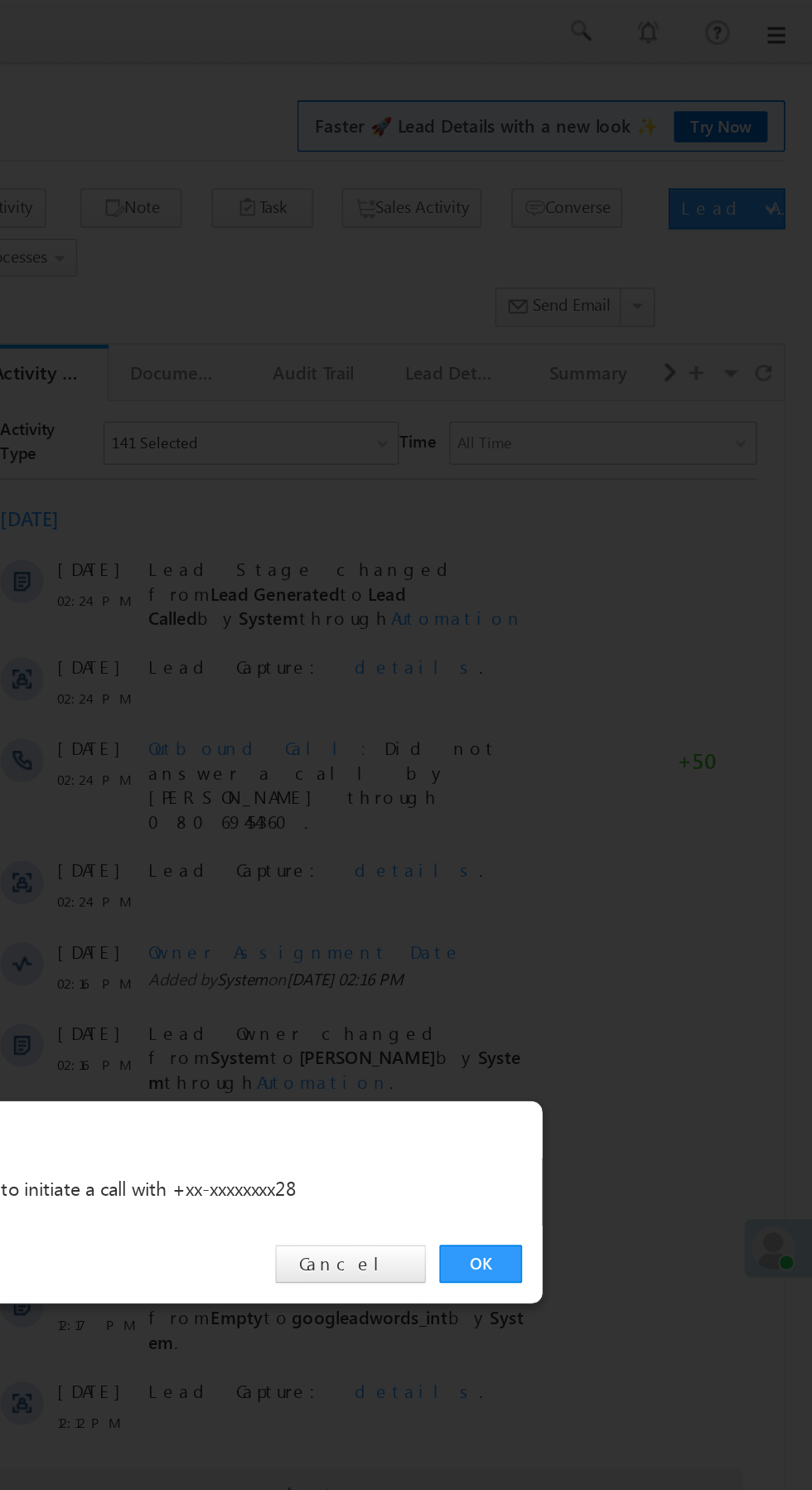
click at [614, 771] on link "OK" at bounding box center [609, 772] width 50 height 23
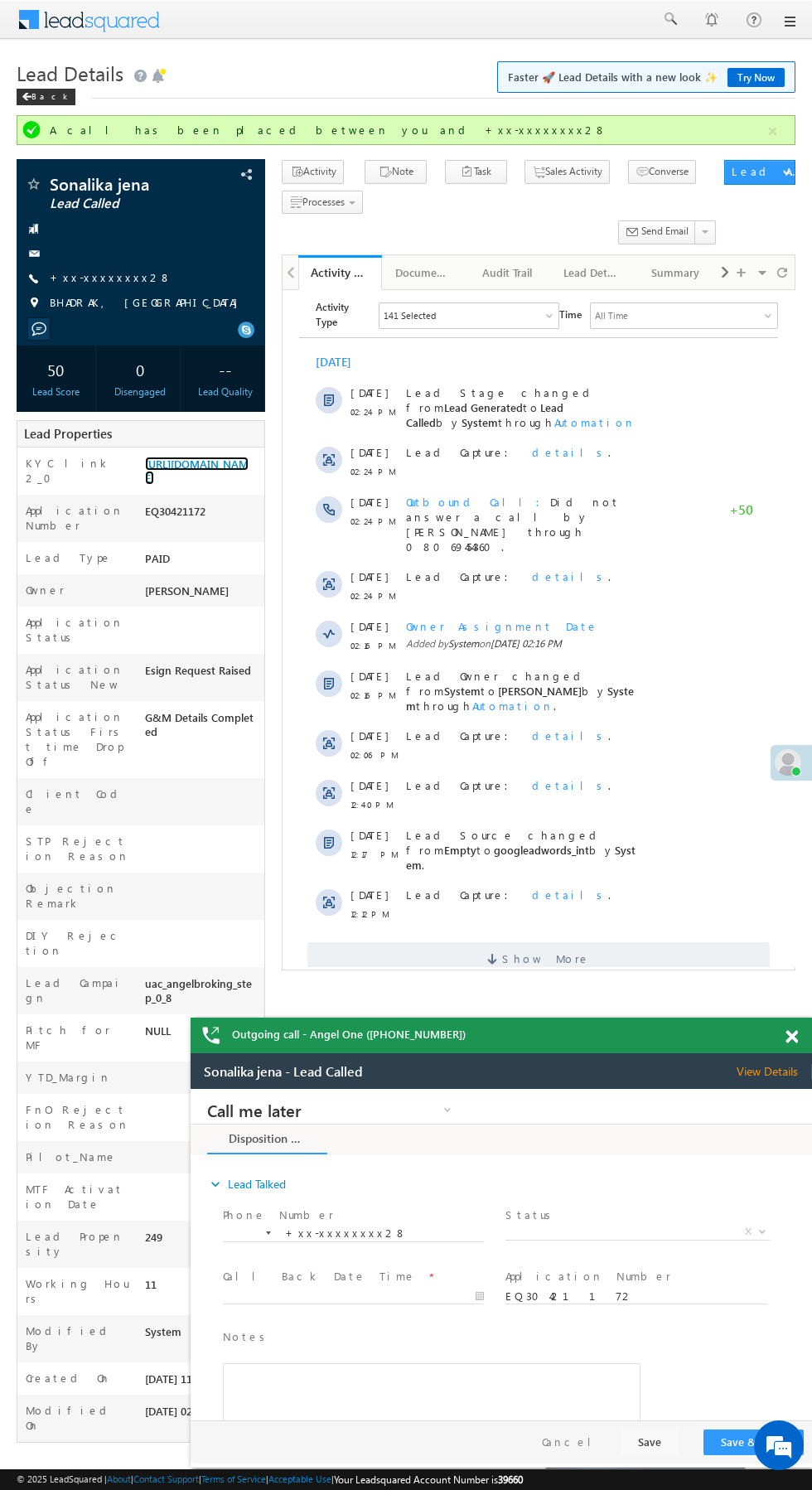
click at [208, 484] on link "https://angelbroking1-pk3em7sa.customui-test.leadsquared.com?leadId=4e07bfa8-a7…" at bounding box center [197, 470] width 104 height 28
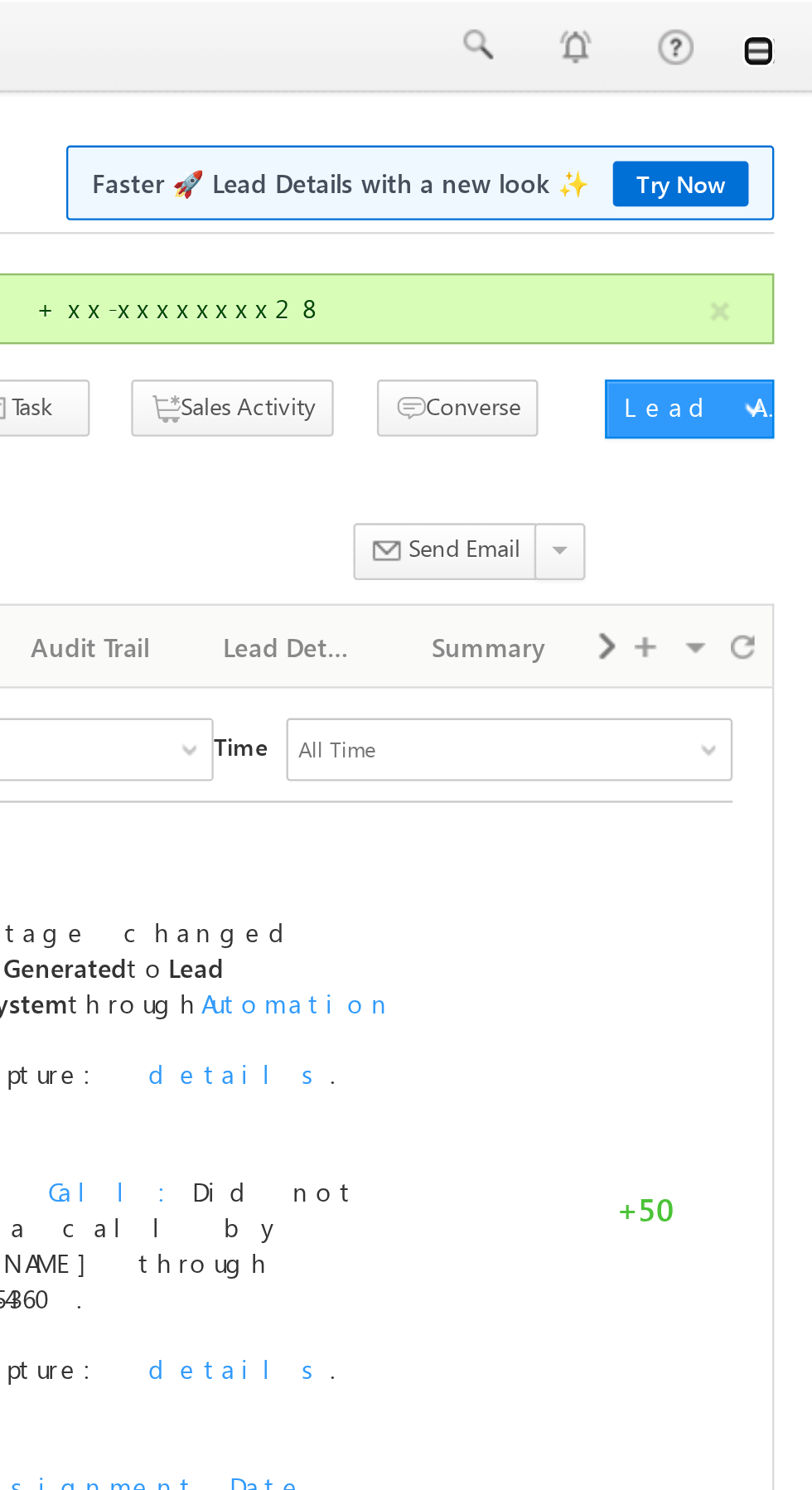
click at [794, 21] on link at bounding box center [789, 22] width 14 height 14
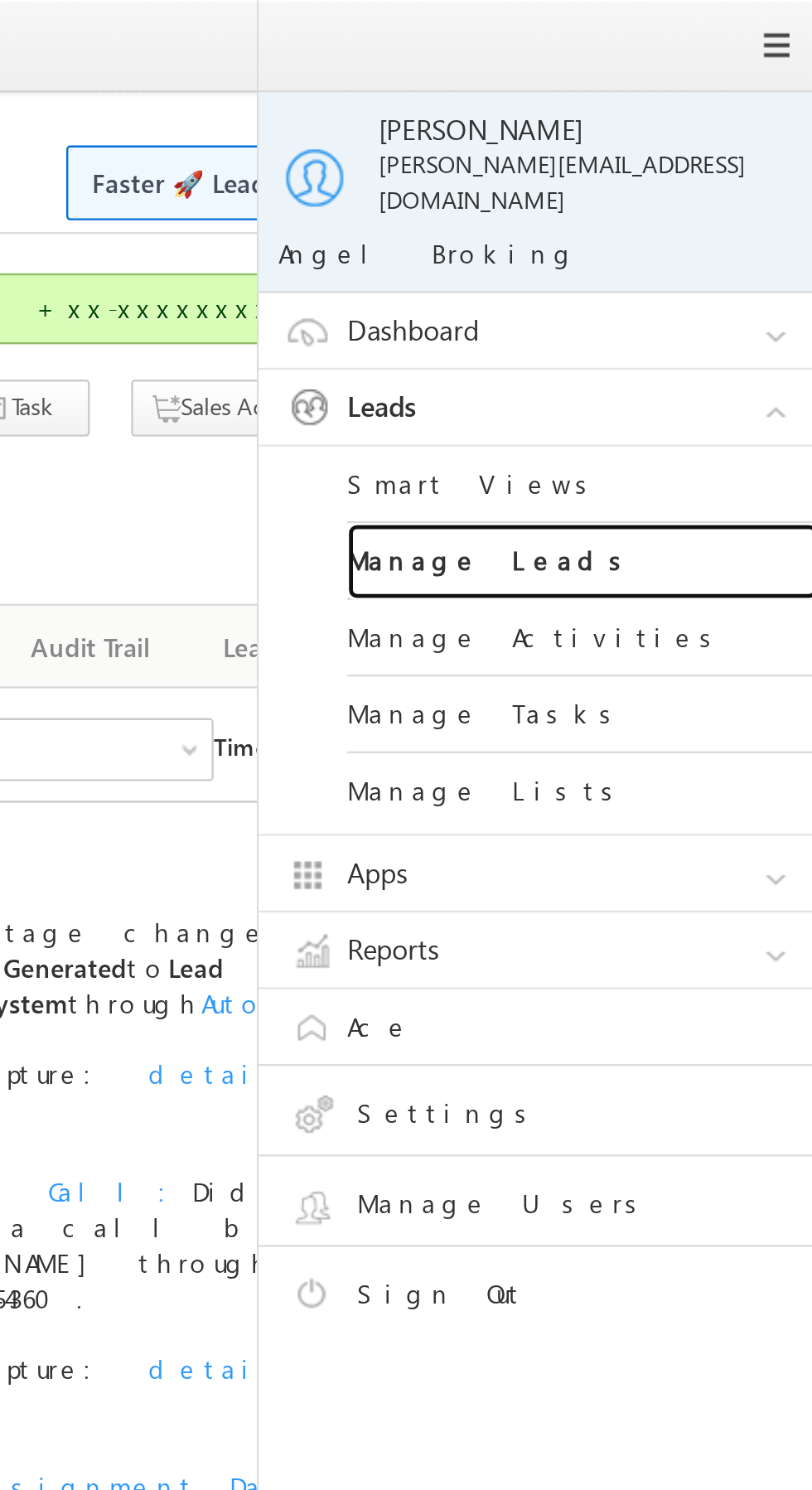
click at [724, 224] on link "Manage Leads" at bounding box center [715, 237] width 199 height 32
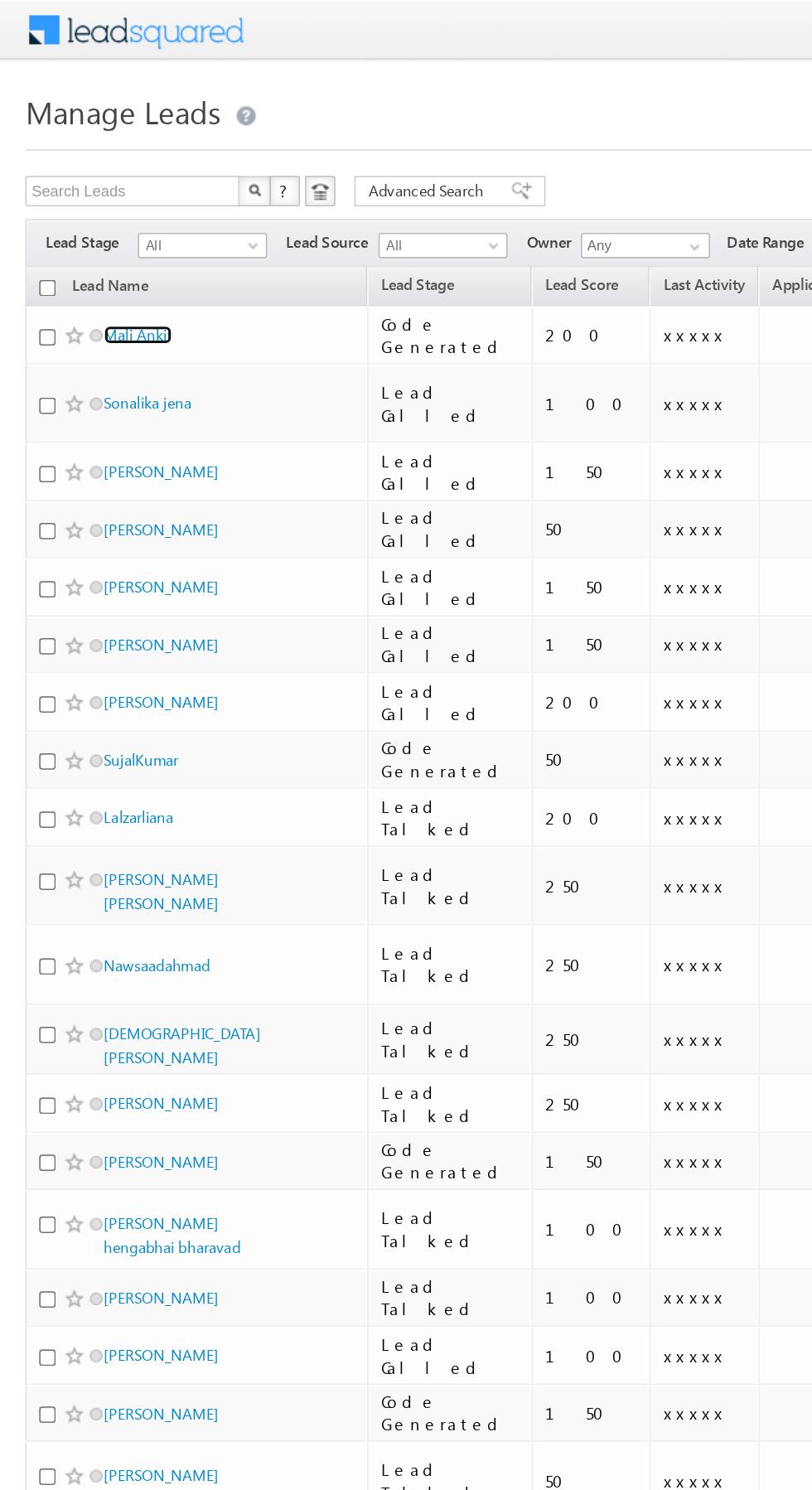
click at [99, 222] on link "Mali Ankit" at bounding box center [90, 219] width 45 height 13
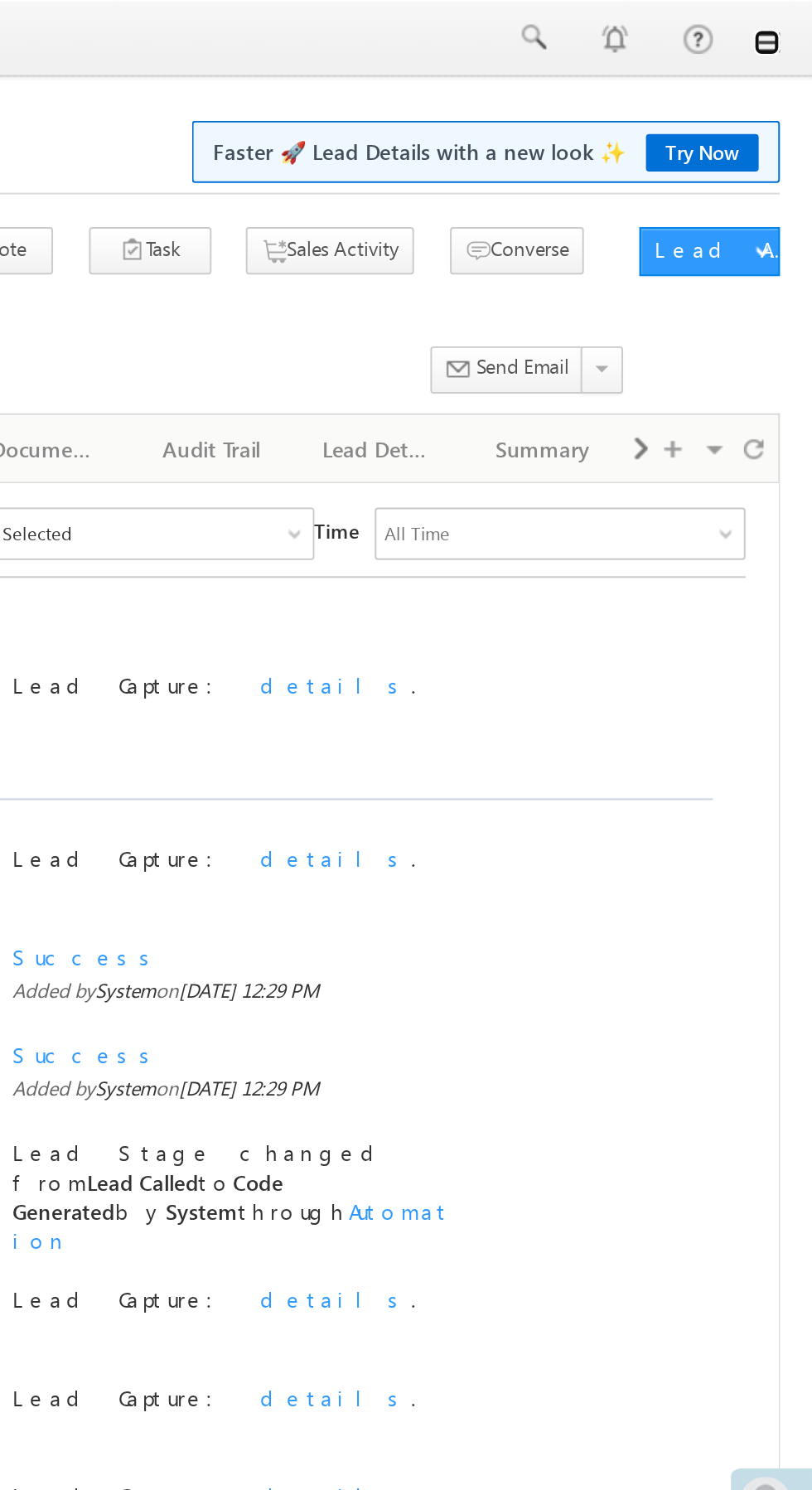
click at [791, 21] on link at bounding box center [789, 22] width 14 height 14
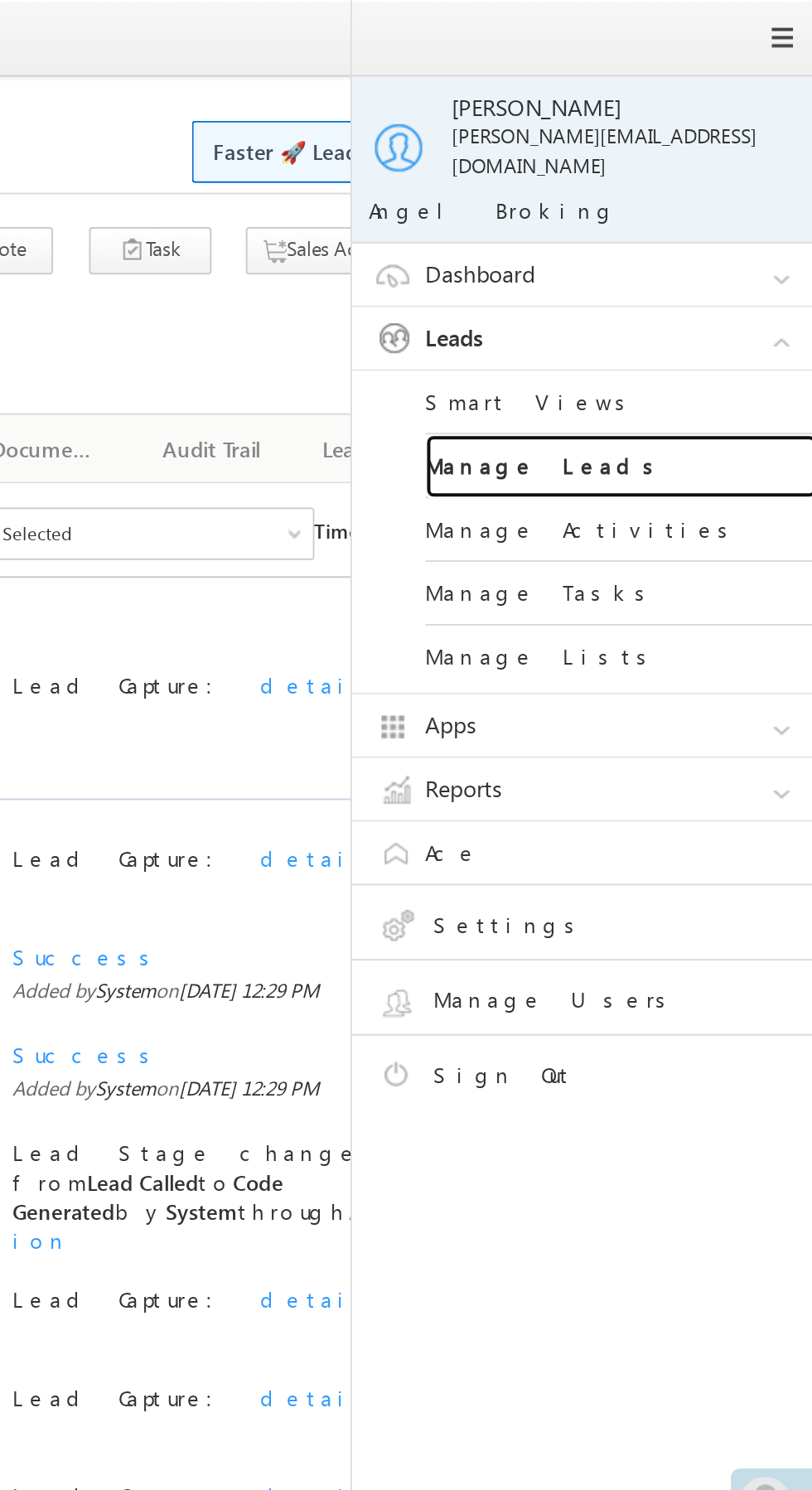
click at [735, 221] on link "Manage Leads" at bounding box center [715, 237] width 199 height 32
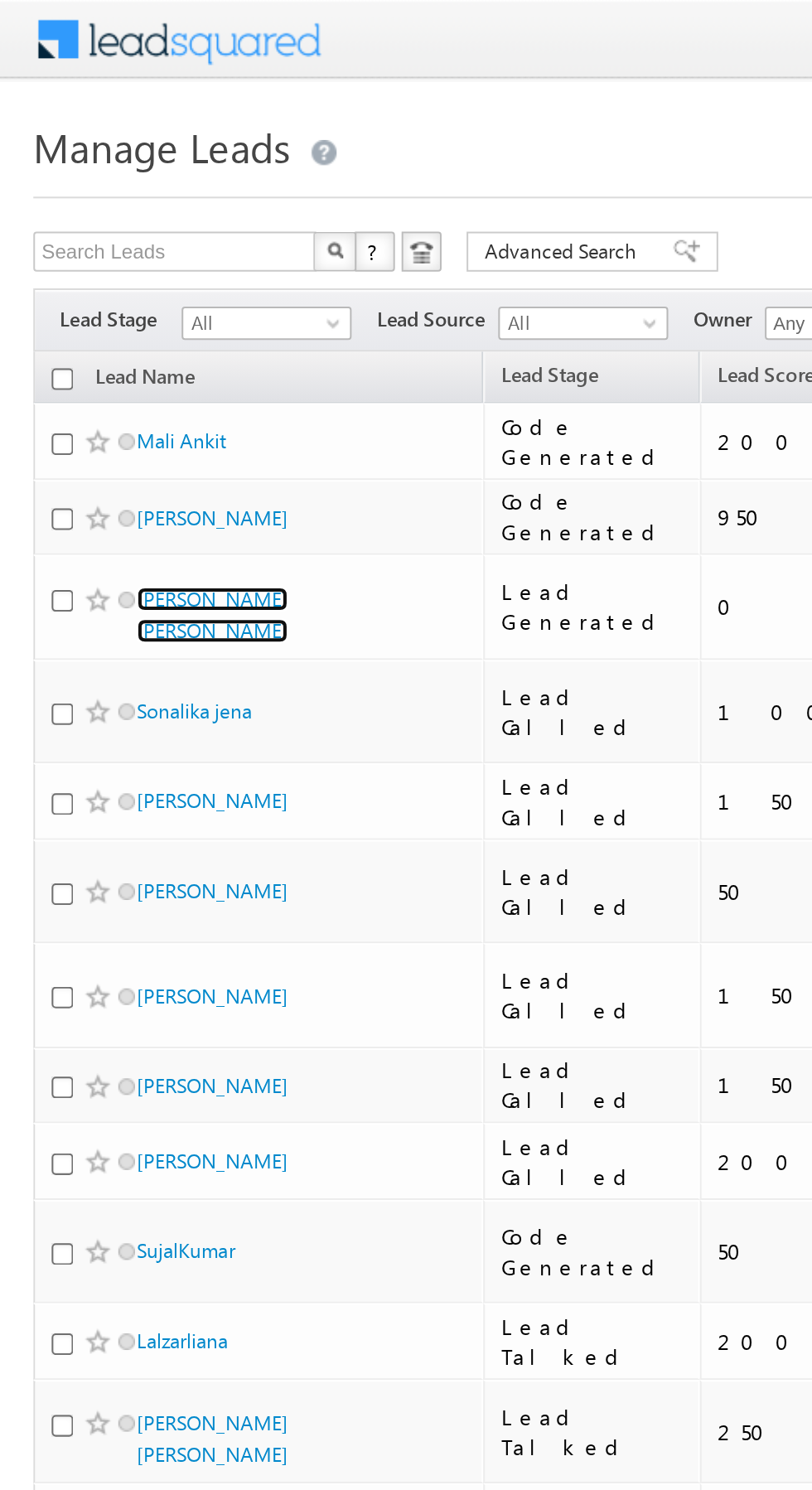
click at [112, 293] on link "[PERSON_NAME] [PERSON_NAME]" at bounding box center [106, 306] width 76 height 28
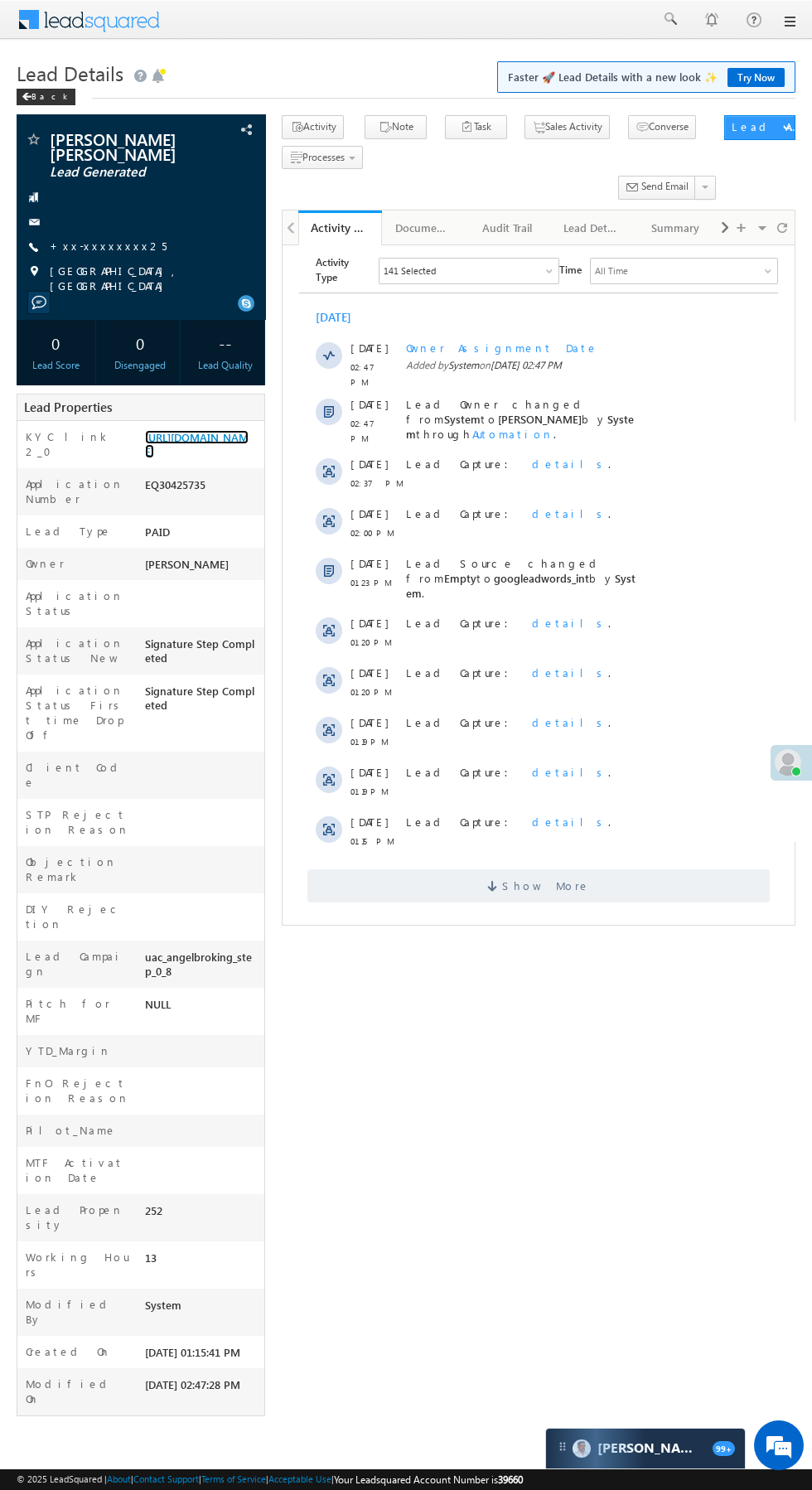
click at [192, 451] on link "https://angelbroking1-pk3em7sa.customui-test.leadsquared.com?leadId=a42b6b6e-93…" at bounding box center [197, 444] width 104 height 28
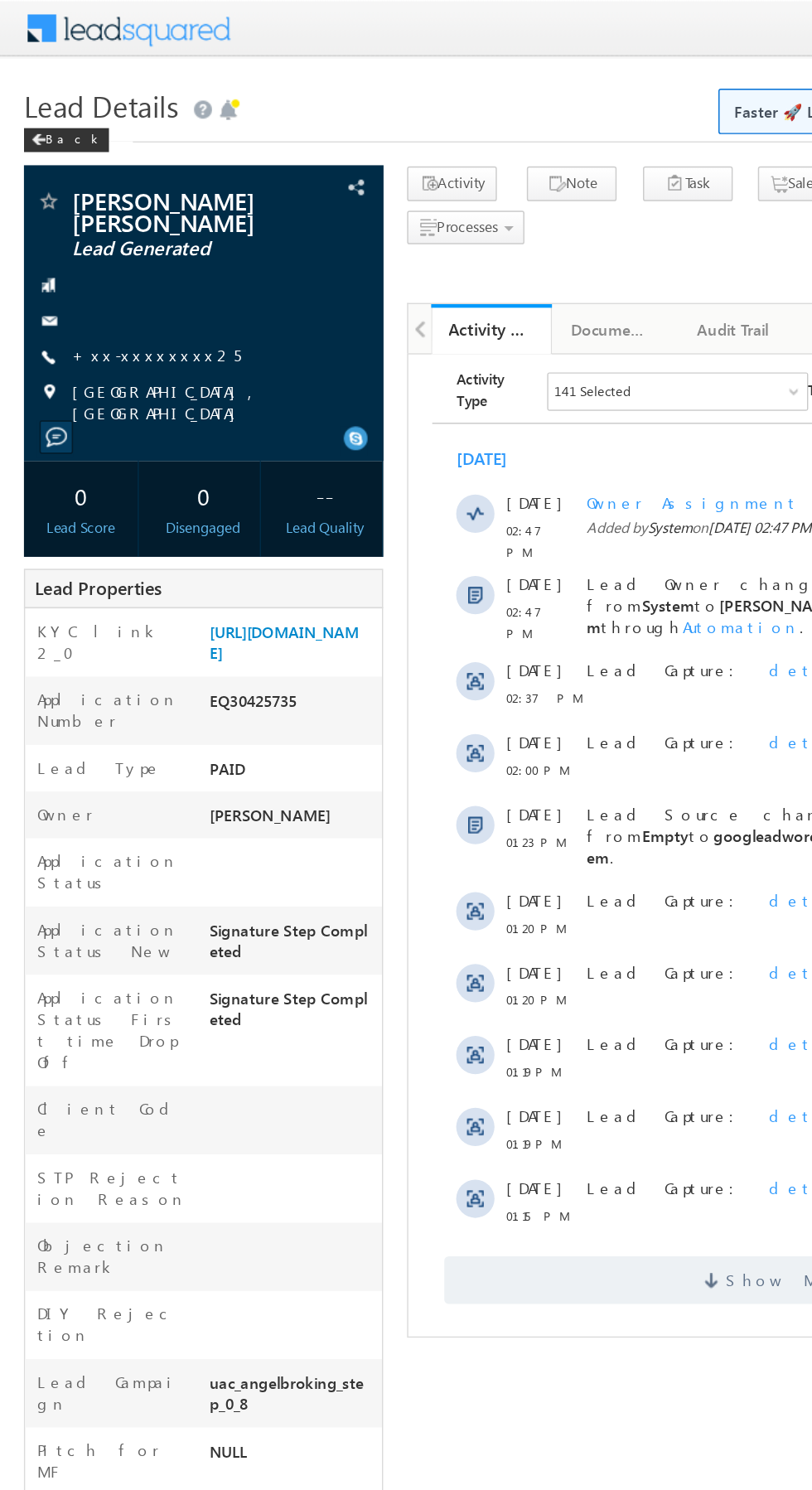
click at [99, 246] on link "+xx-xxxxxxxx25" at bounding box center [107, 245] width 117 height 14
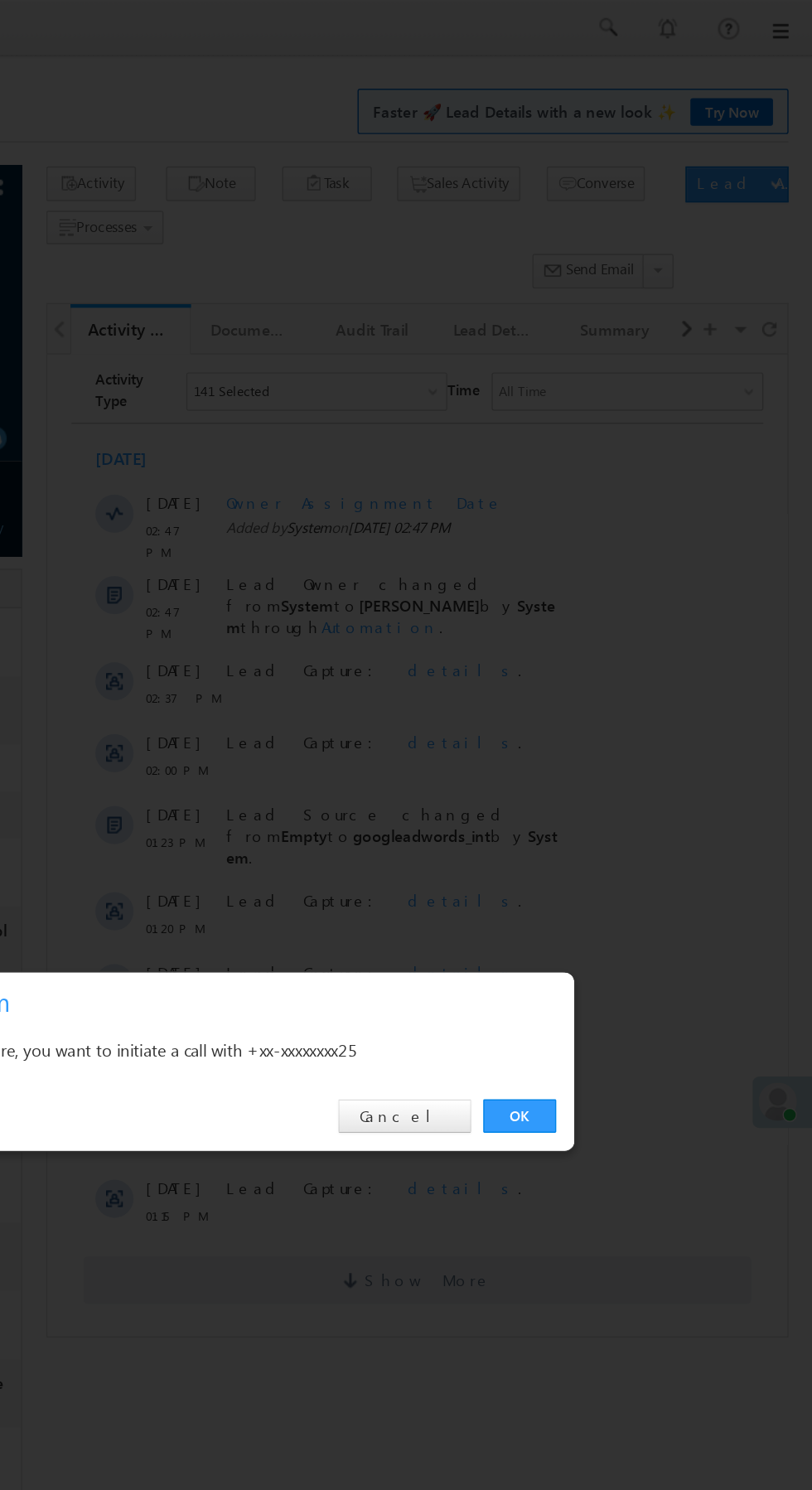
click at [609, 771] on link "OK" at bounding box center [609, 772] width 50 height 23
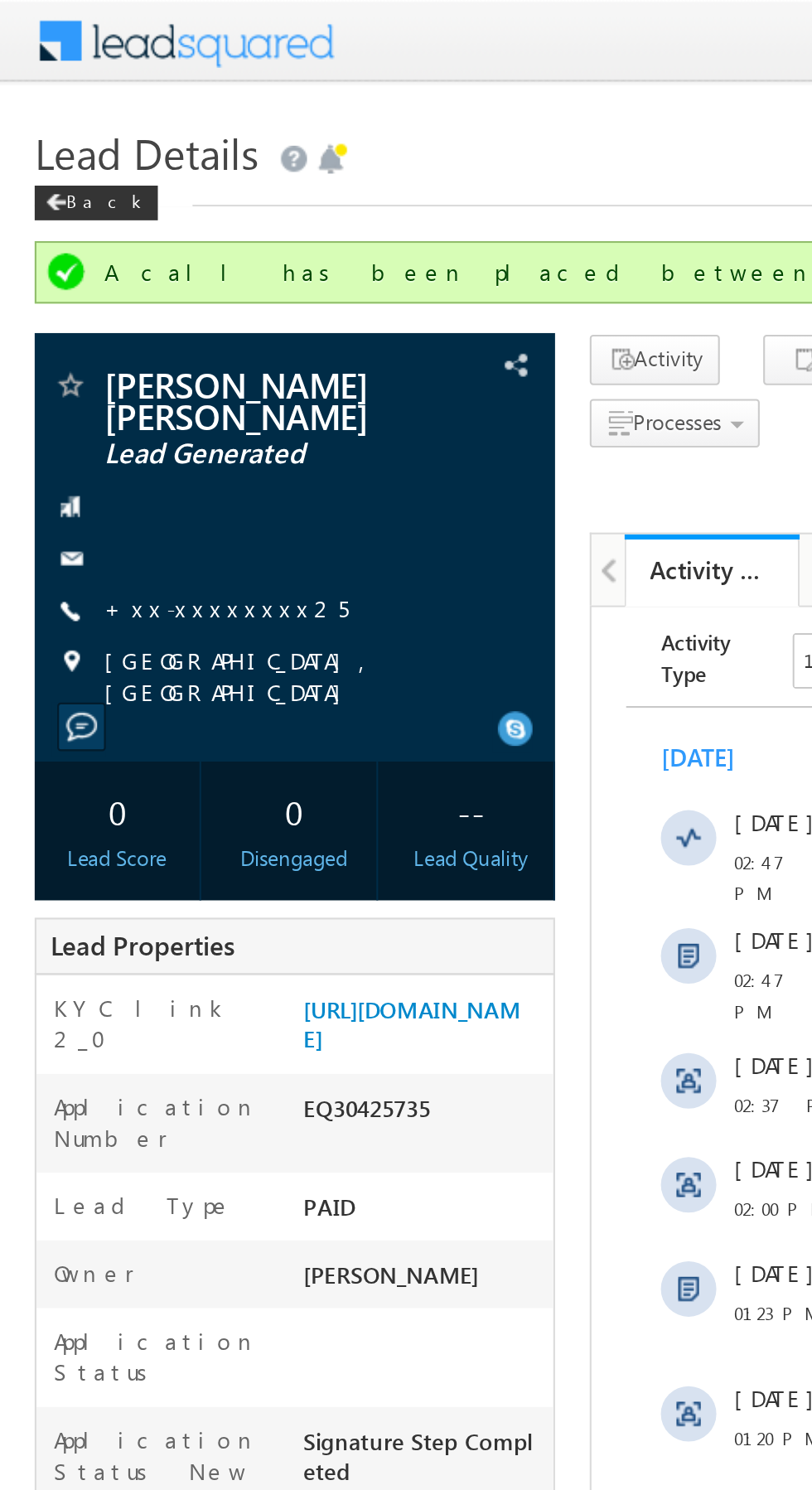
click at [98, 290] on link "+xx-xxxxxxxx25" at bounding box center [107, 290] width 117 height 14
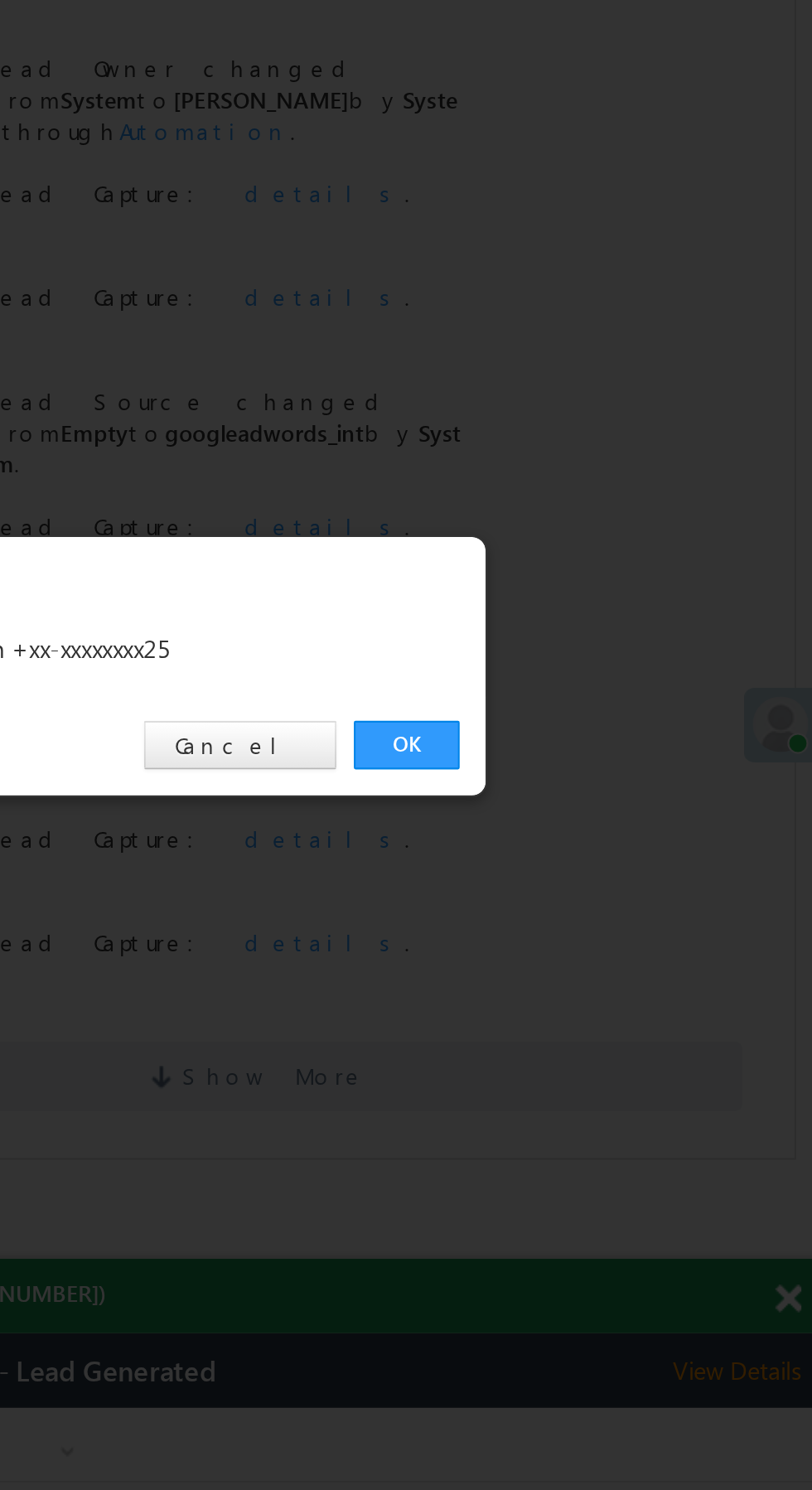
click at [603, 771] on link "OK" at bounding box center [609, 772] width 50 height 23
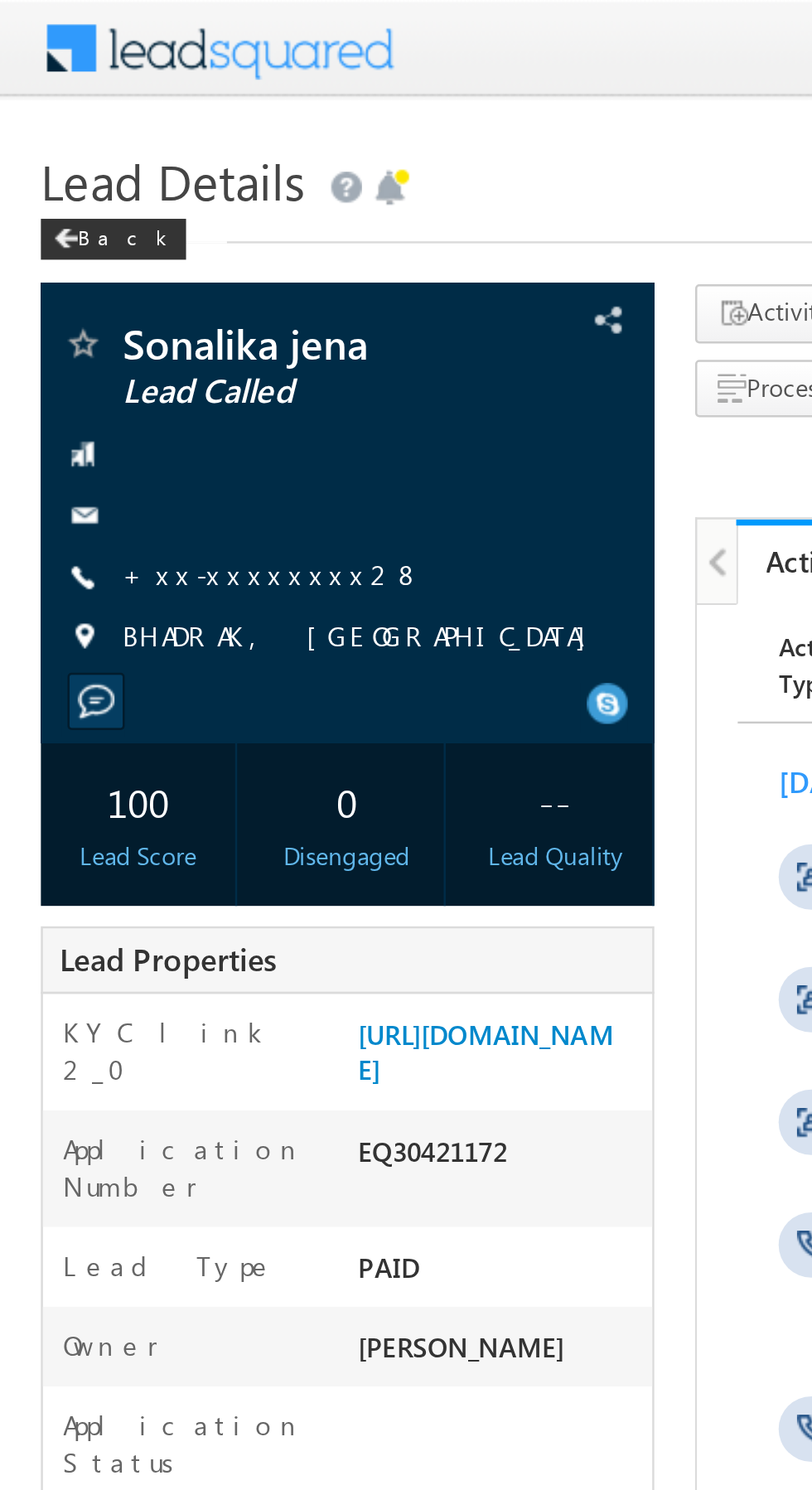
click at [94, 231] on link "+xx-xxxxxxxx28" at bounding box center [110, 232] width 122 height 14
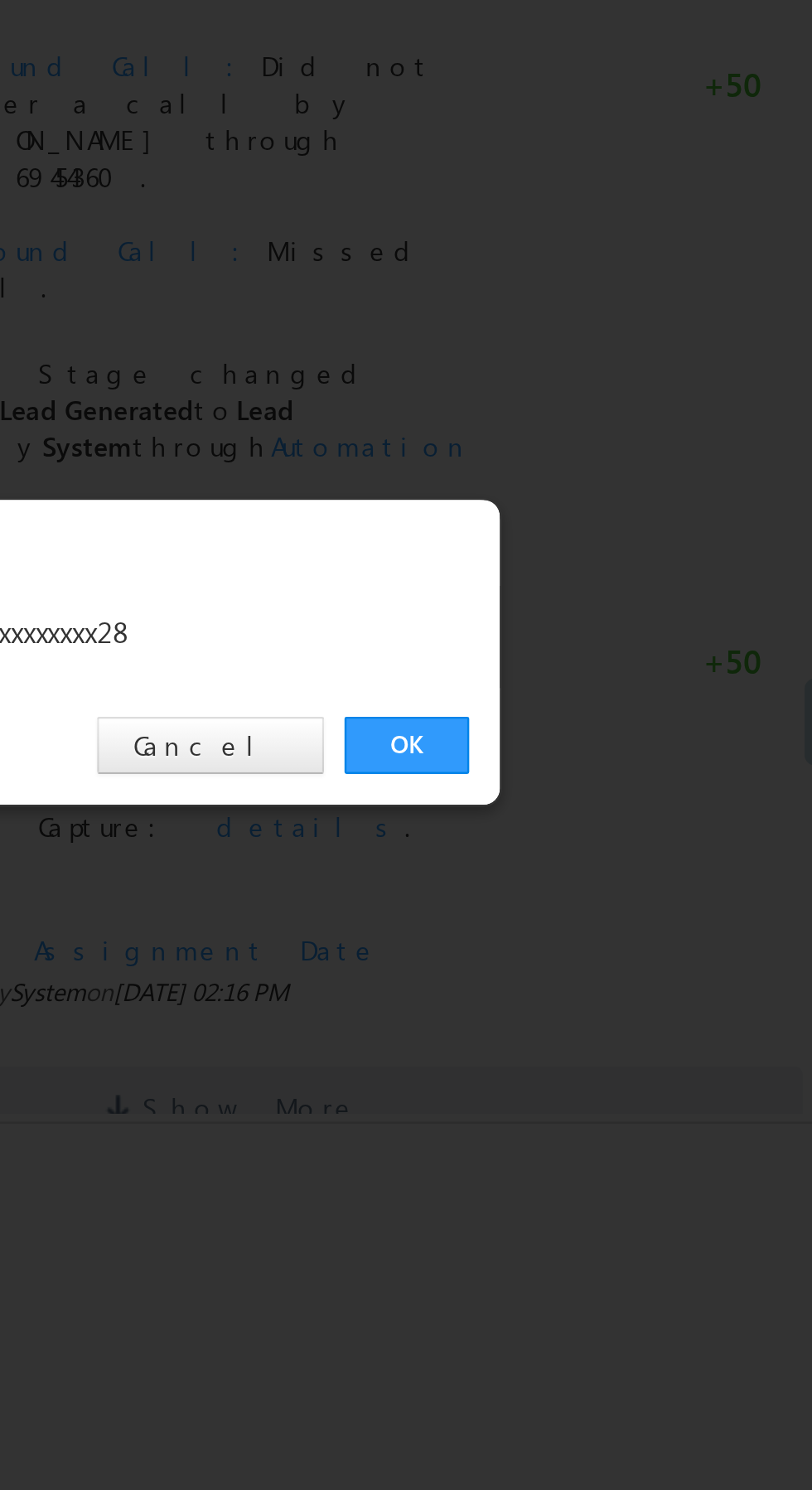
click at [606, 771] on link "OK" at bounding box center [609, 772] width 50 height 23
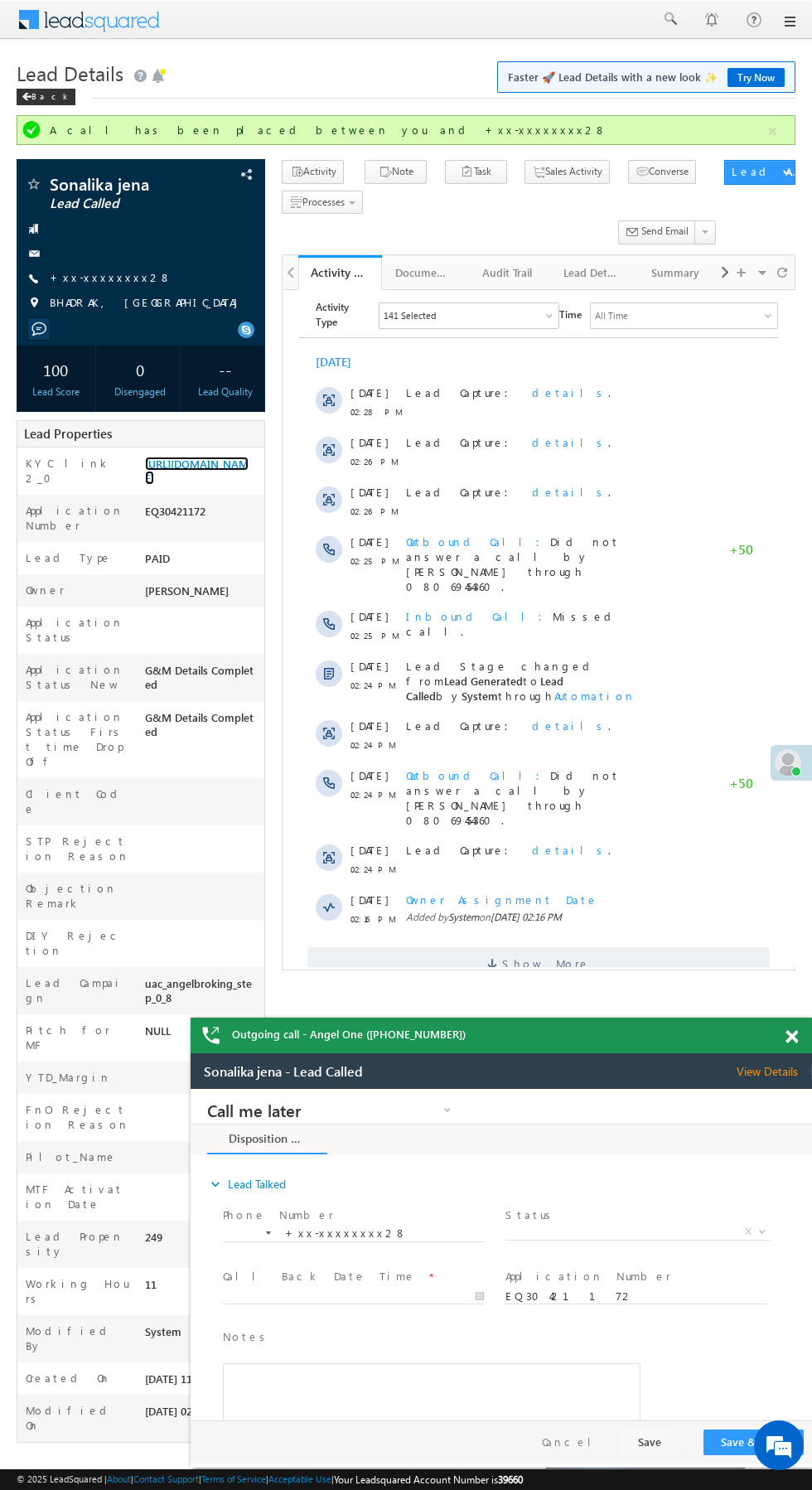
click at [208, 484] on link "https://angelbroking1-pk3em7sa.customui-test.leadsquared.com?leadId=4e07bfa8-a7…" at bounding box center [197, 470] width 104 height 28
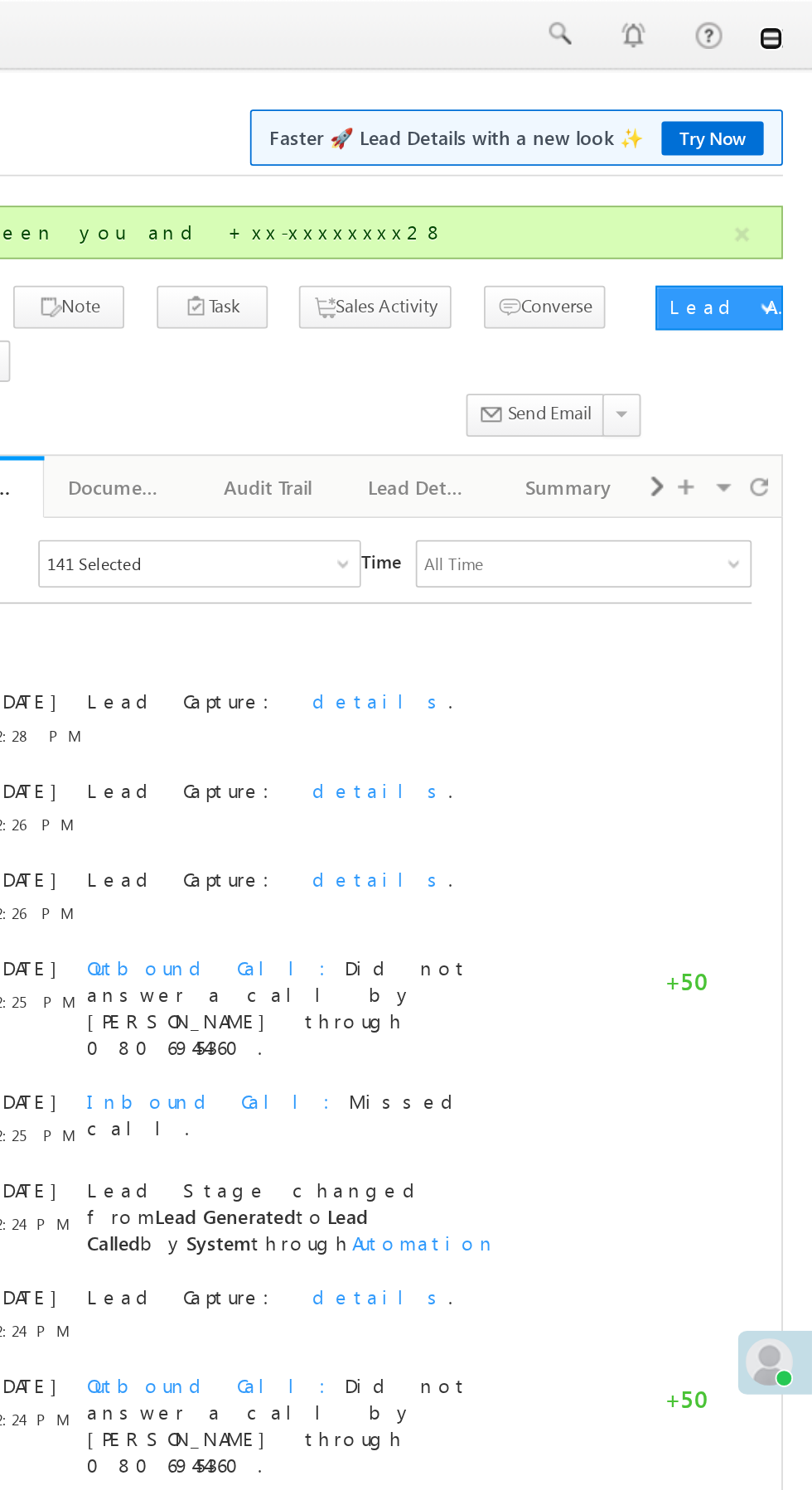
click at [789, 22] on link at bounding box center [789, 22] width 14 height 14
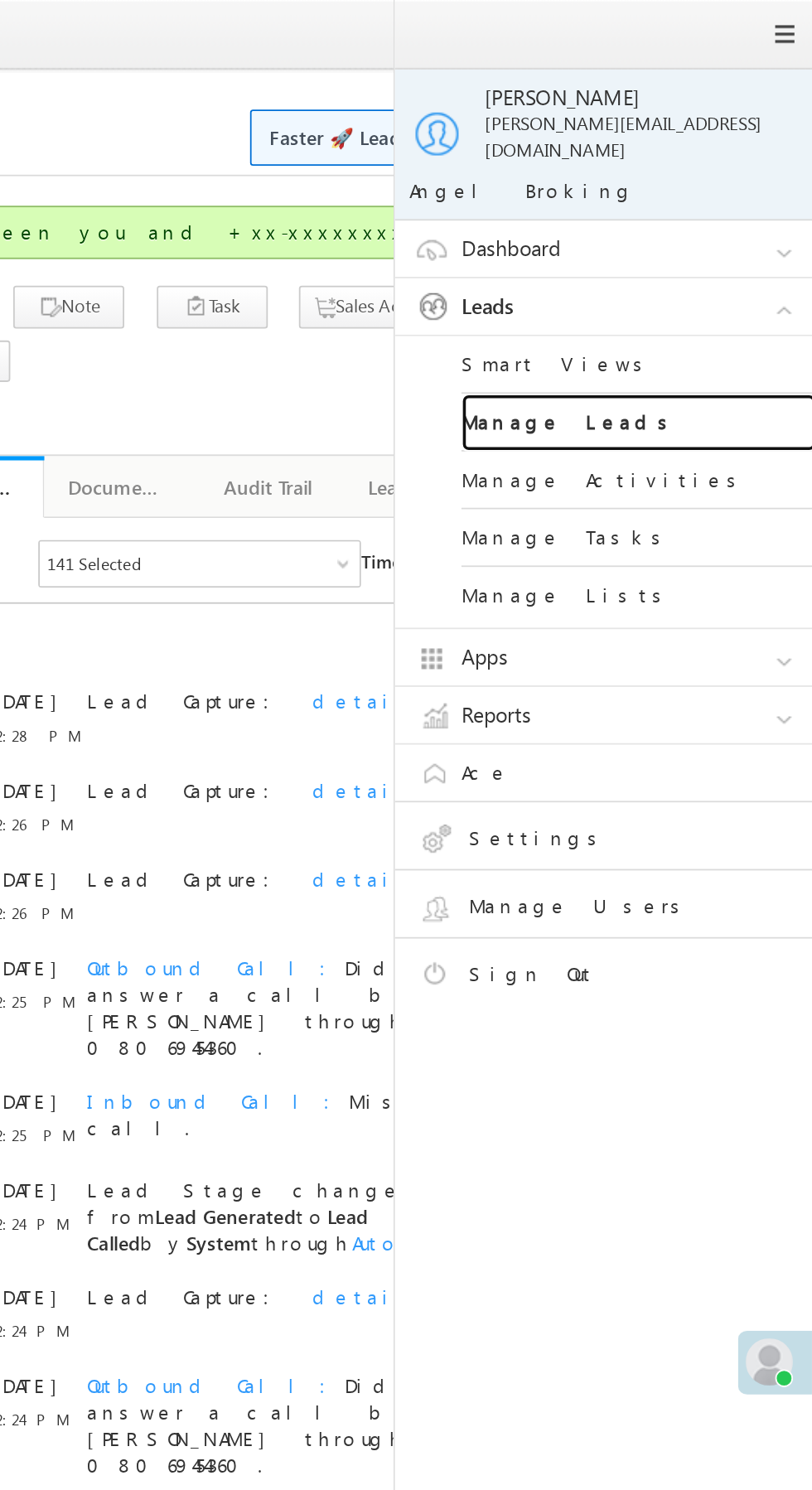
click at [719, 223] on link "Manage Leads" at bounding box center [715, 237] width 199 height 32
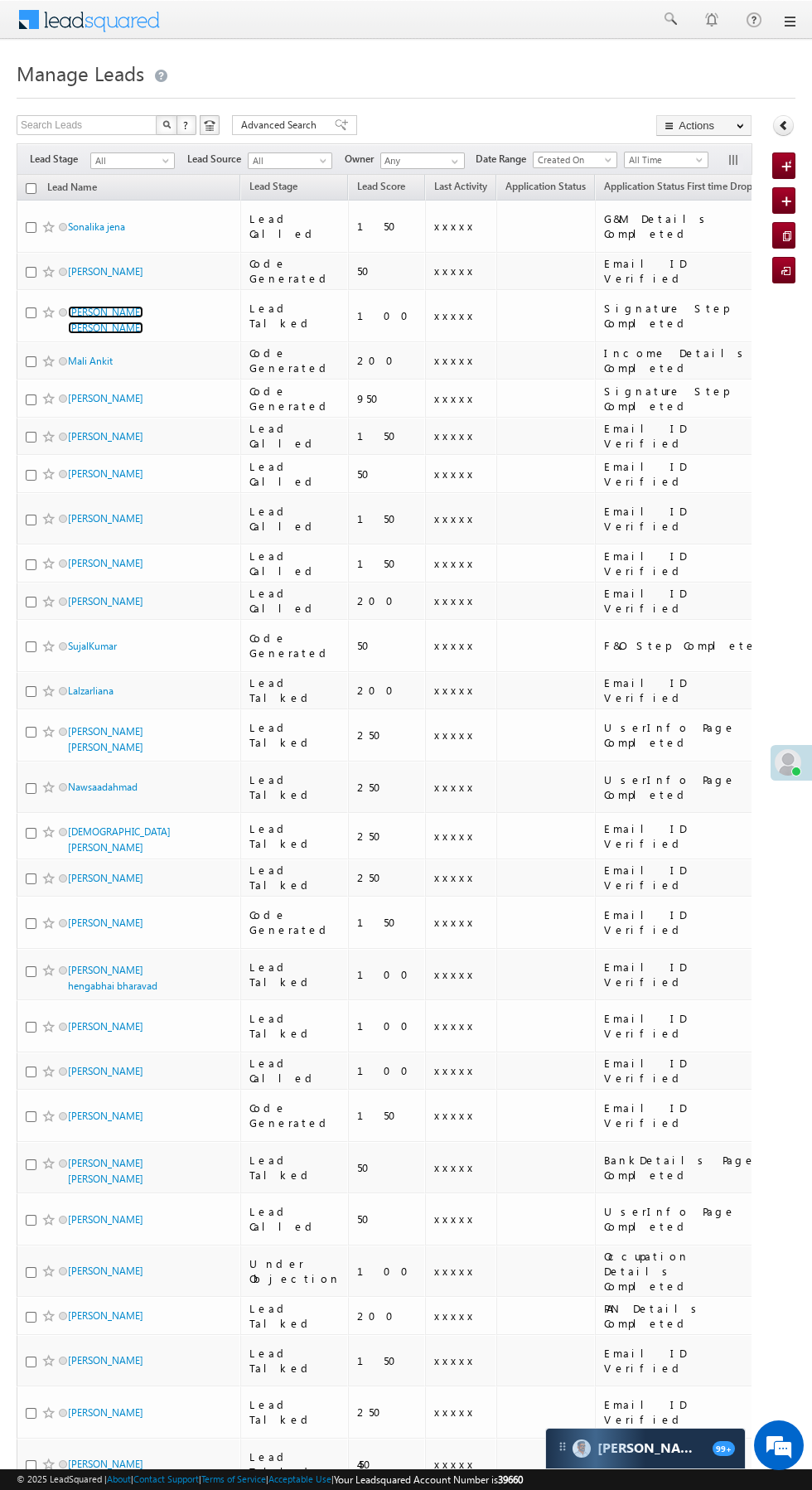
click at [109, 306] on link "[PERSON_NAME] [PERSON_NAME]" at bounding box center [106, 319] width 76 height 28
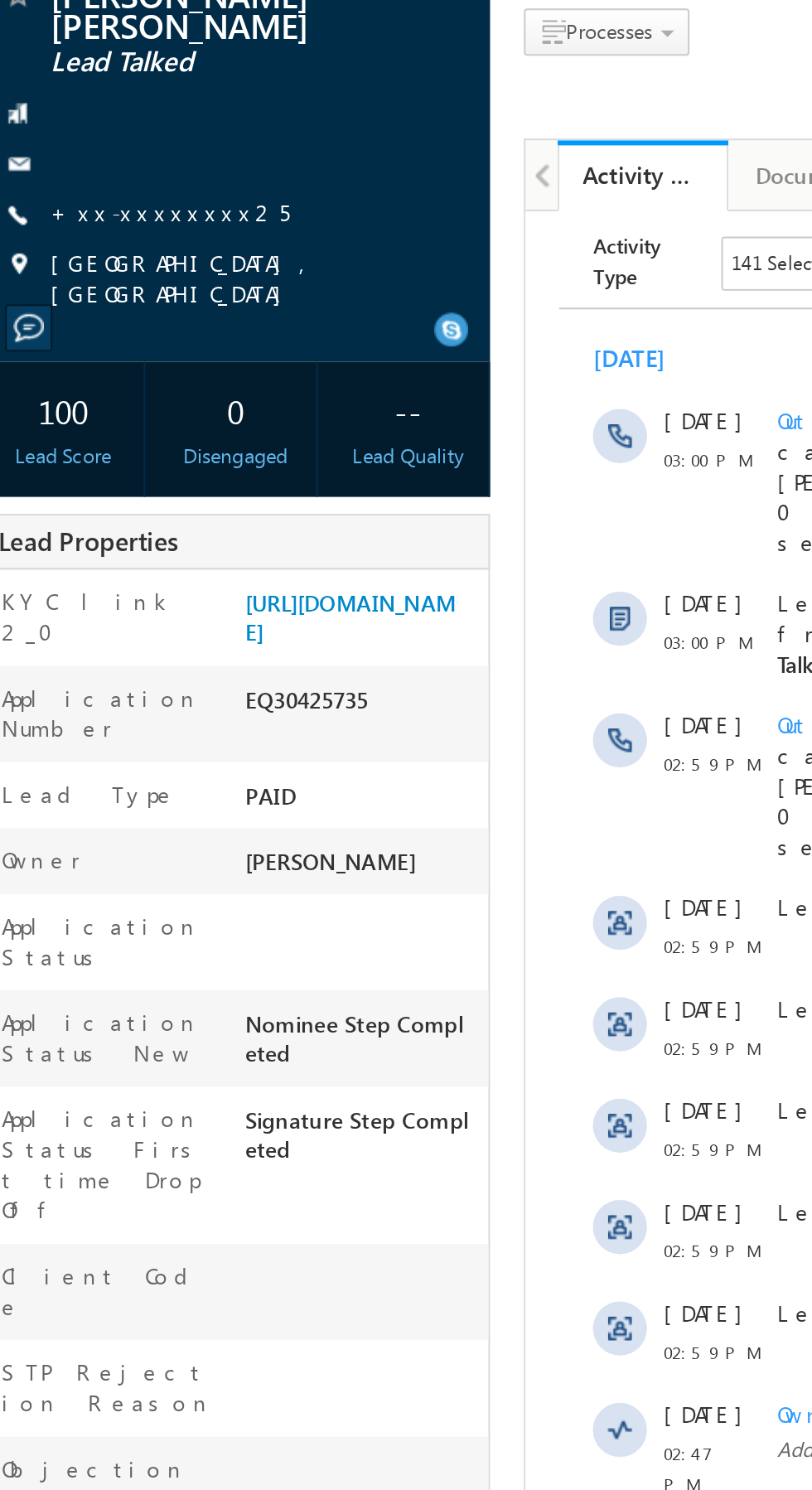
click at [106, 244] on link "+xx-xxxxxxxx25" at bounding box center [107, 245] width 117 height 14
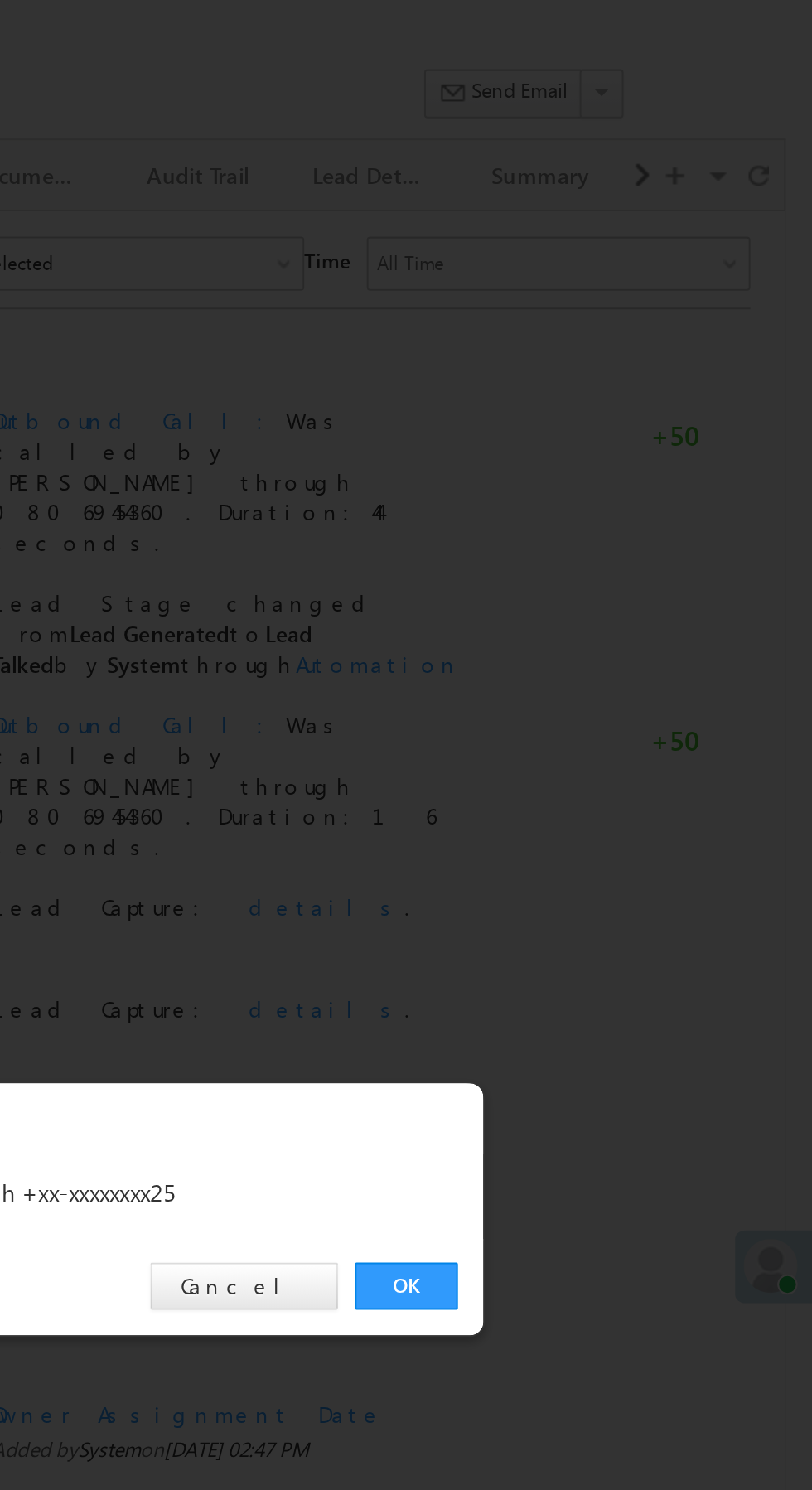
click at [605, 771] on link "OK" at bounding box center [609, 772] width 50 height 23
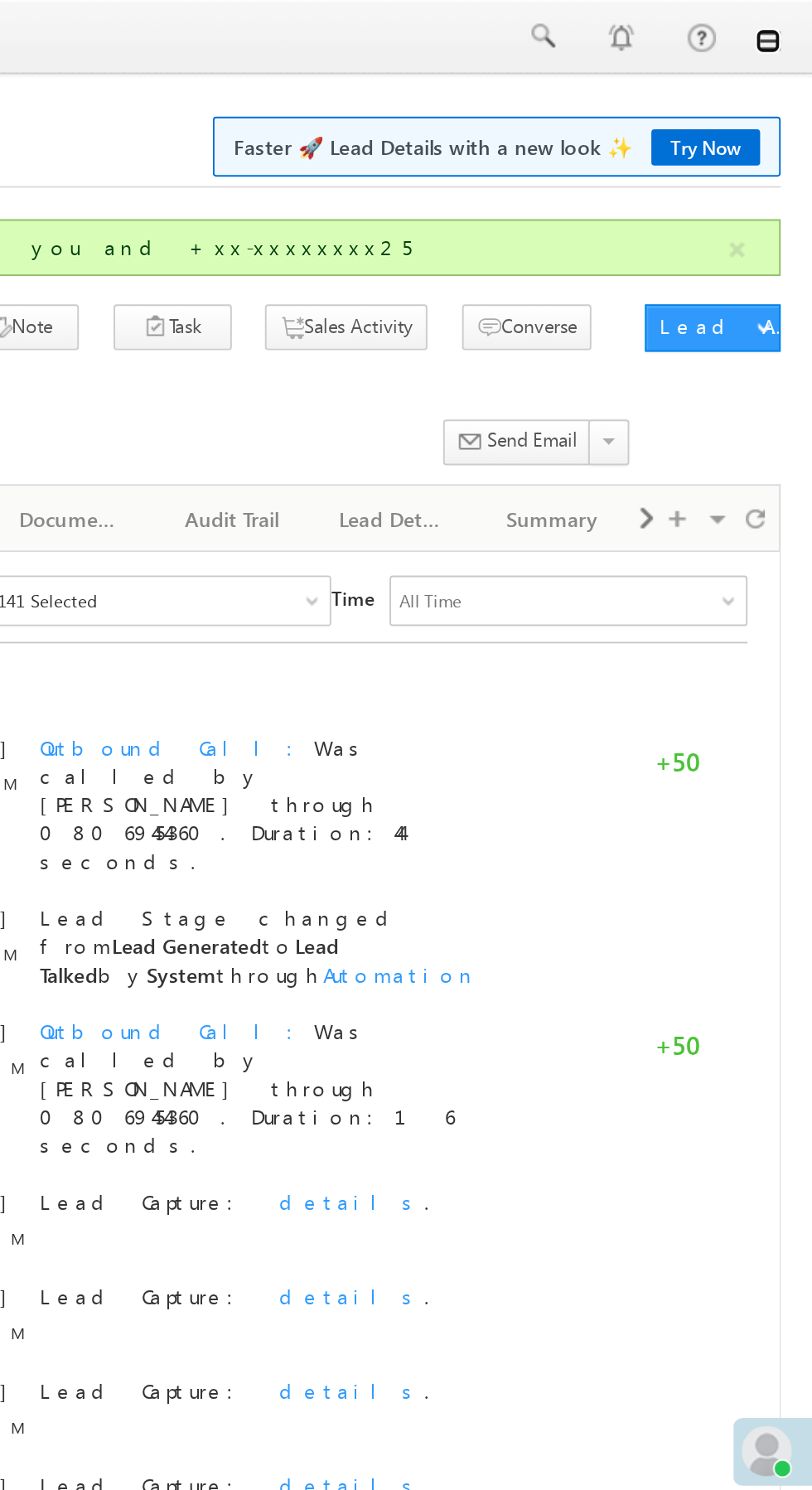
click at [790, 24] on link at bounding box center [789, 22] width 14 height 14
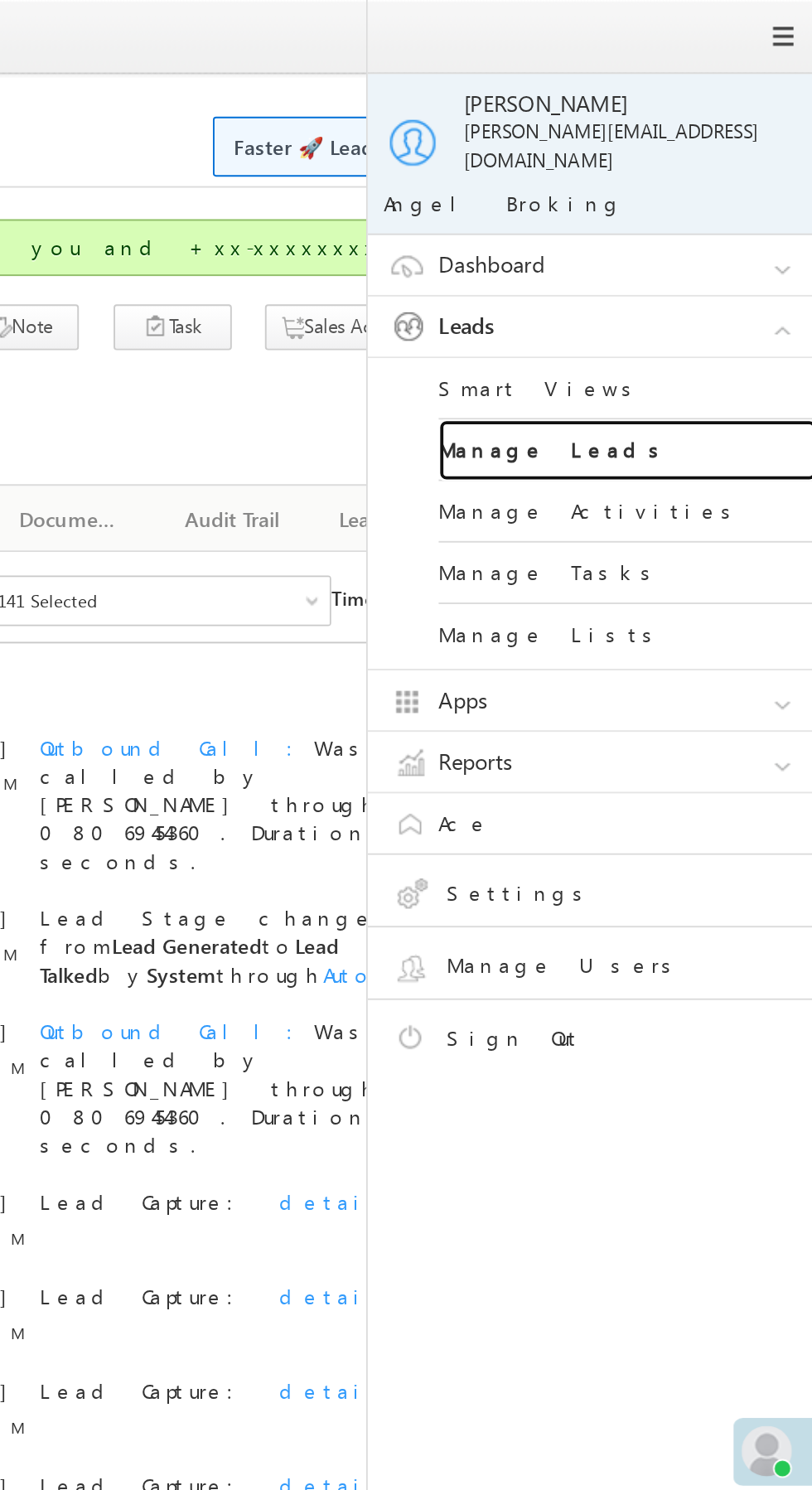
click at [727, 226] on link "Manage Leads" at bounding box center [715, 237] width 199 height 32
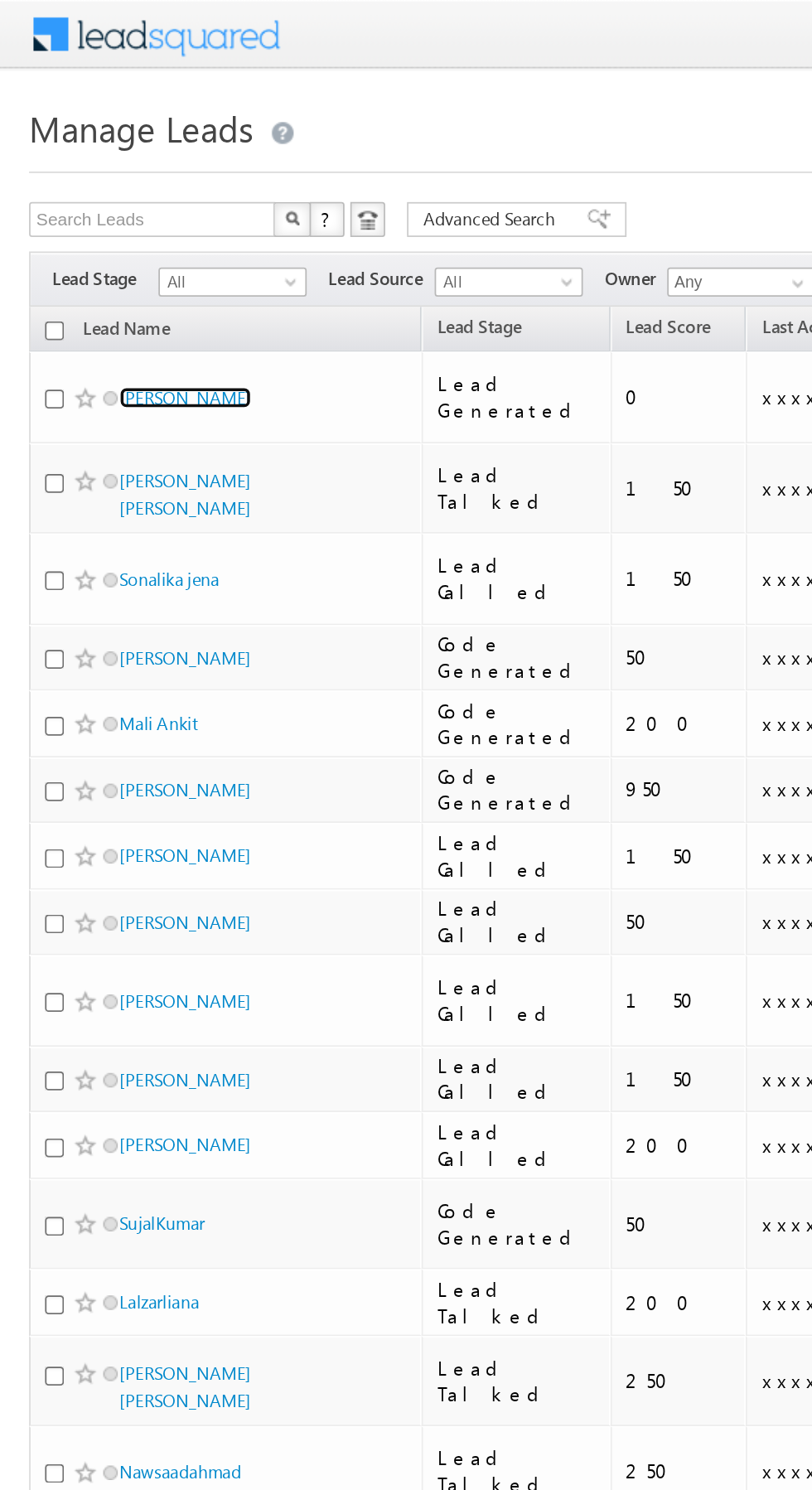
click at [90, 224] on link "[PERSON_NAME]" at bounding box center [106, 226] width 76 height 13
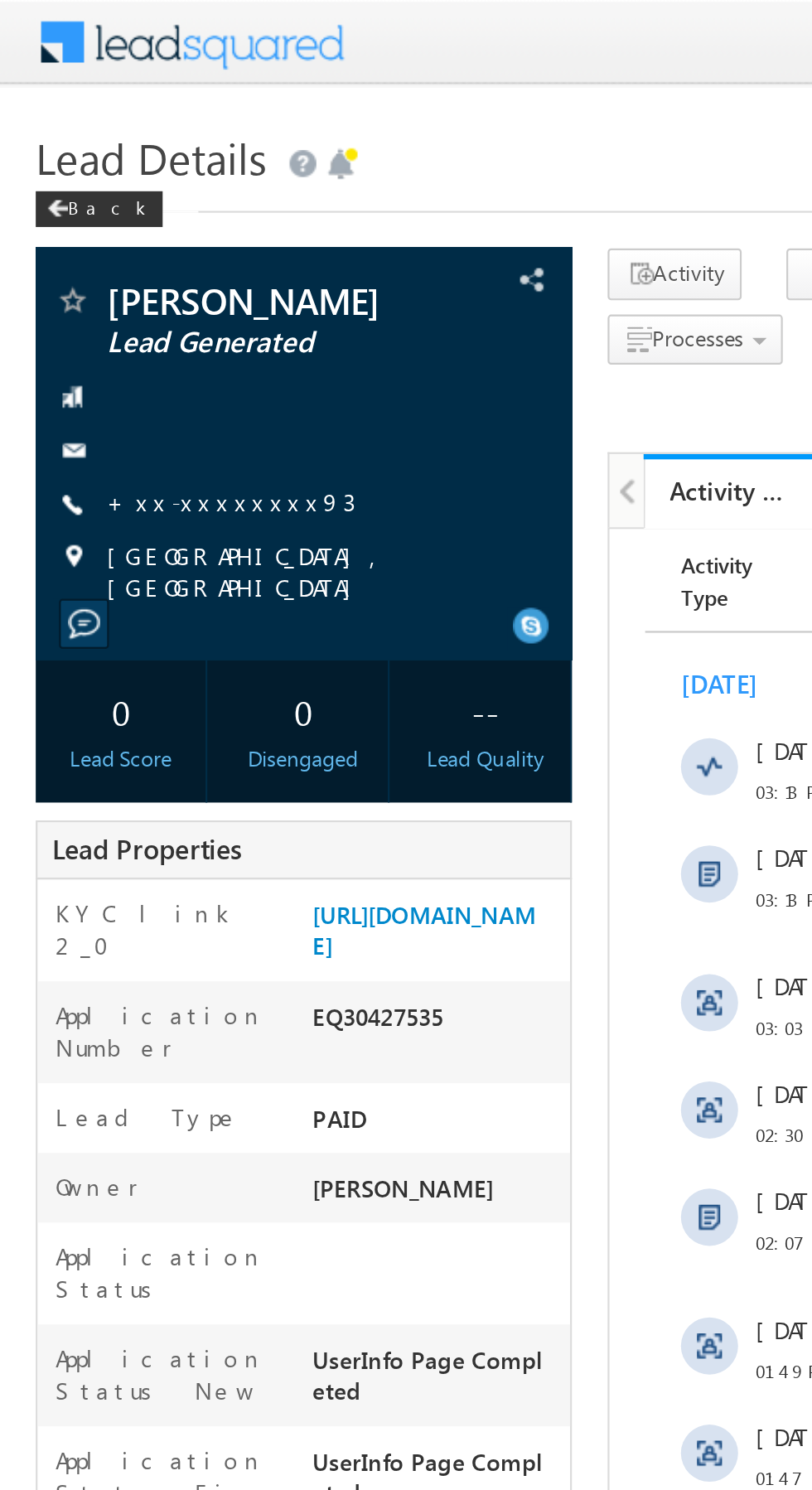
click at [100, 230] on link "+xx-xxxxxxxx93" at bounding box center [106, 232] width 115 height 14
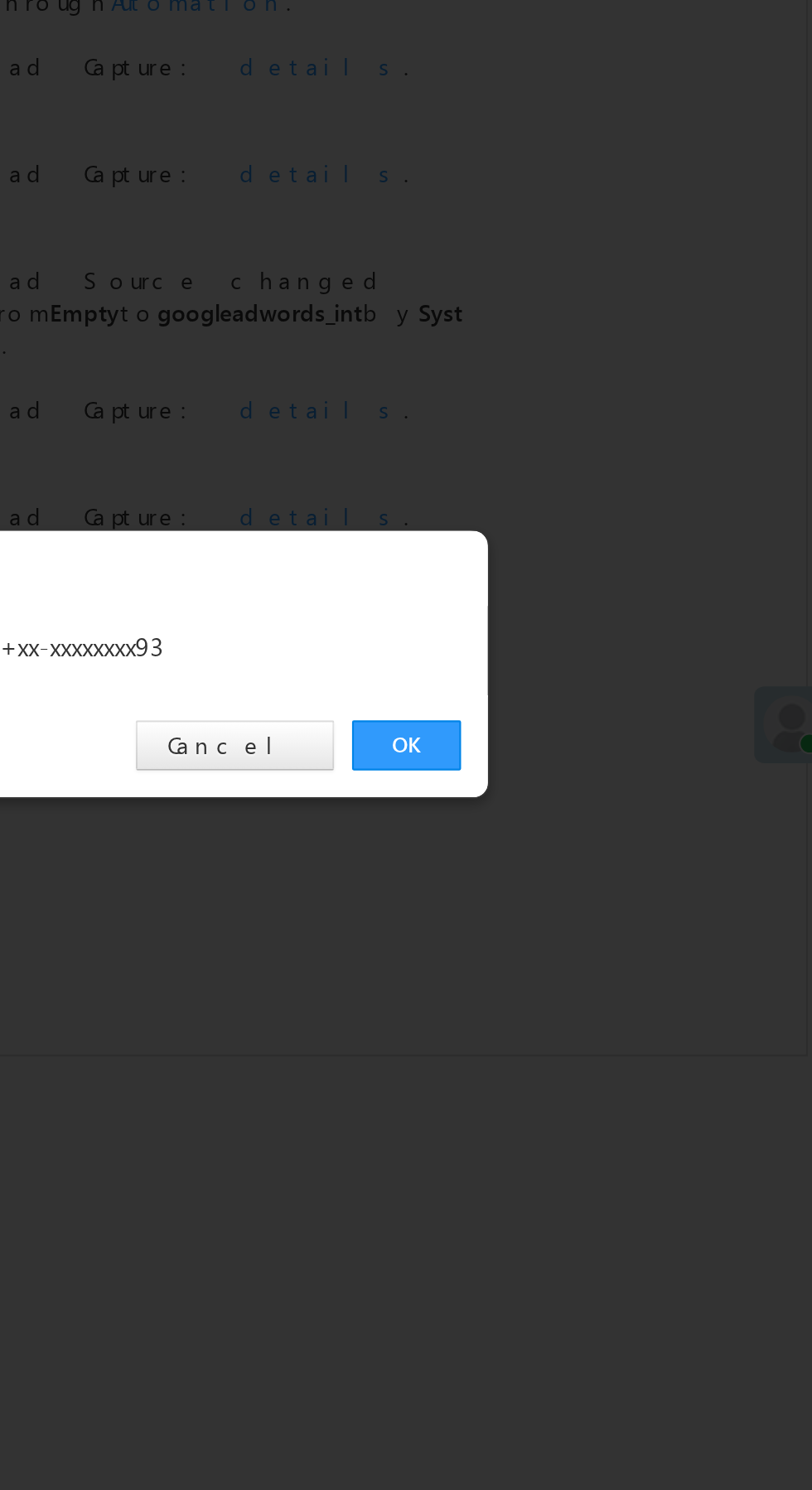
click at [603, 777] on link "OK" at bounding box center [609, 772] width 50 height 23
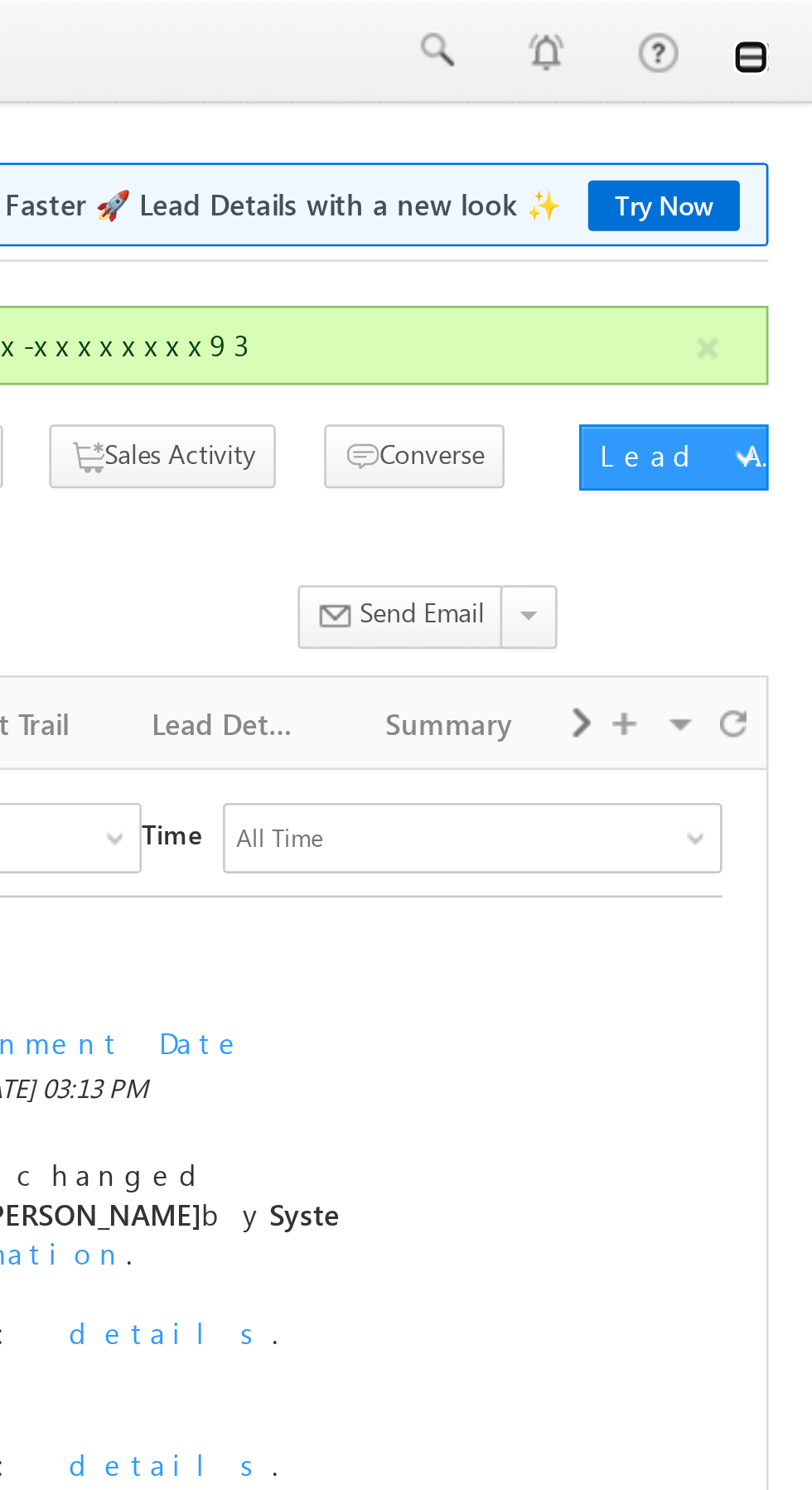
click at [792, 24] on link at bounding box center [789, 22] width 14 height 14
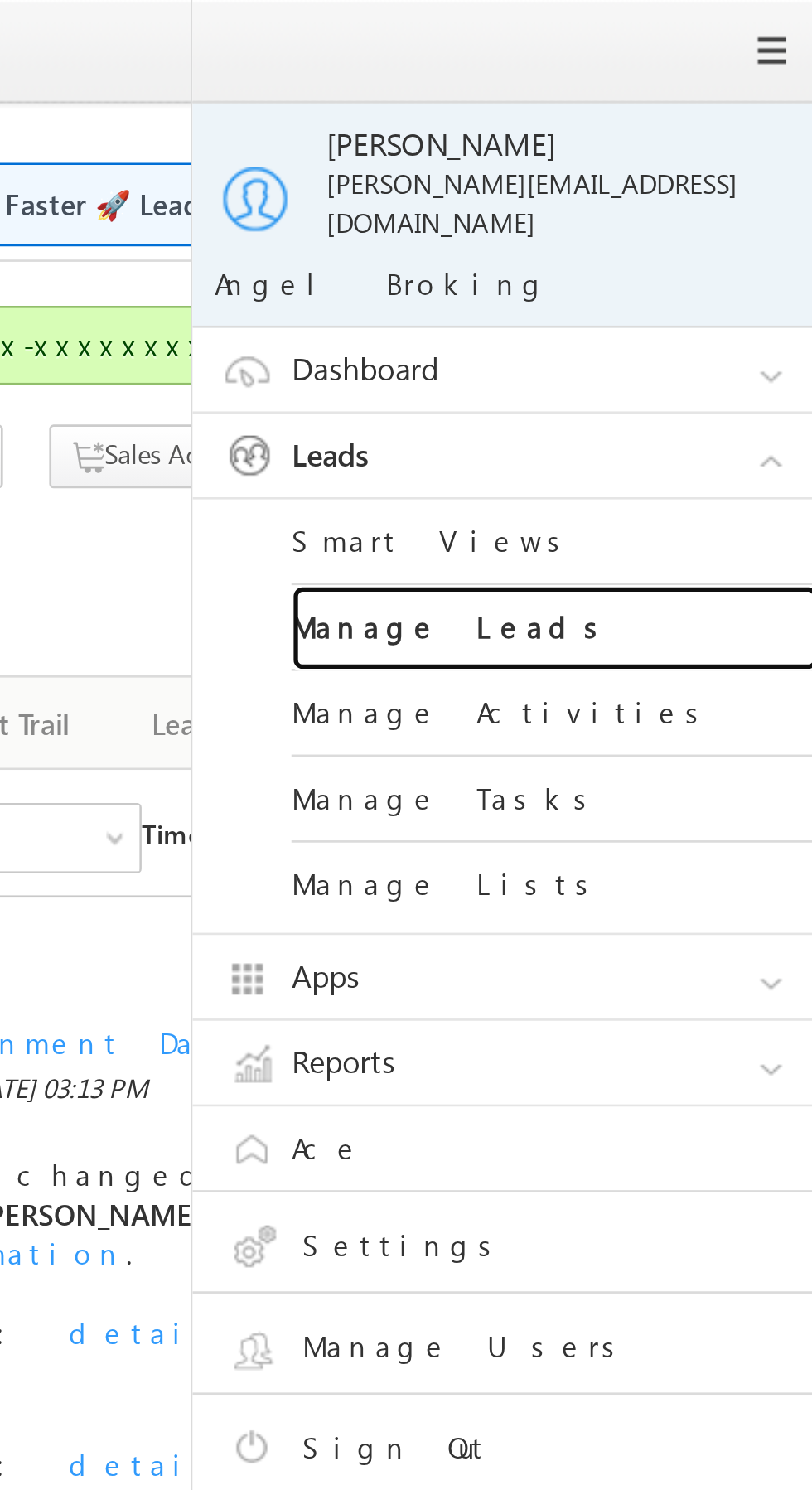
click at [700, 225] on link "Manage Leads" at bounding box center [715, 237] width 199 height 32
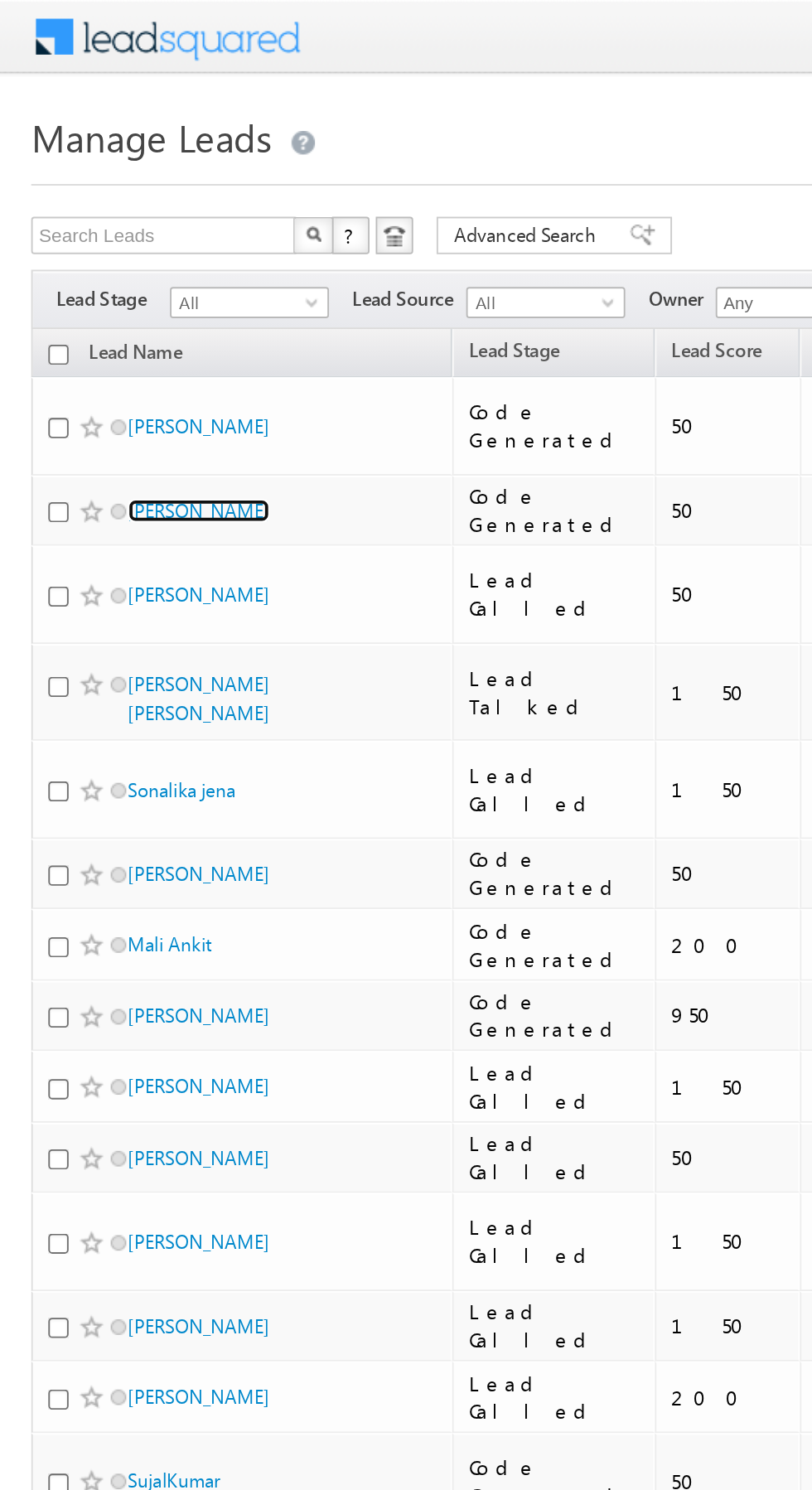
click at [129, 266] on link "Soumyajit Behera" at bounding box center [106, 272] width 76 height 13
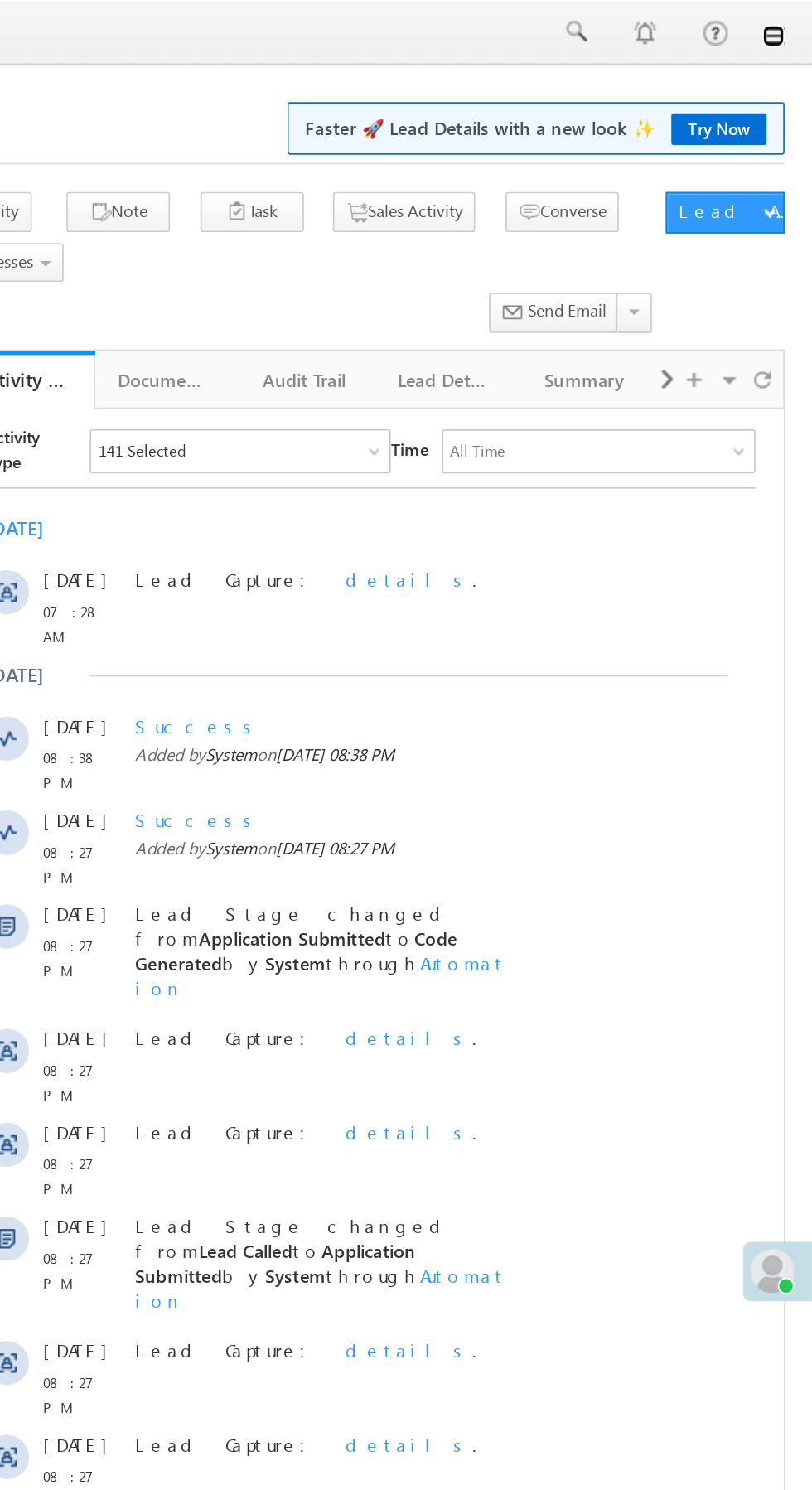
click at [794, 20] on link at bounding box center [789, 22] width 14 height 14
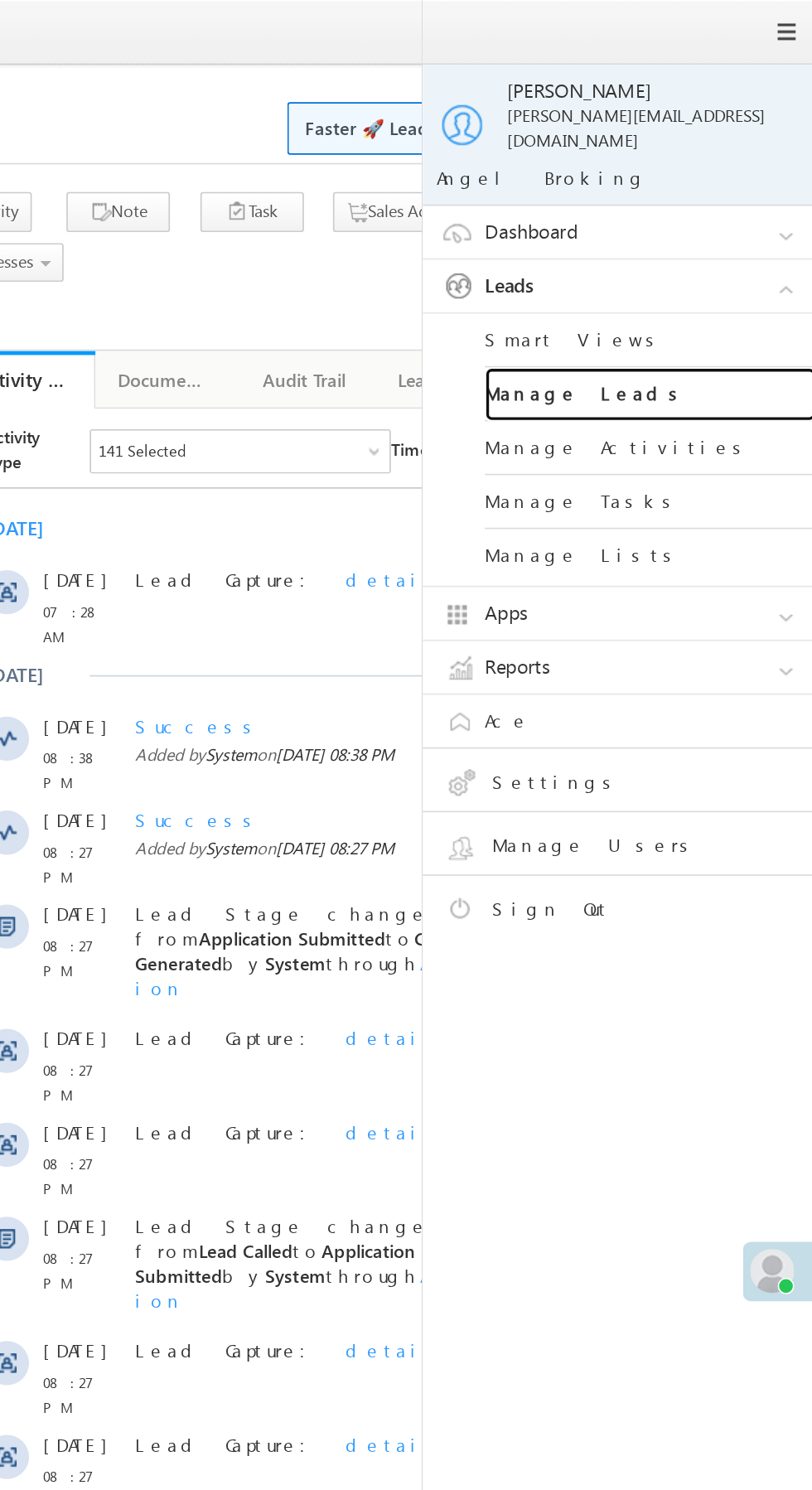
click at [728, 223] on link "Manage Leads" at bounding box center [715, 237] width 199 height 32
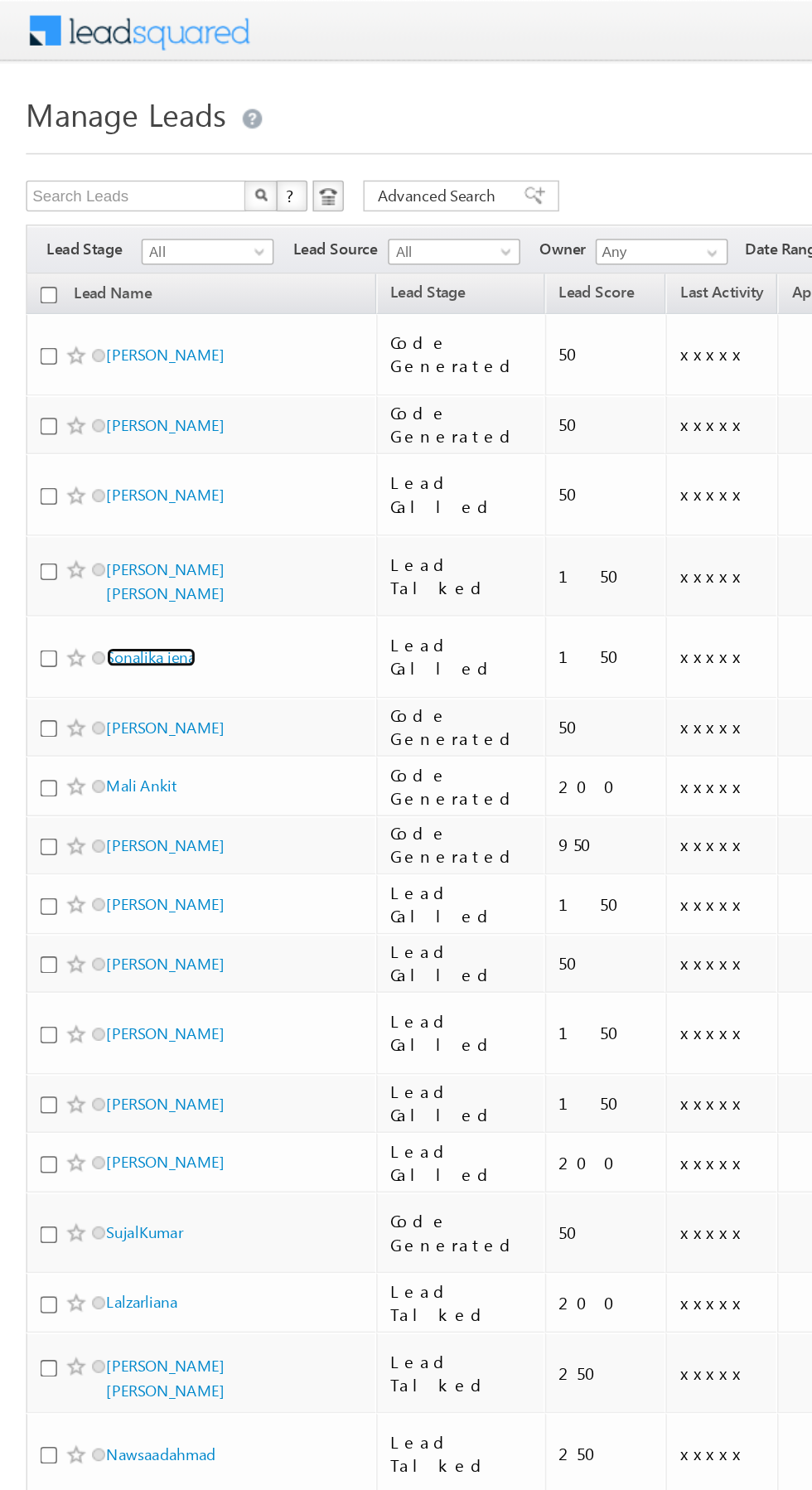
click at [99, 414] on link "Sonalika jena" at bounding box center [96, 420] width 57 height 13
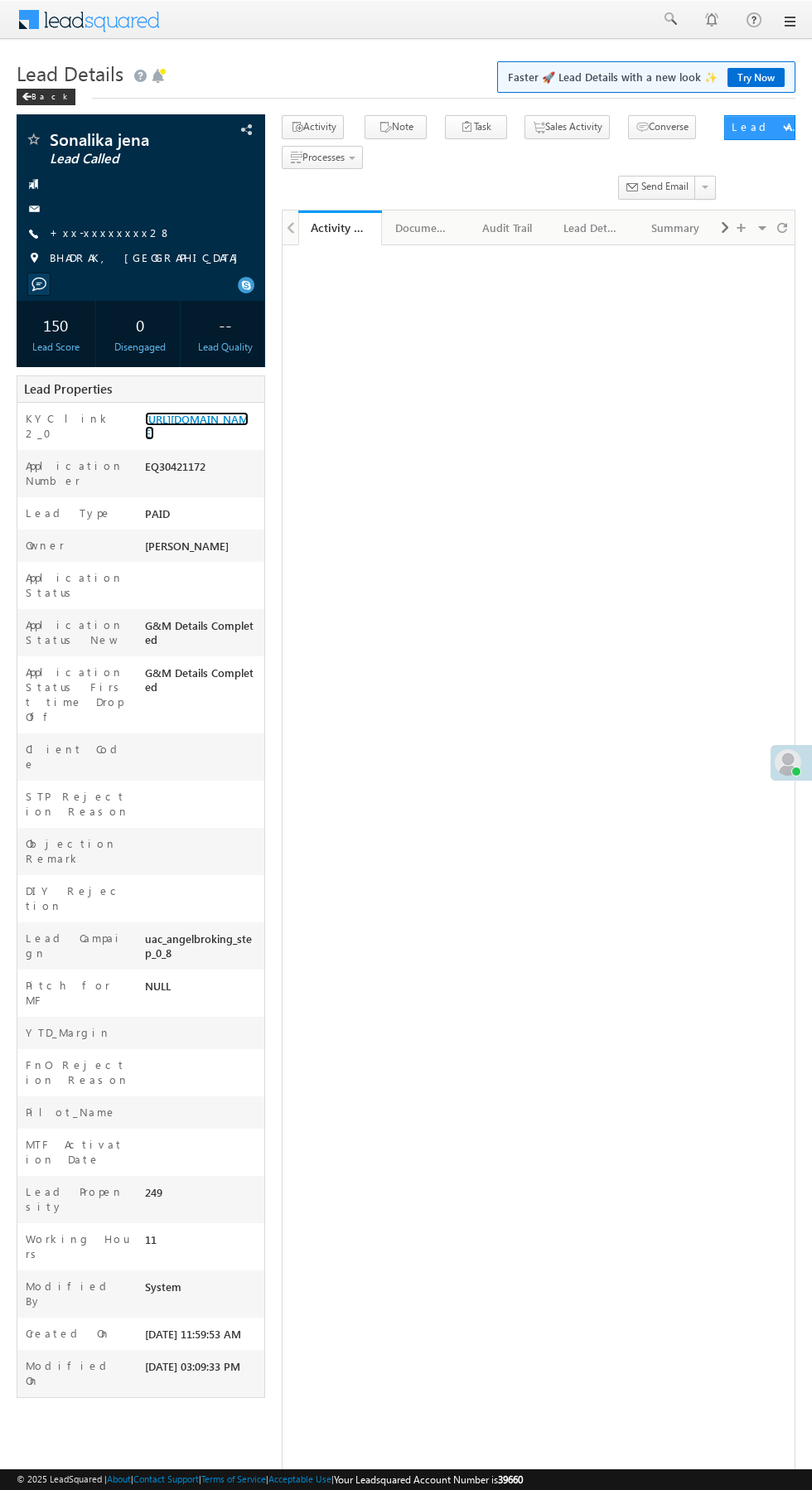
click at [189, 440] on link "[URL][DOMAIN_NAME]" at bounding box center [197, 426] width 104 height 28
